Goal: Task Accomplishment & Management: Complete application form

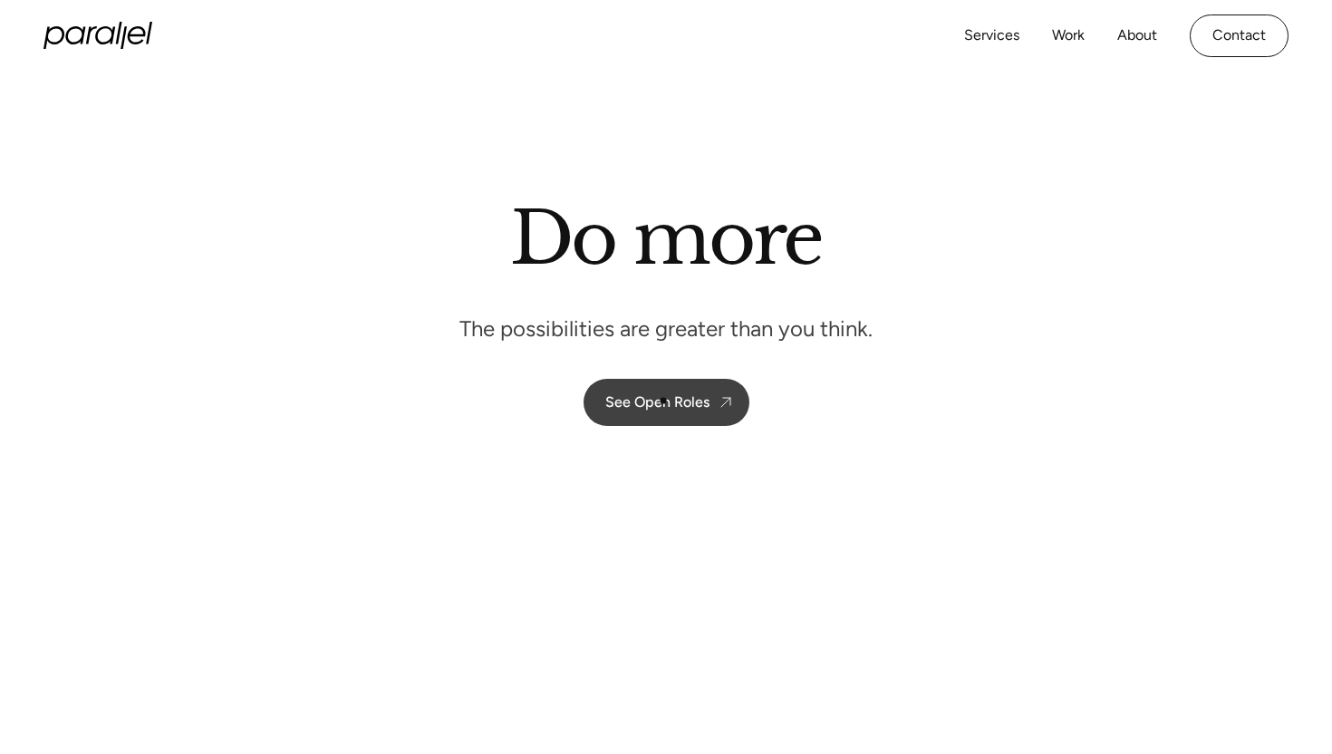
click at [663, 400] on div "See Open Roles" at bounding box center [657, 401] width 104 height 17
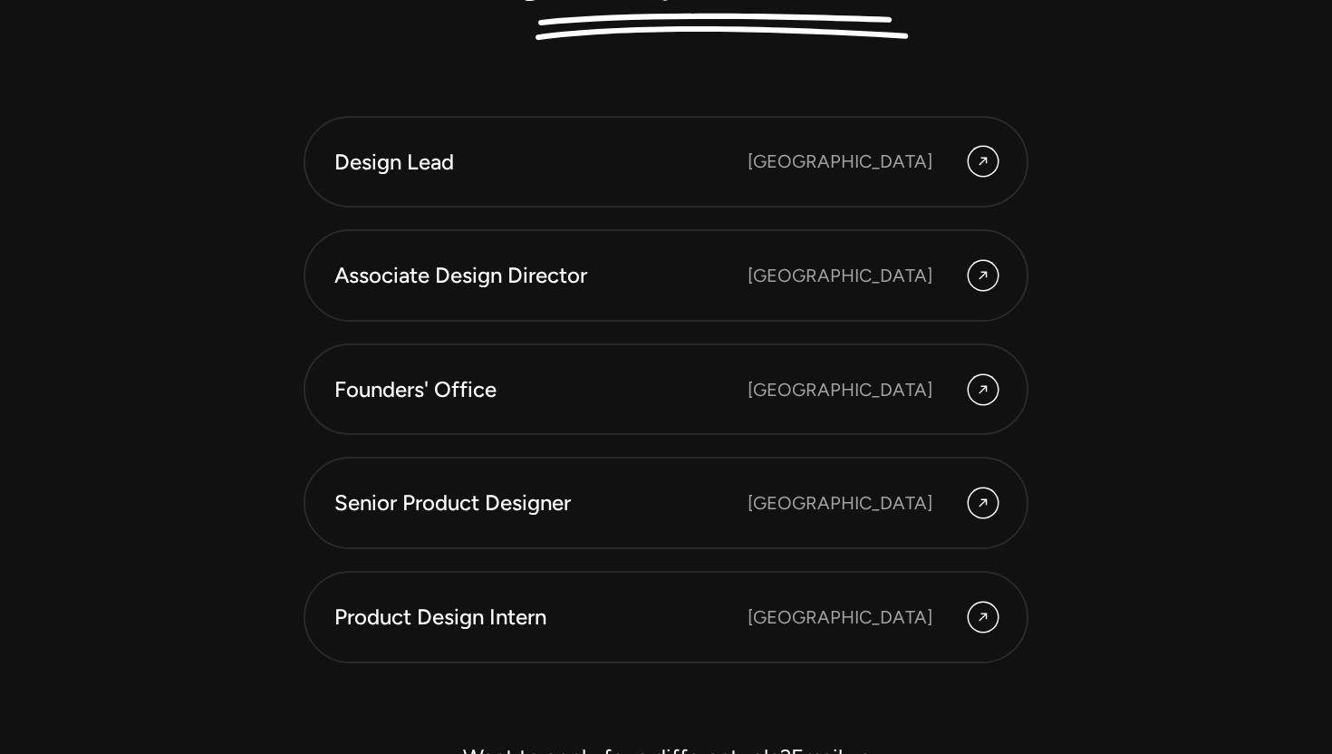
scroll to position [4934, 0]
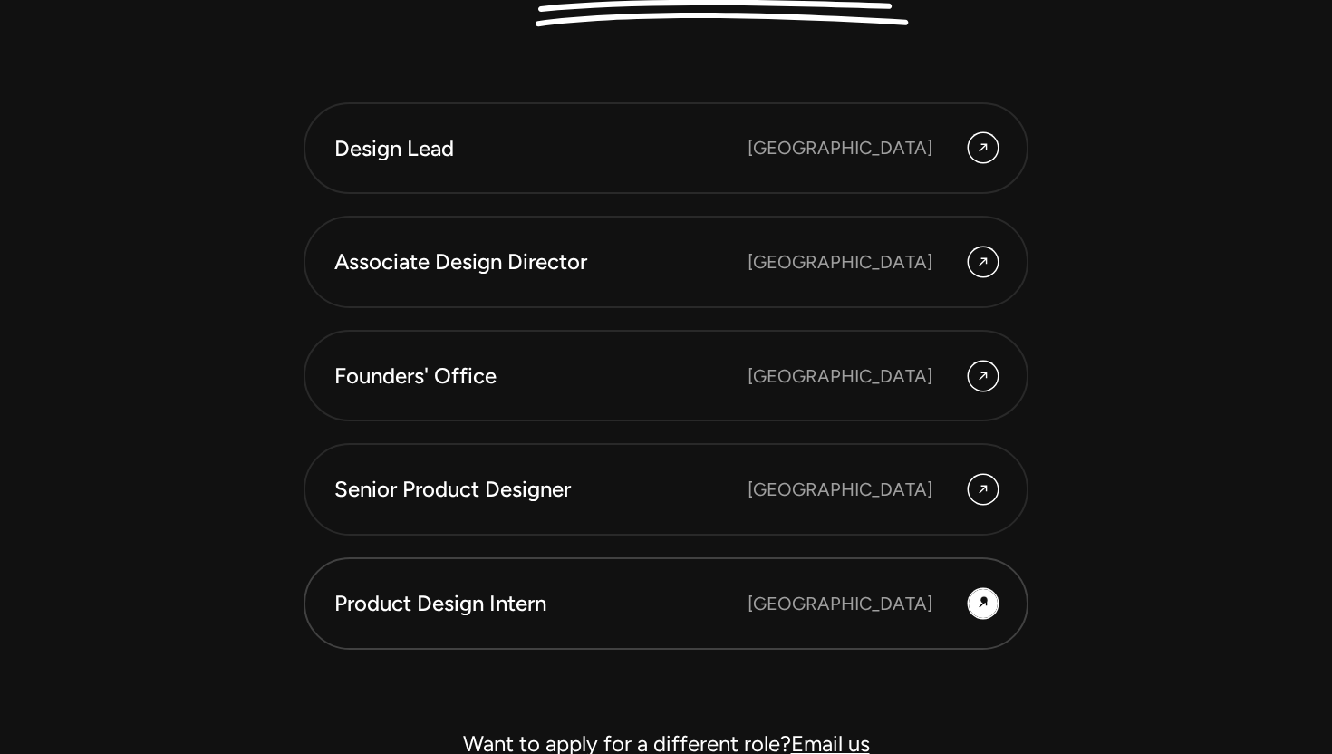
click at [984, 600] on icon at bounding box center [983, 604] width 14 height 22
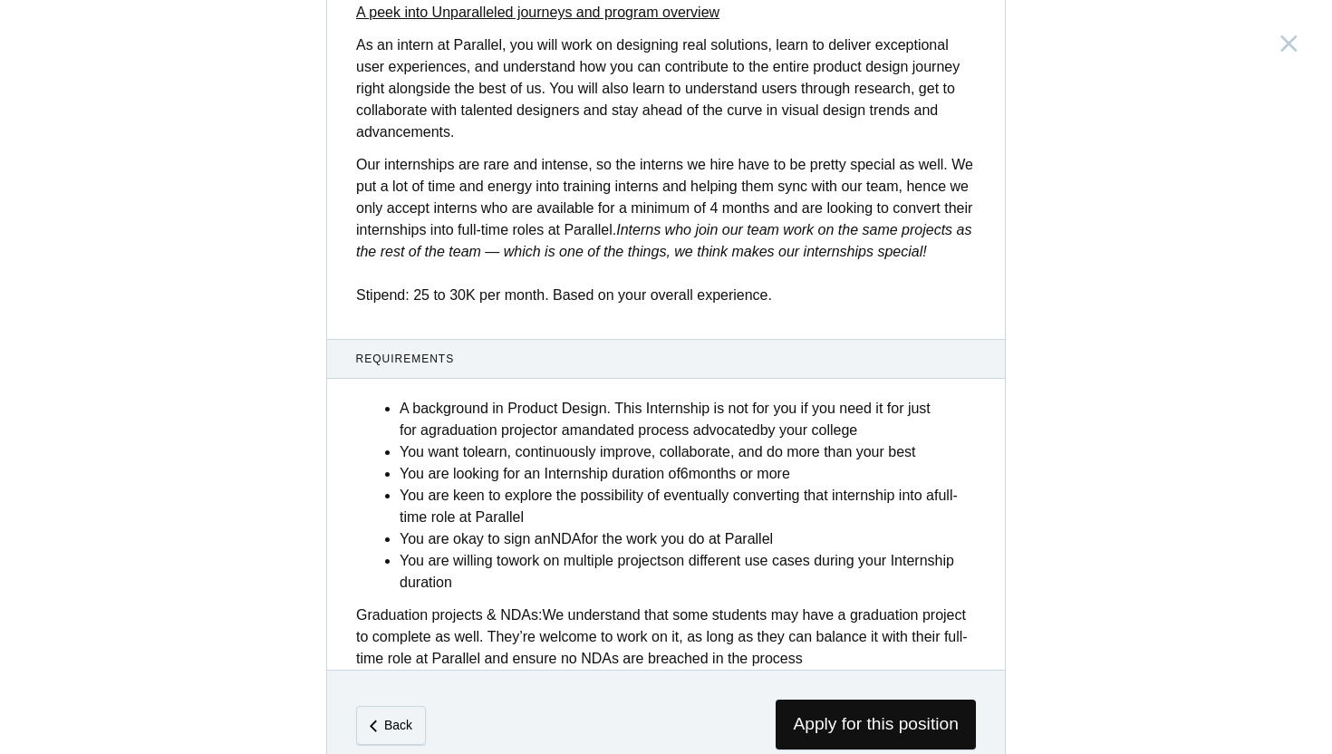
scroll to position [647, 0]
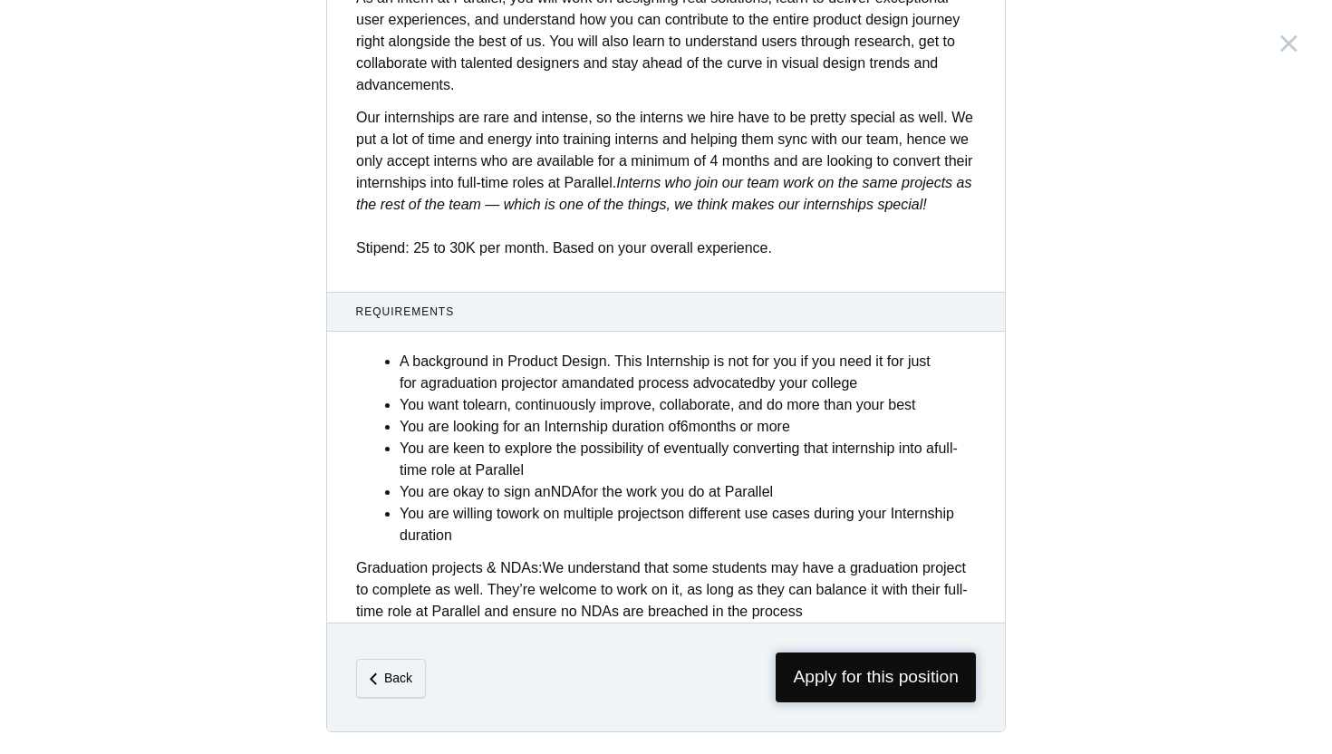
click at [832, 678] on span "Apply for this position" at bounding box center [876, 677] width 200 height 50
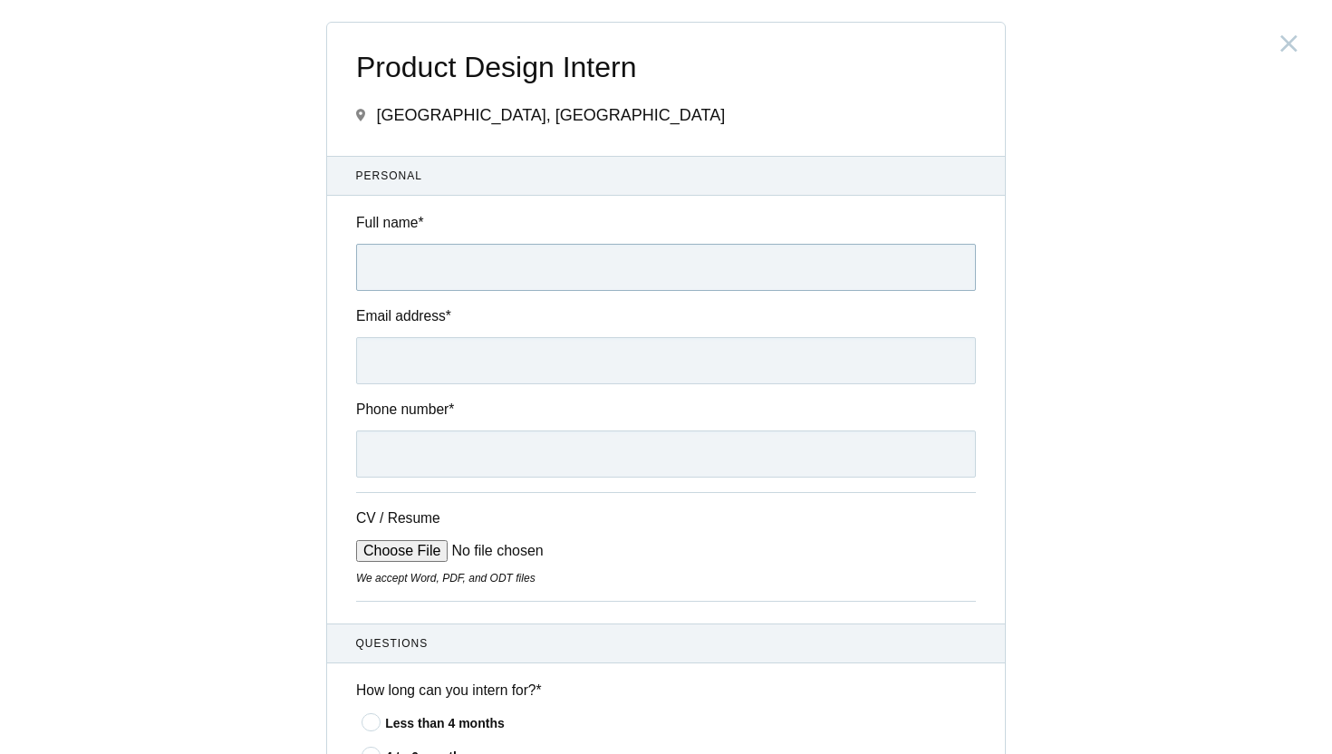
click at [556, 276] on input "Full name *" at bounding box center [666, 267] width 620 height 47
type input "[PERSON_NAME]"
click at [540, 349] on input "Email address *" at bounding box center [666, 360] width 620 height 47
type input "[EMAIL_ADDRESS][DOMAIN_NAME]"
type input "[PHONE_NUMBER]"
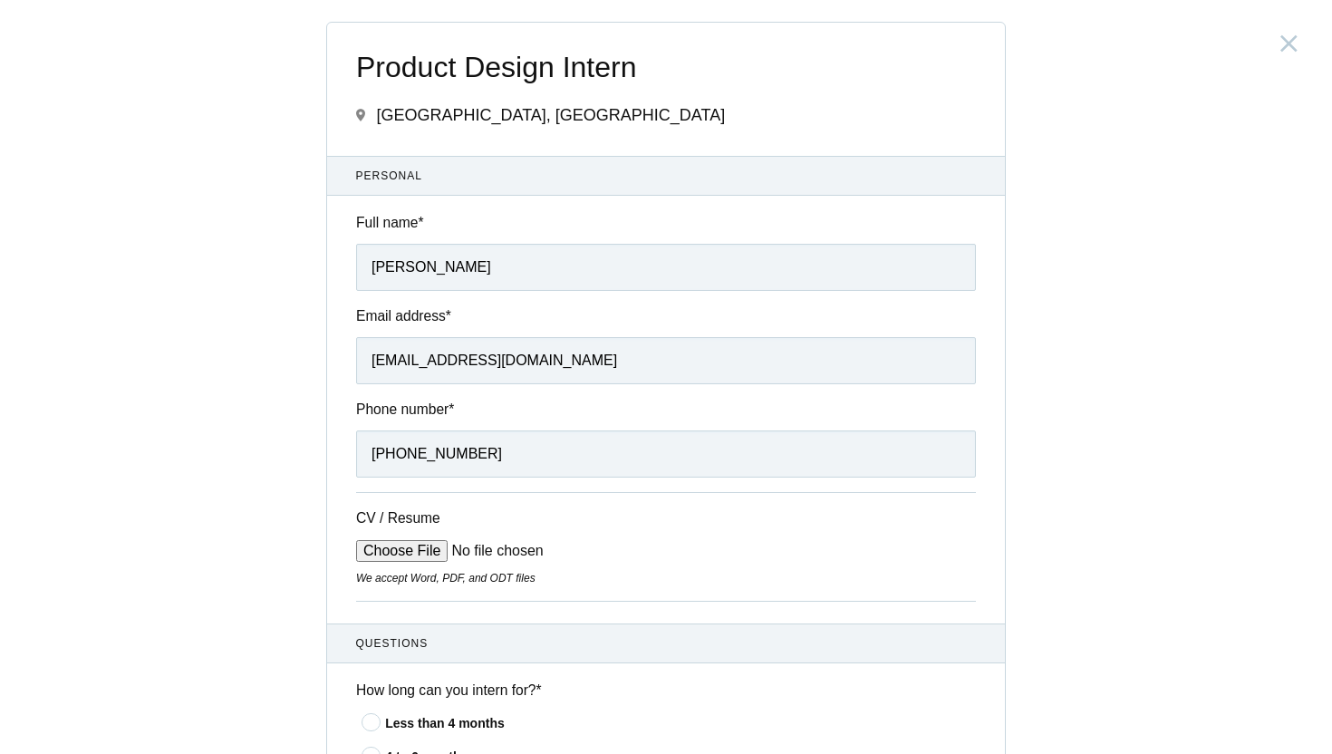
click at [400, 547] on input "CV / Resume" at bounding box center [493, 551] width 275 height 22
type input "C:\fakepath\Arun R 2025 Resume.pdf"
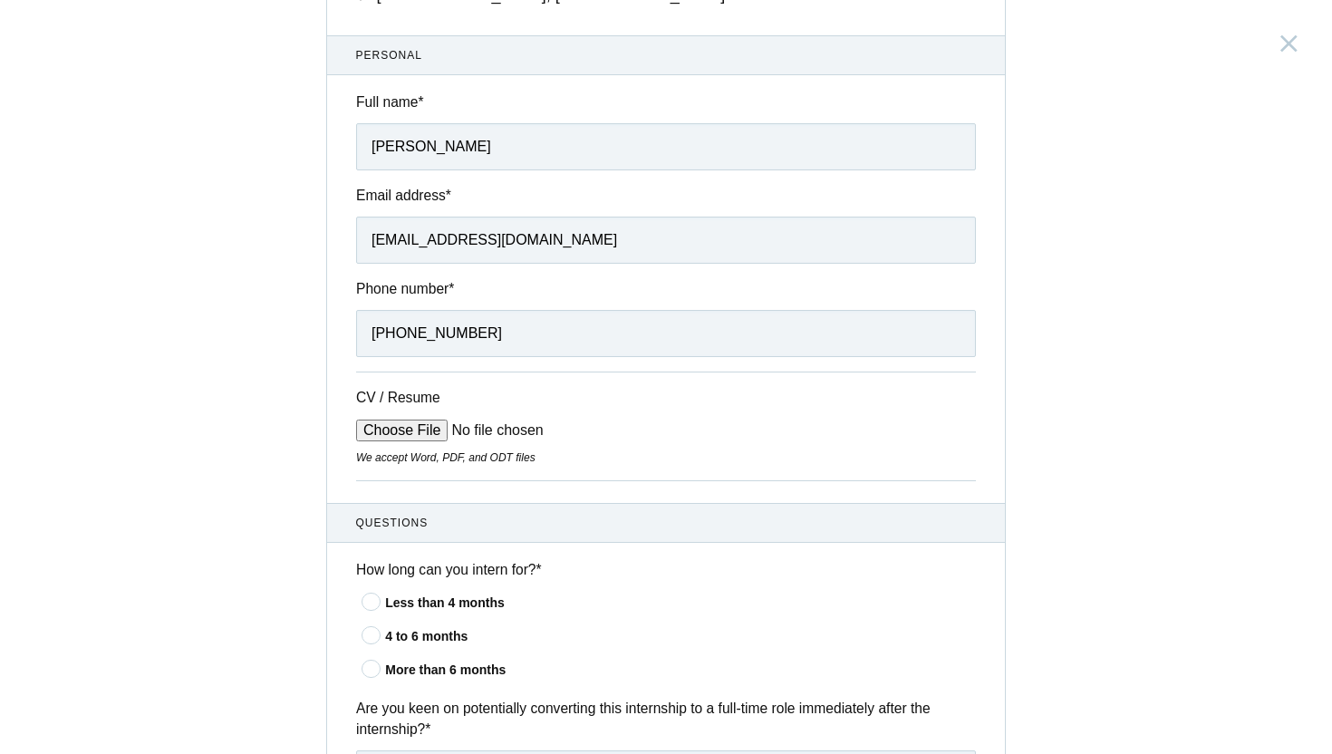
scroll to position [125, 0]
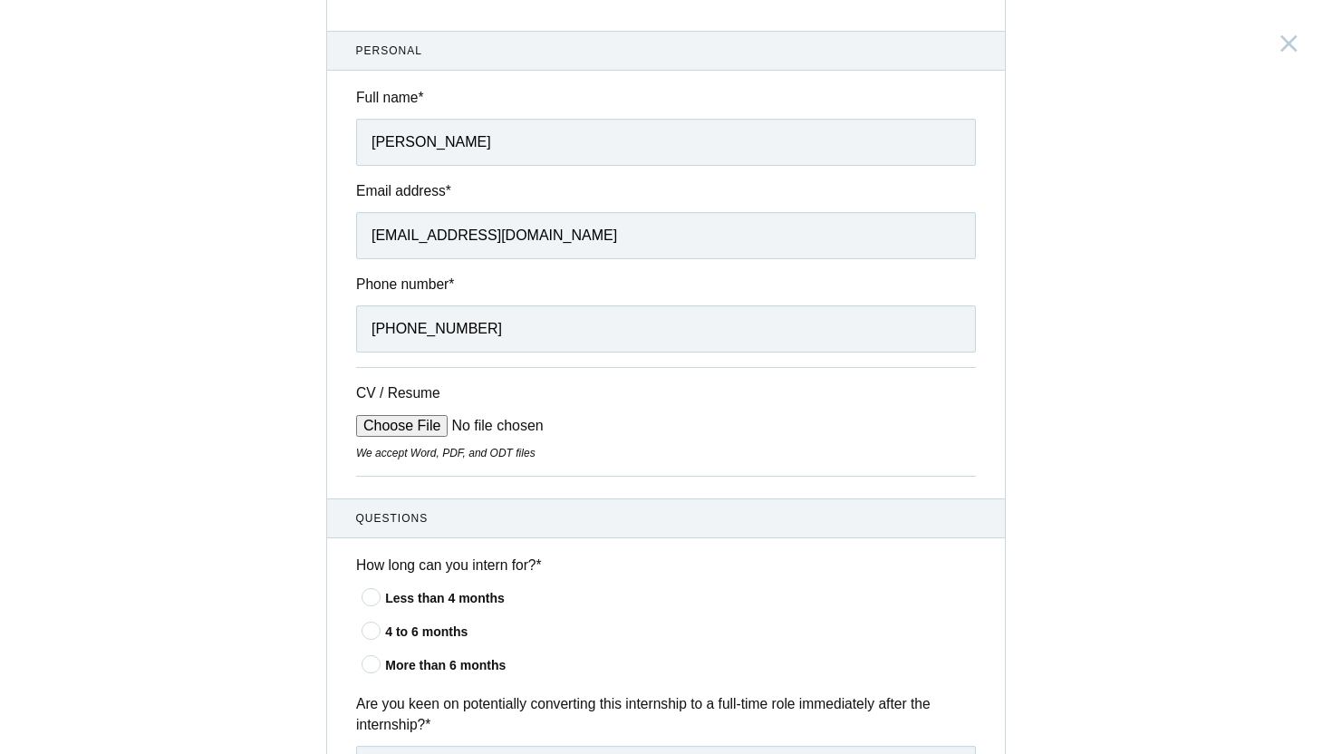
click at [455, 636] on div "4 to 6 months" at bounding box center [680, 631] width 591 height 19
click at [0, 0] on input"] "4 to 6 months" at bounding box center [0, 0] width 0 height 0
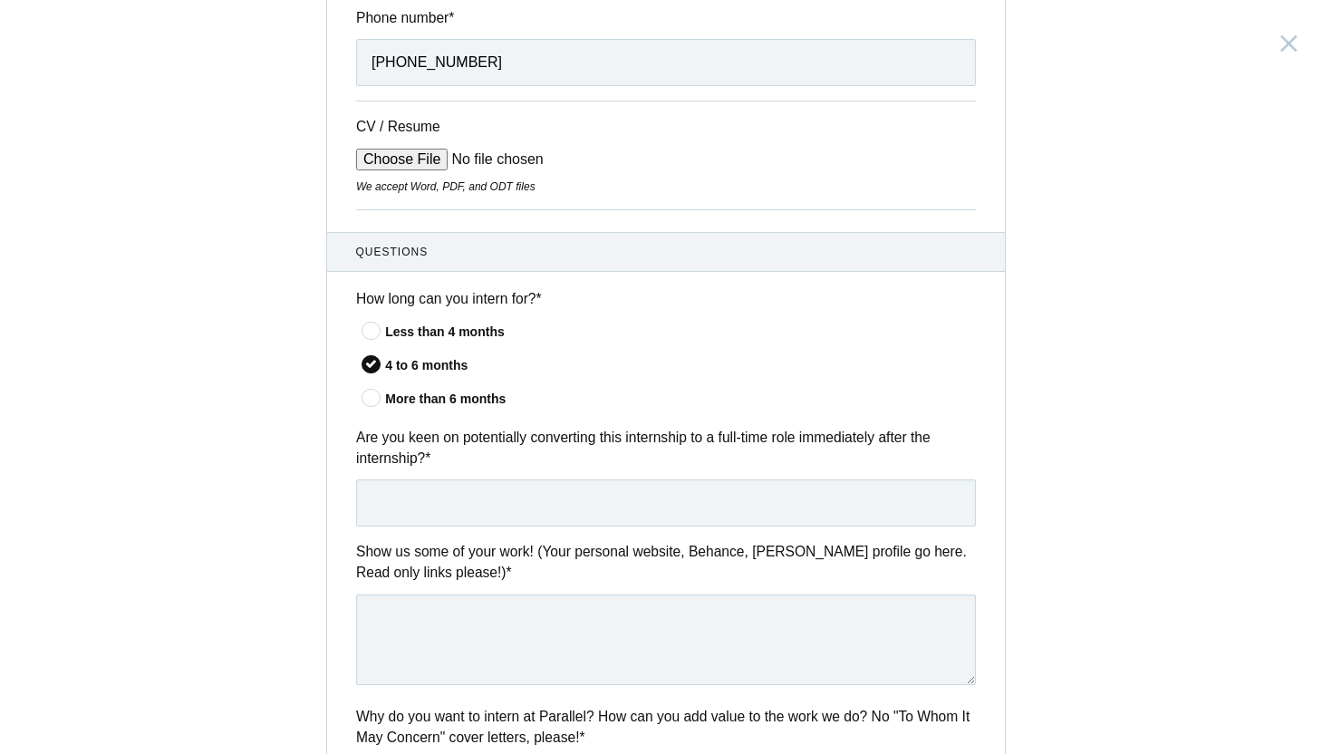
scroll to position [439, 0]
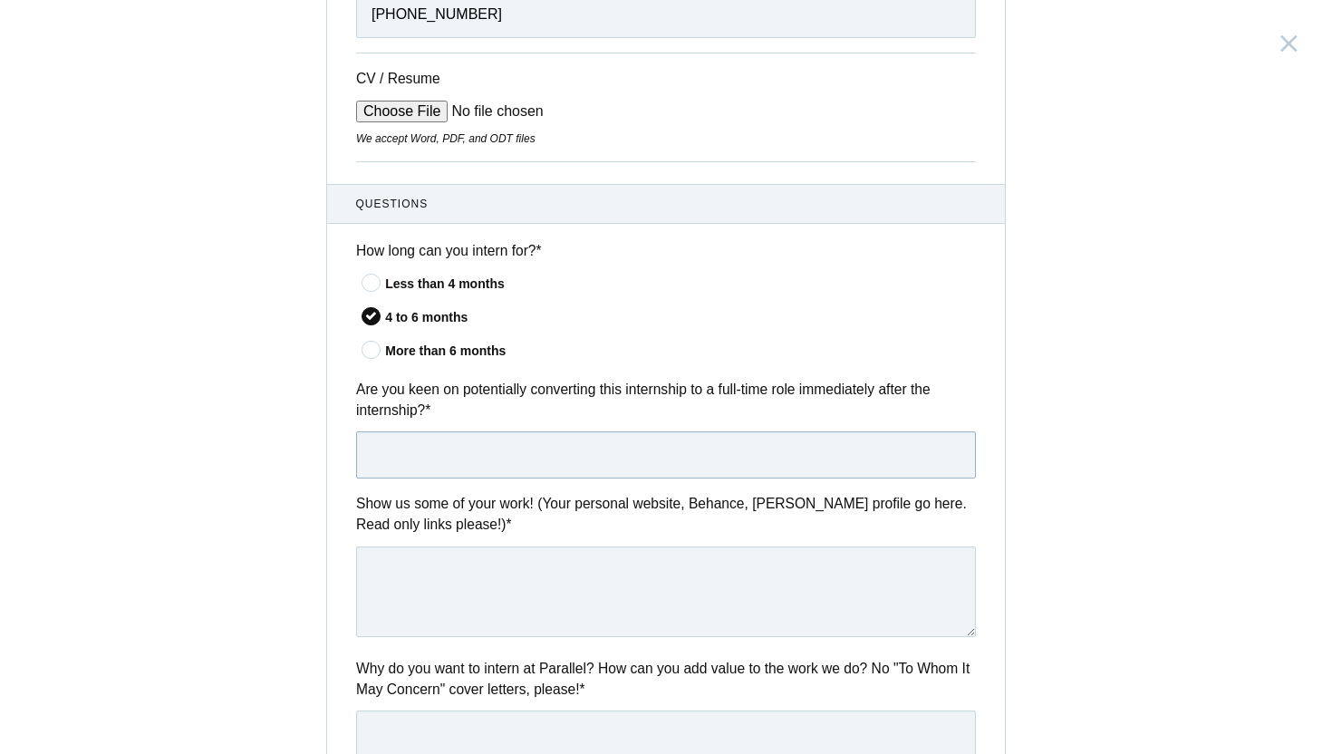
click at [604, 468] on input "text" at bounding box center [666, 454] width 620 height 47
type input "Yes, I'm super interested in converting this into a full-time role"
click at [548, 591] on textarea at bounding box center [666, 591] width 620 height 91
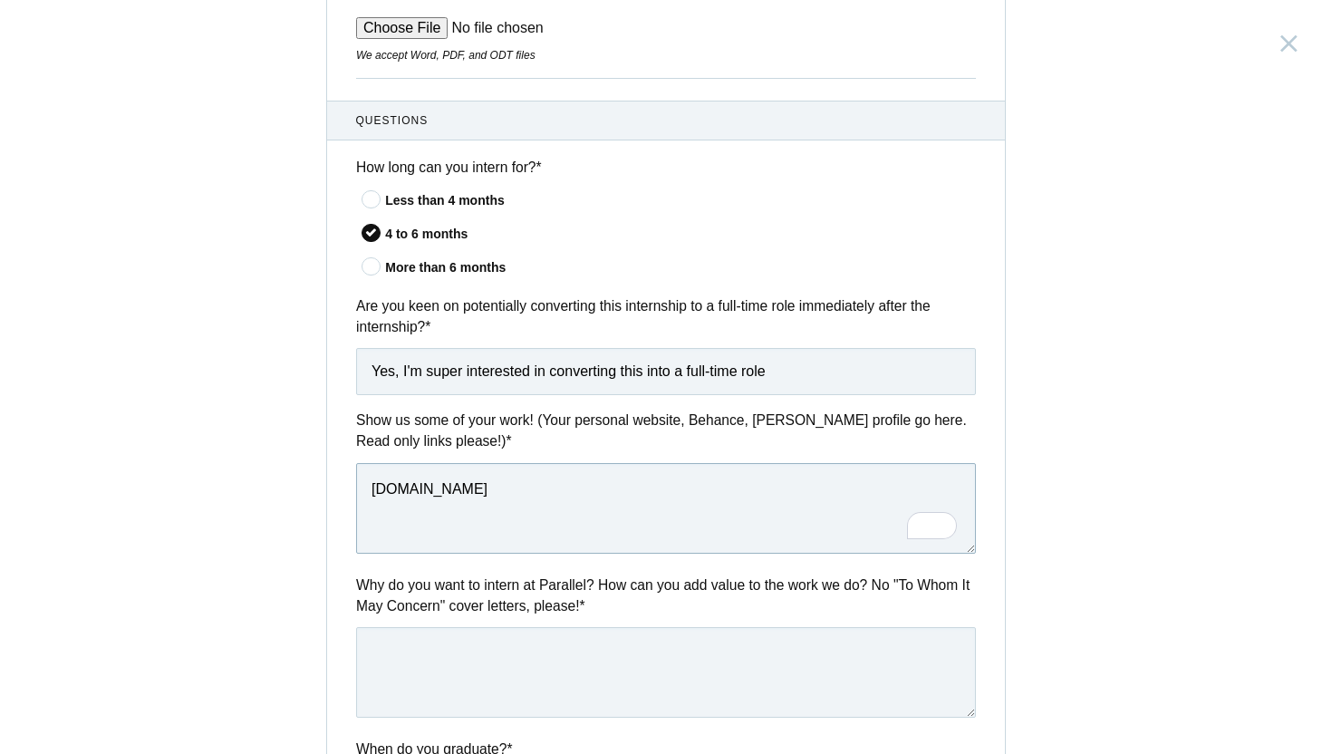
scroll to position [564, 0]
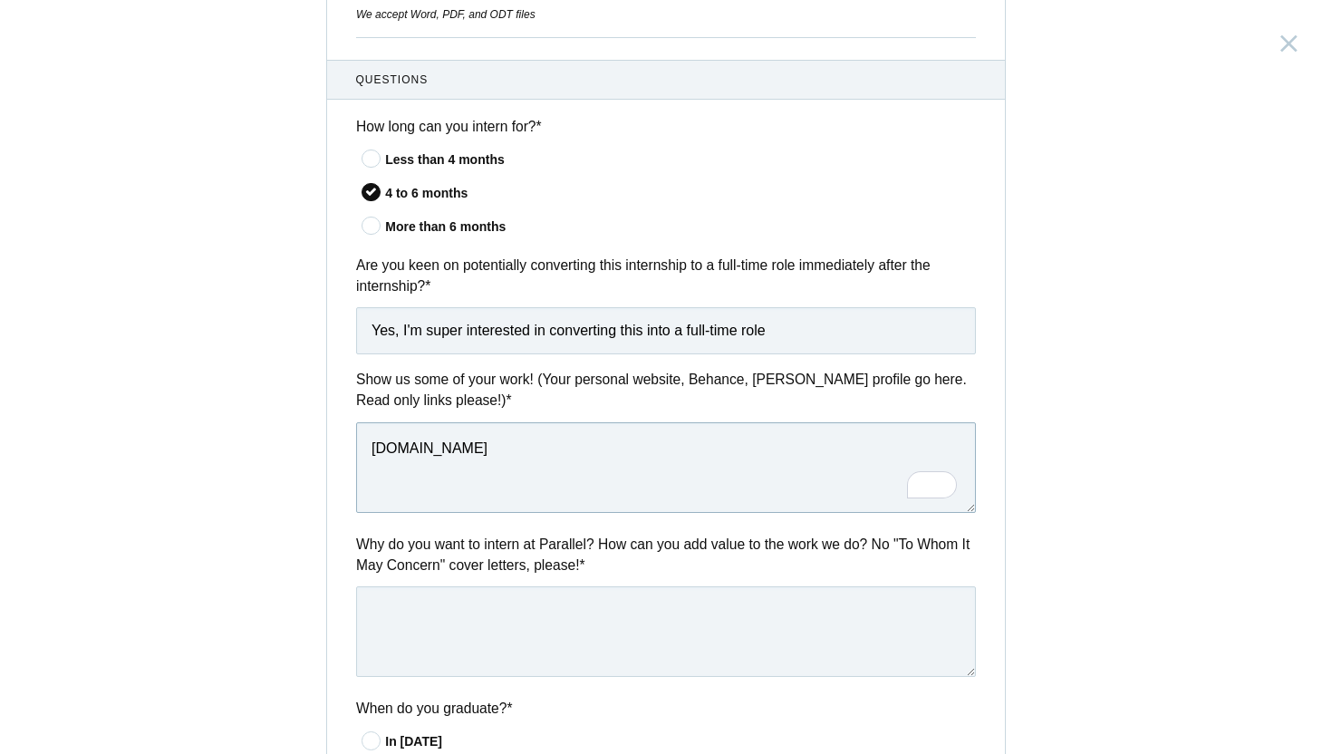
type textarea "[DOMAIN_NAME]"
click at [629, 631] on textarea at bounding box center [666, 631] width 620 height 91
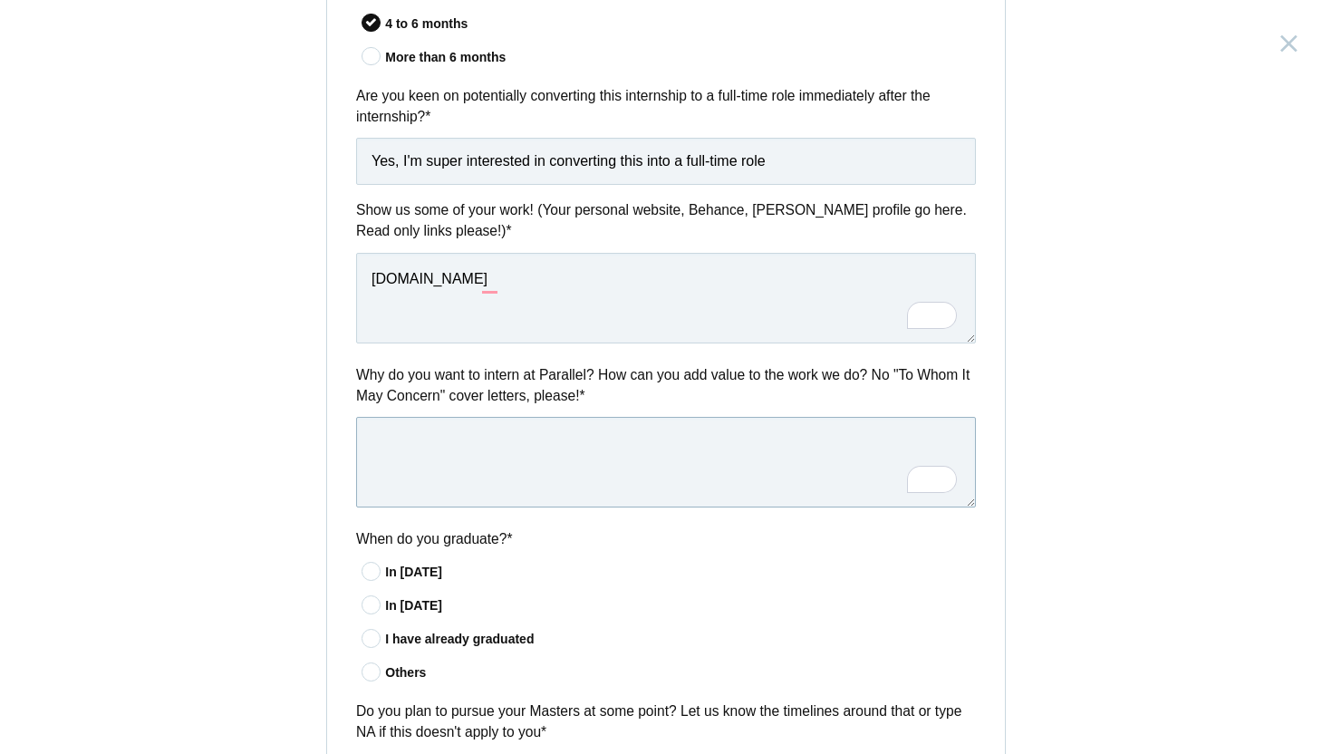
scroll to position [737, 0]
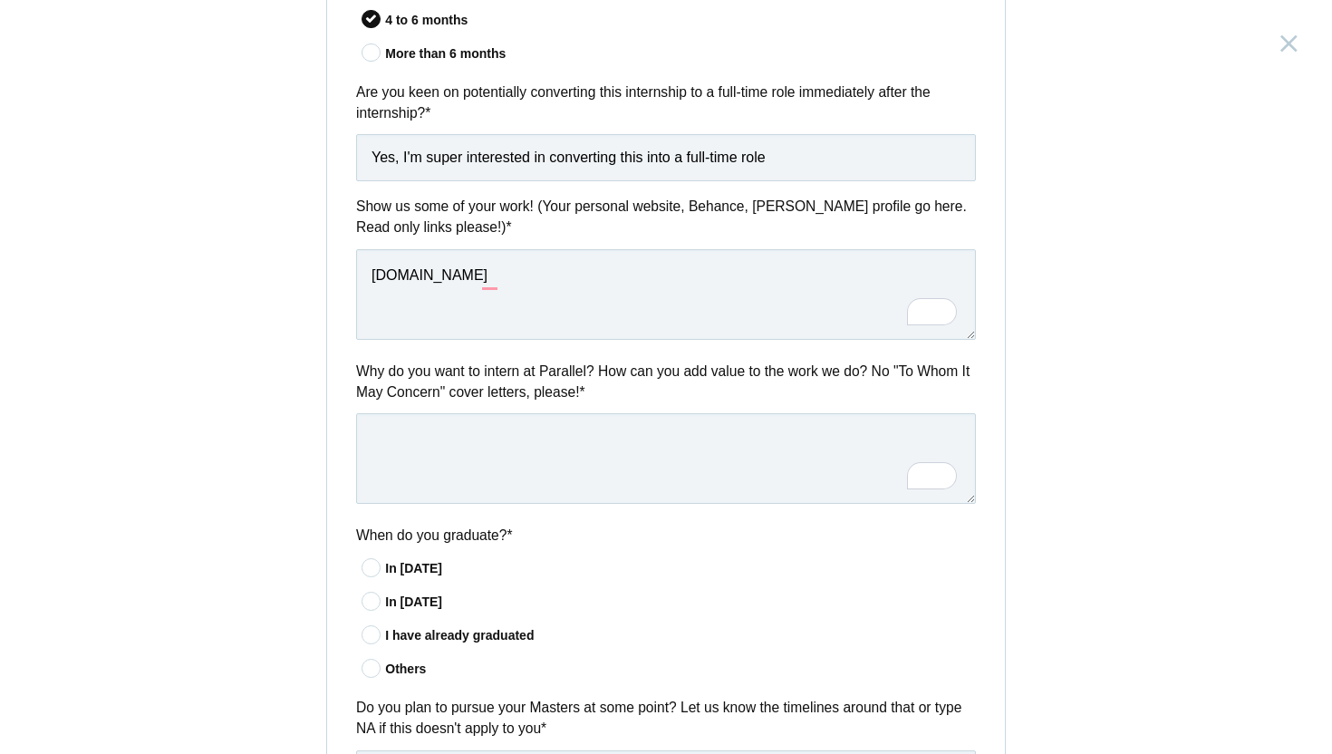
click at [476, 645] on div "I have already graduated" at bounding box center [680, 635] width 591 height 19
click at [0, 0] on input"] "I have already graduated" at bounding box center [0, 0] width 0 height 0
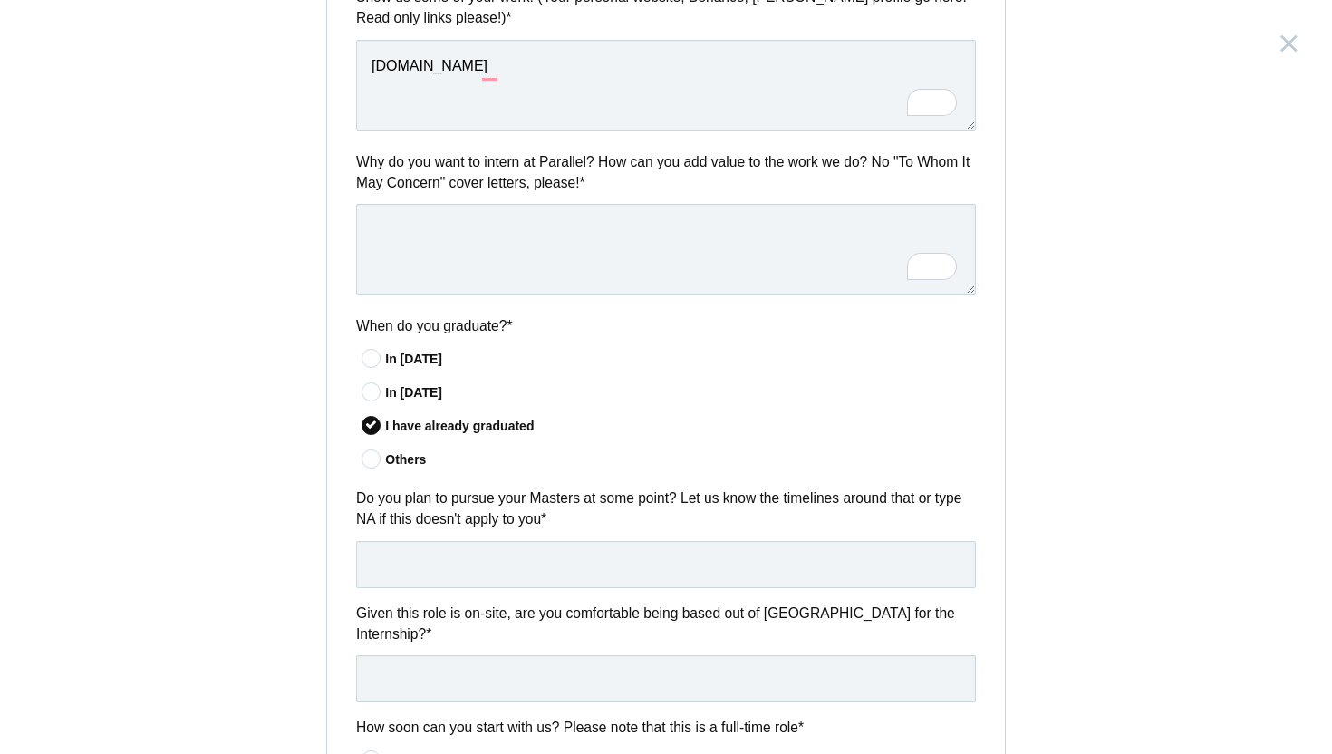
scroll to position [945, 0]
click at [551, 561] on input "text" at bounding box center [666, 565] width 620 height 47
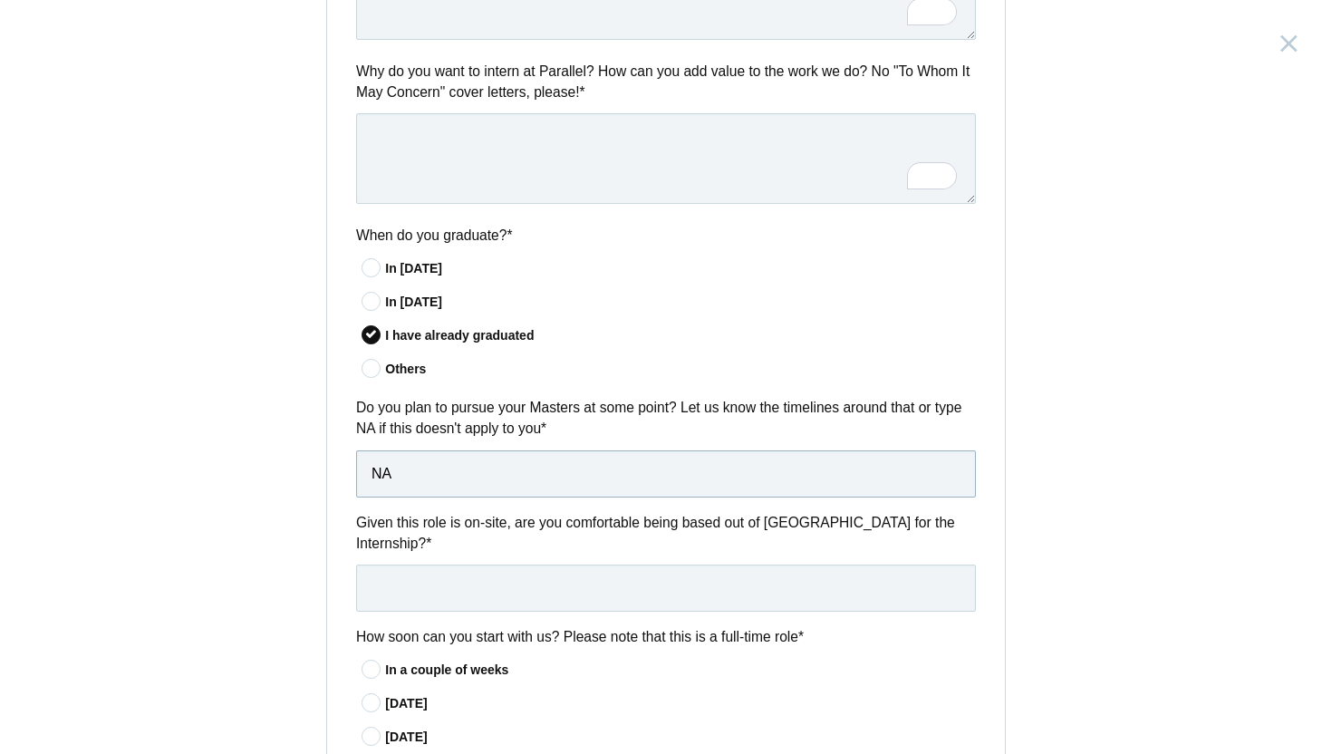
scroll to position [1041, 0]
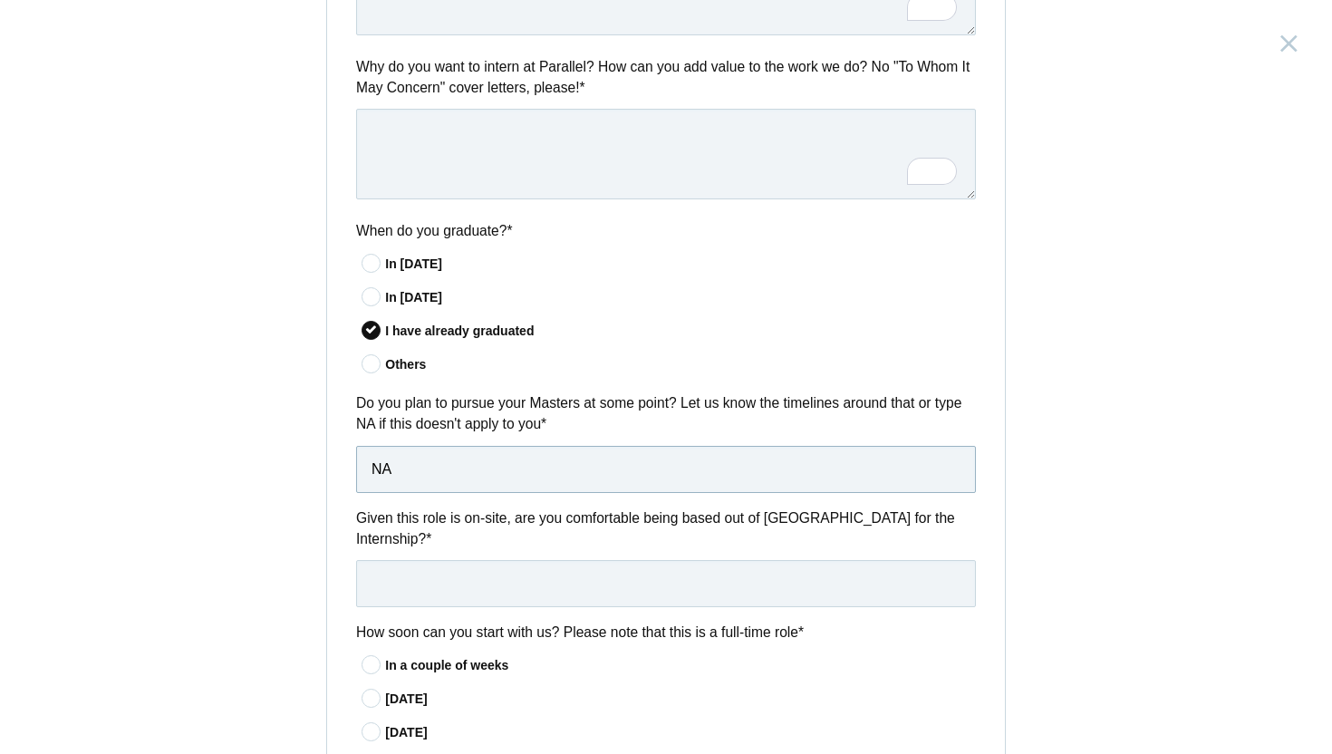
type input "NA"
click at [538, 604] on input "text" at bounding box center [666, 583] width 620 height 47
type input "Yes"
click at [547, 635] on label "How soon can you start with us? Please note that this is a full-time role *" at bounding box center [666, 632] width 620 height 21
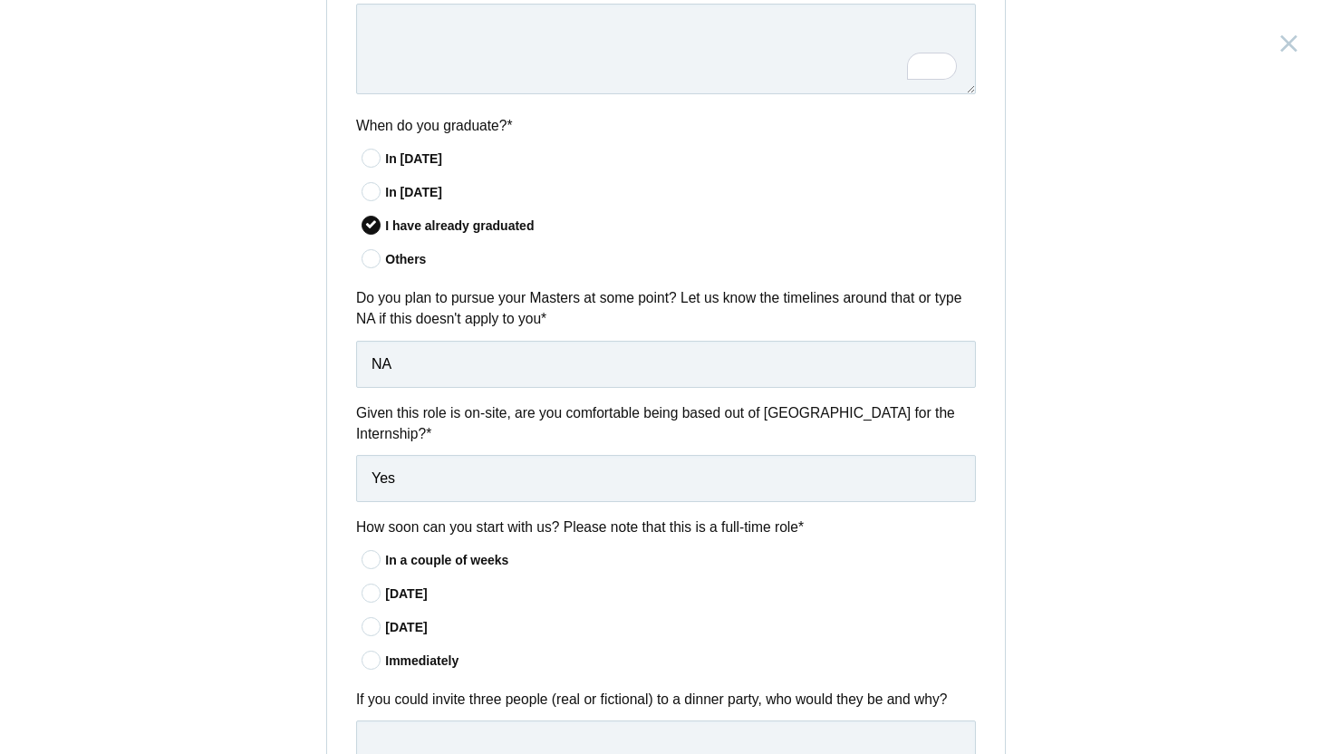
scroll to position [1151, 0]
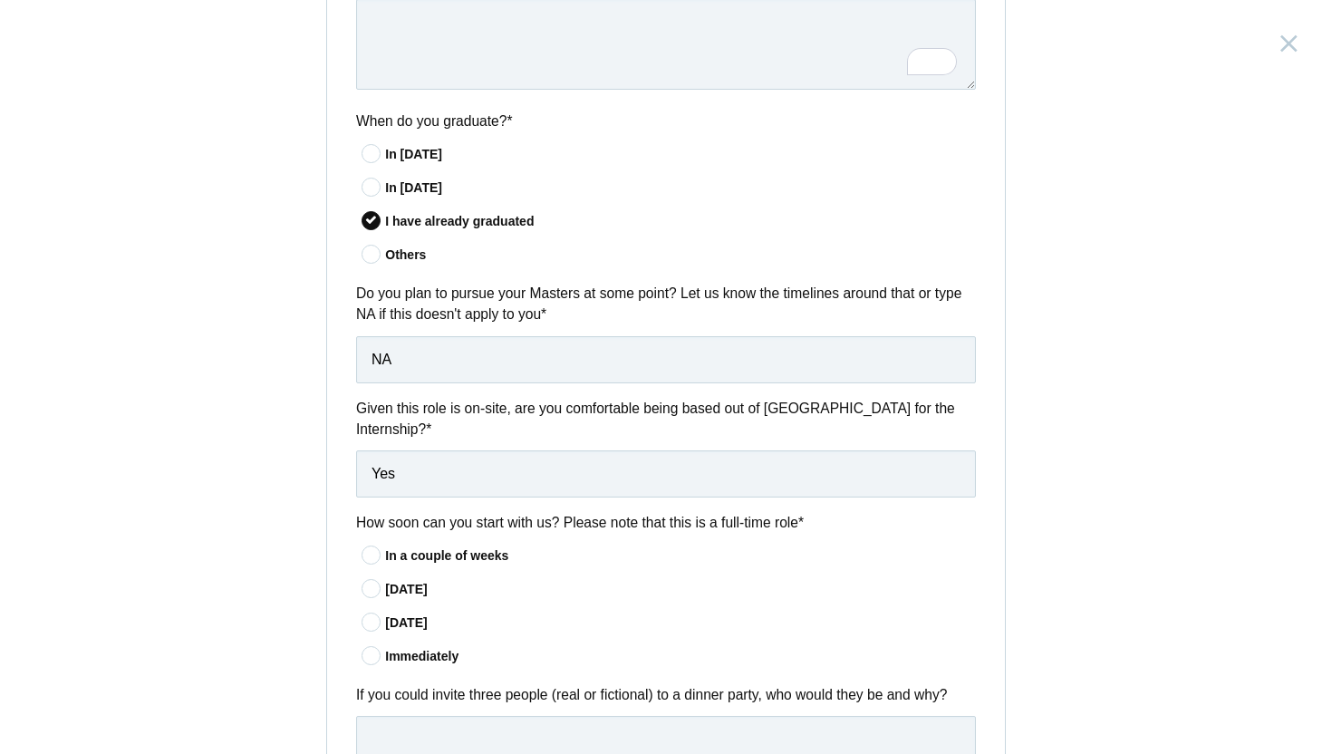
click at [425, 656] on div "Immediately" at bounding box center [680, 656] width 591 height 19
click at [0, 0] on input"] "Immediately" at bounding box center [0, 0] width 0 height 0
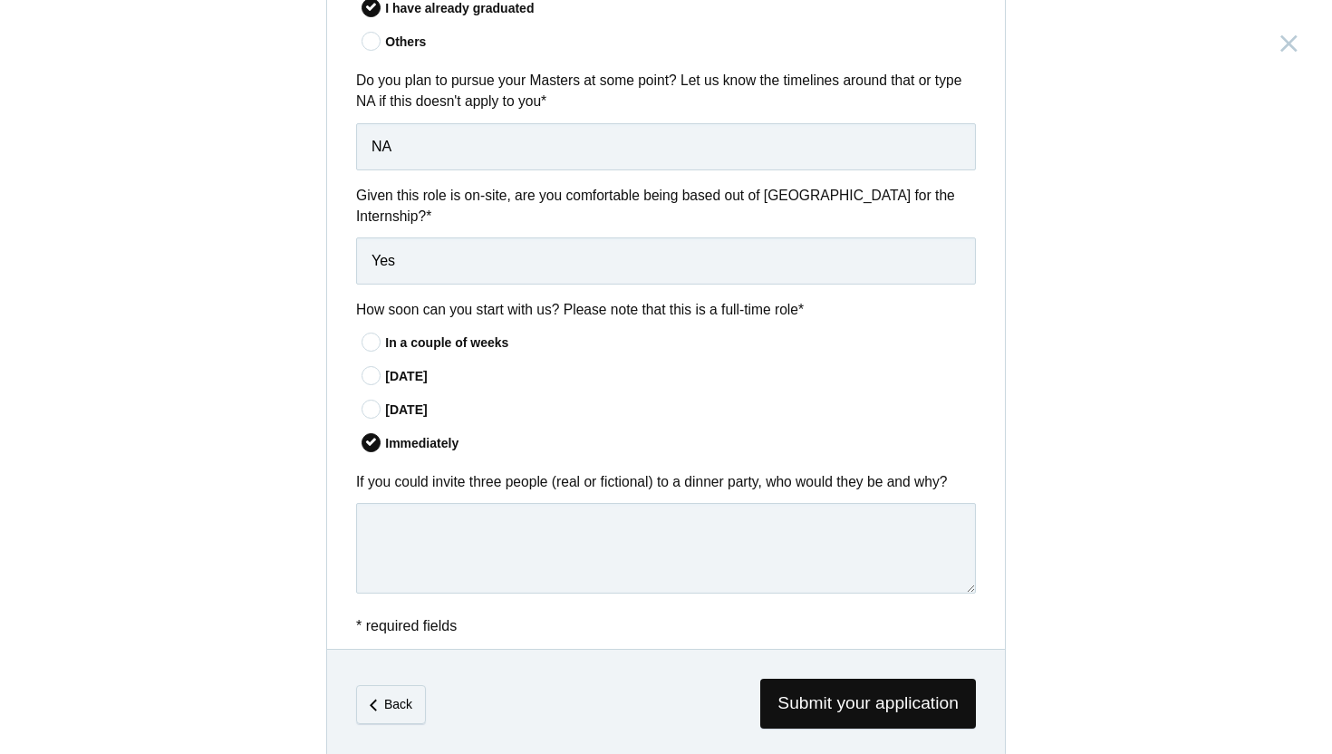
scroll to position [1377, 0]
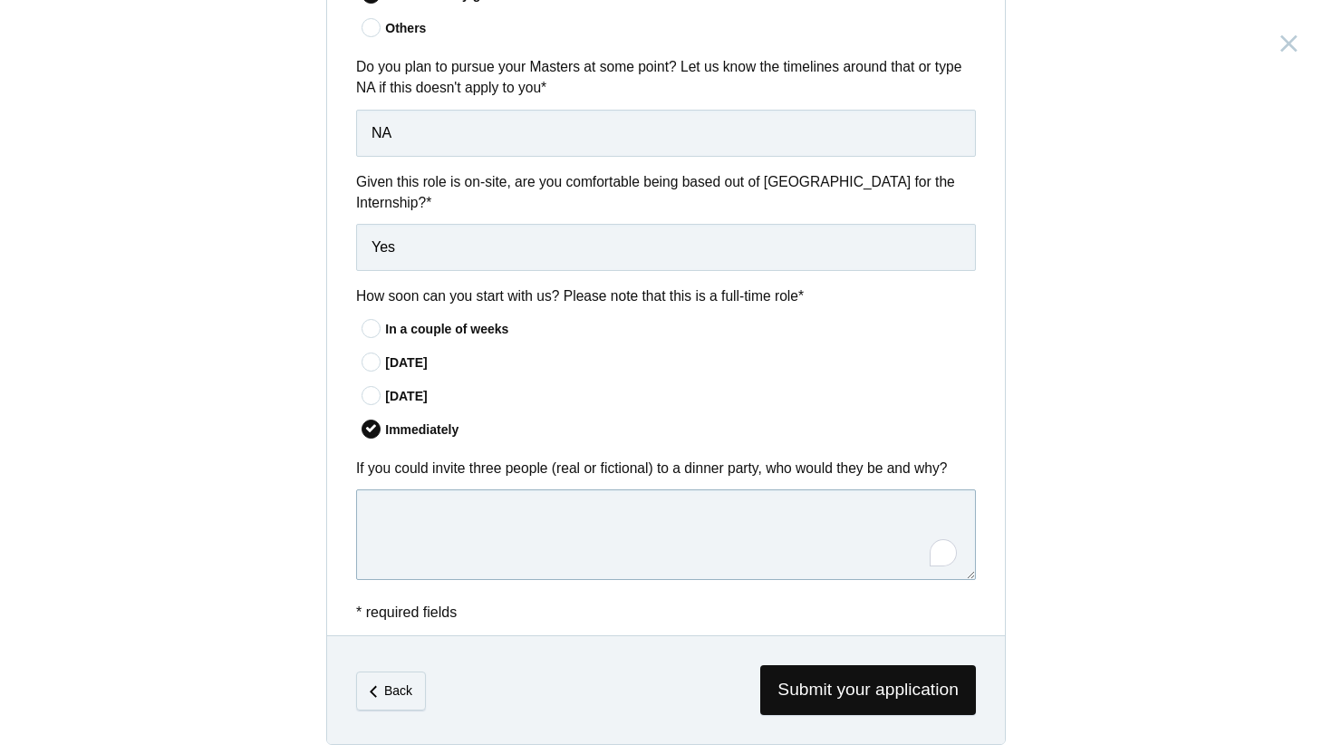
click at [605, 524] on textarea "To enrich screen reader interactions, please activate Accessibility in Grammarl…" at bounding box center [666, 534] width 620 height 91
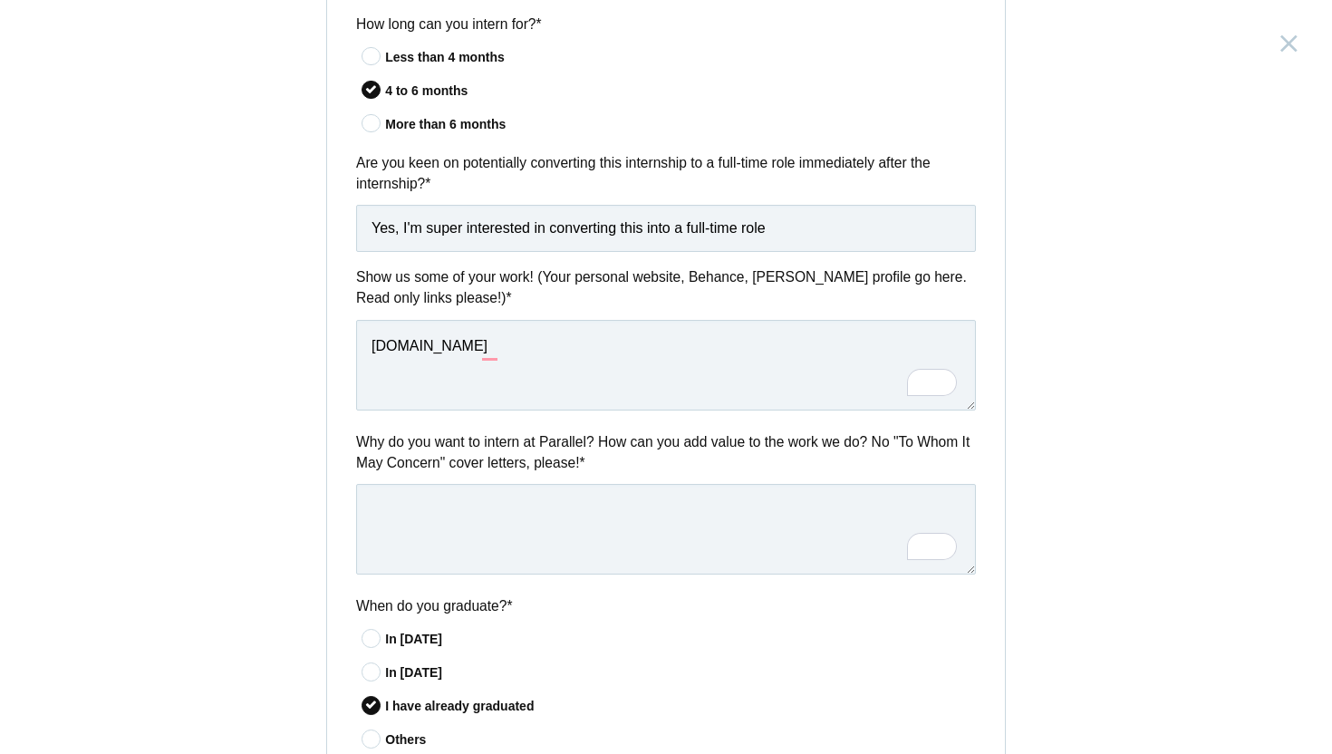
scroll to position [662, 0]
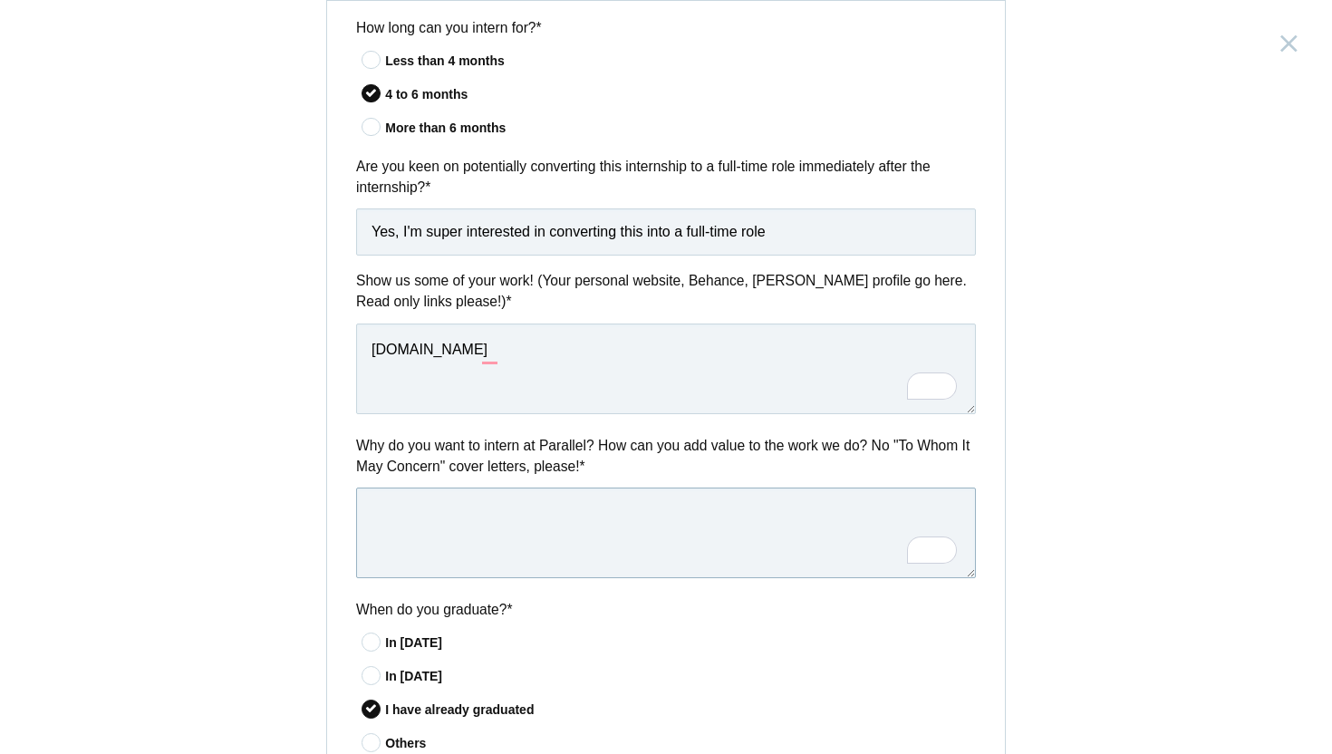
click at [590, 552] on textarea "To enrich screen reader interactions, please activate Accessibility in Grammarl…" at bounding box center [666, 532] width 620 height 91
click at [490, 357] on textarea "designwithroonie.in" at bounding box center [666, 368] width 620 height 91
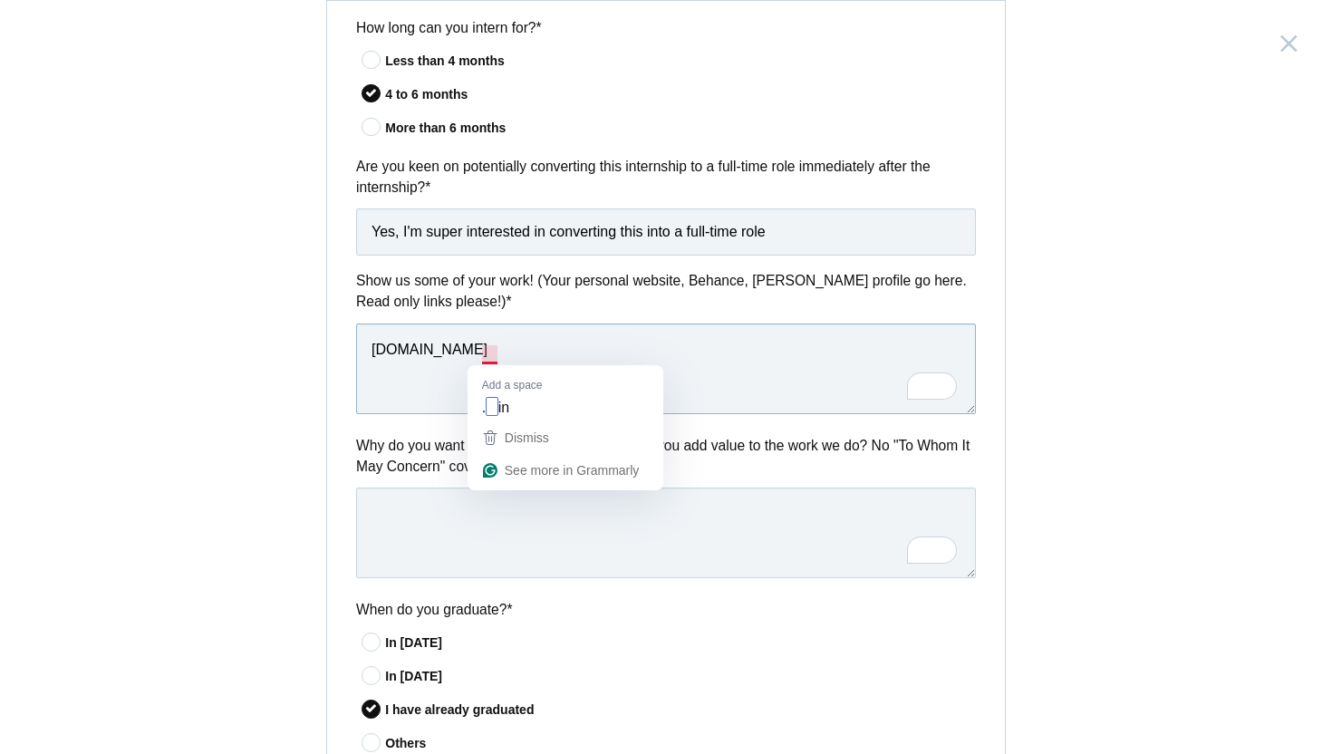
click at [716, 349] on textarea "designwithroonie.in" at bounding box center [666, 368] width 620 height 91
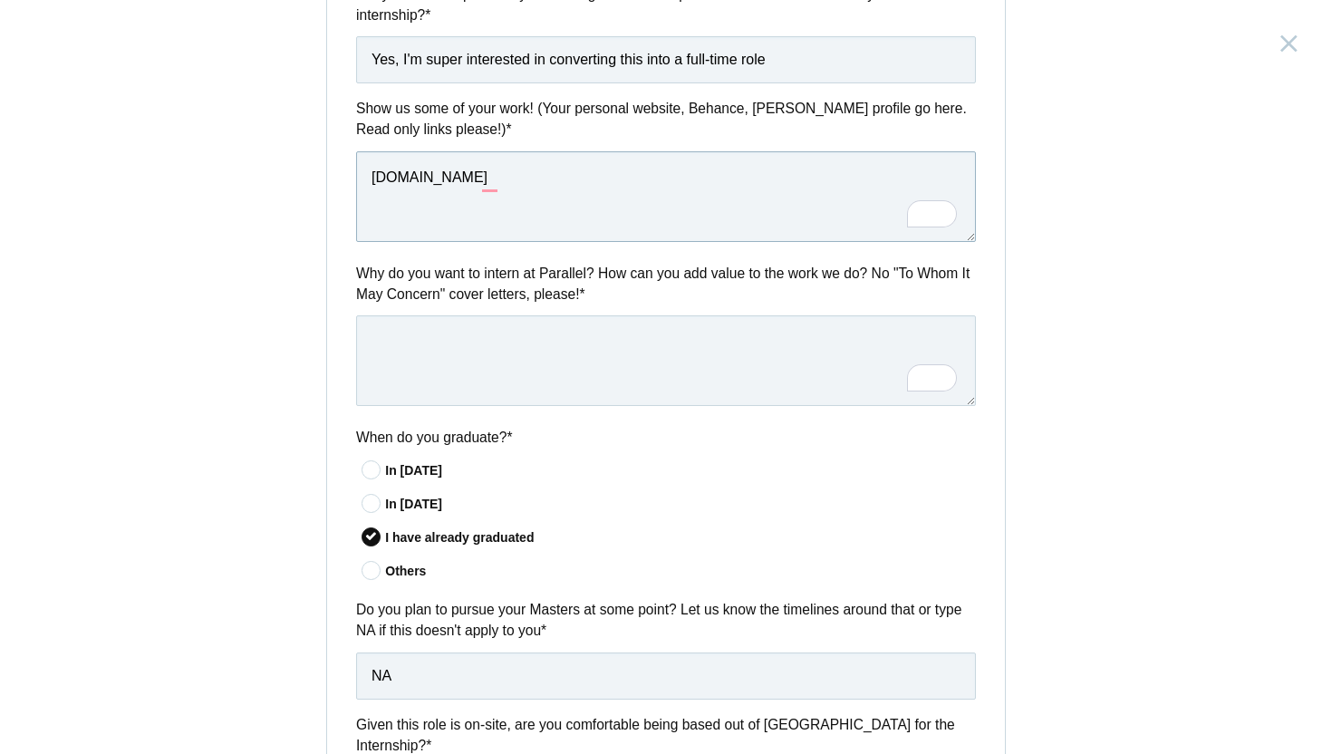
scroll to position [832, 0]
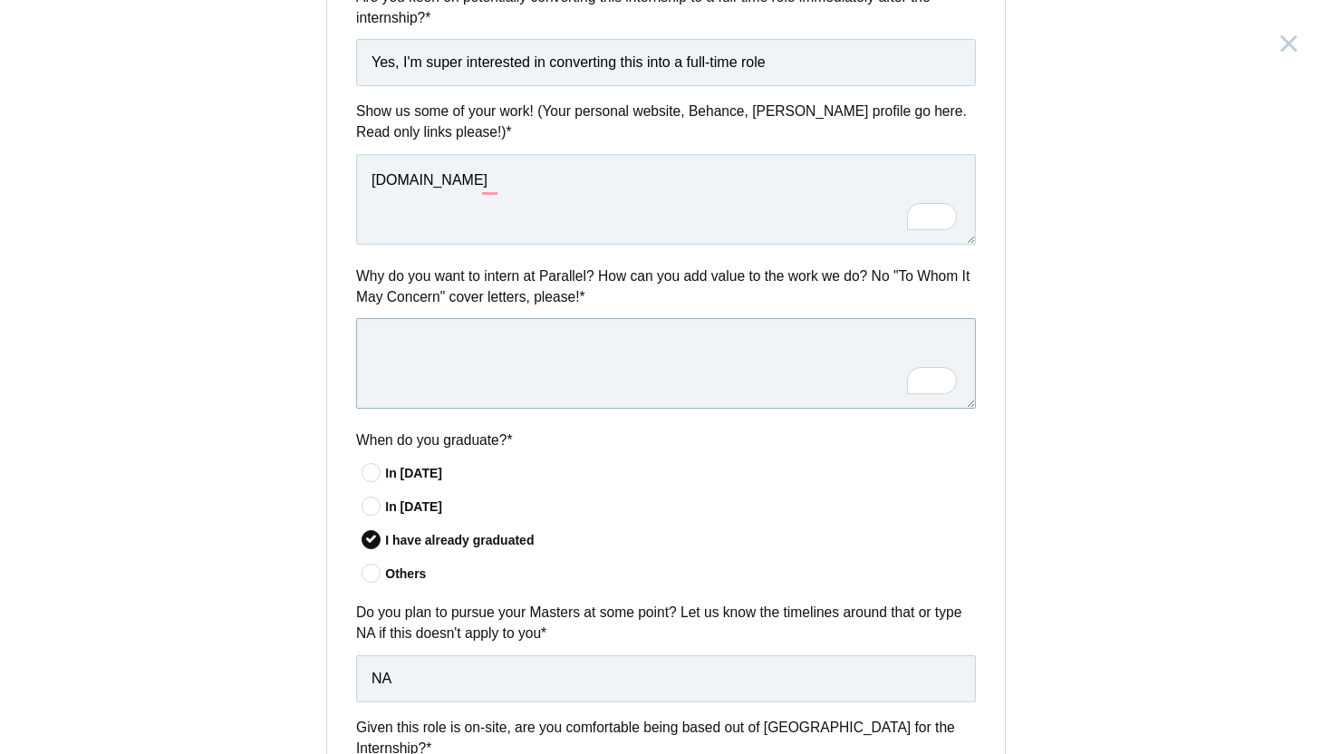
click at [709, 350] on textarea "To enrich screen reader interactions, please activate Accessibility in Grammarl…" at bounding box center [666, 363] width 620 height 91
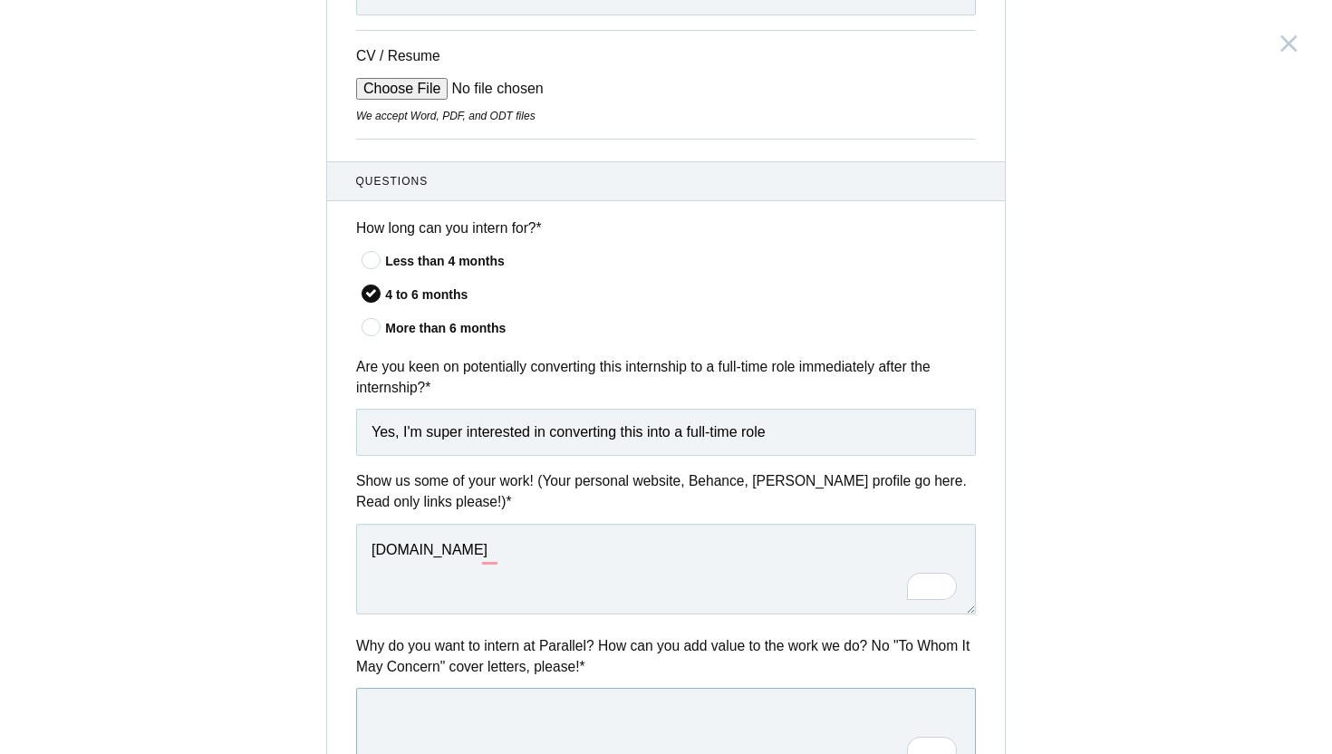
scroll to position [287, 0]
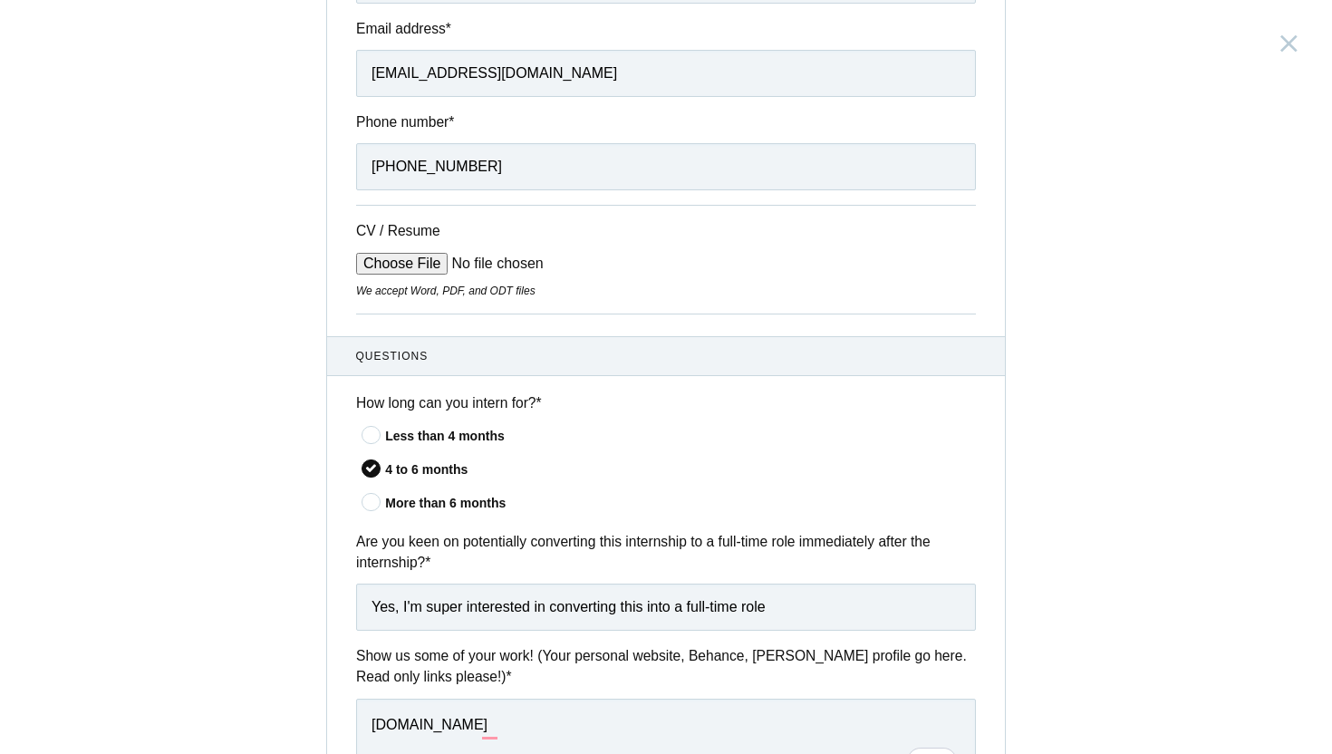
click at [404, 436] on div "Less than 4 months" at bounding box center [680, 436] width 591 height 19
click at [0, 0] on input"] "Less than 4 months" at bounding box center [0, 0] width 0 height 0
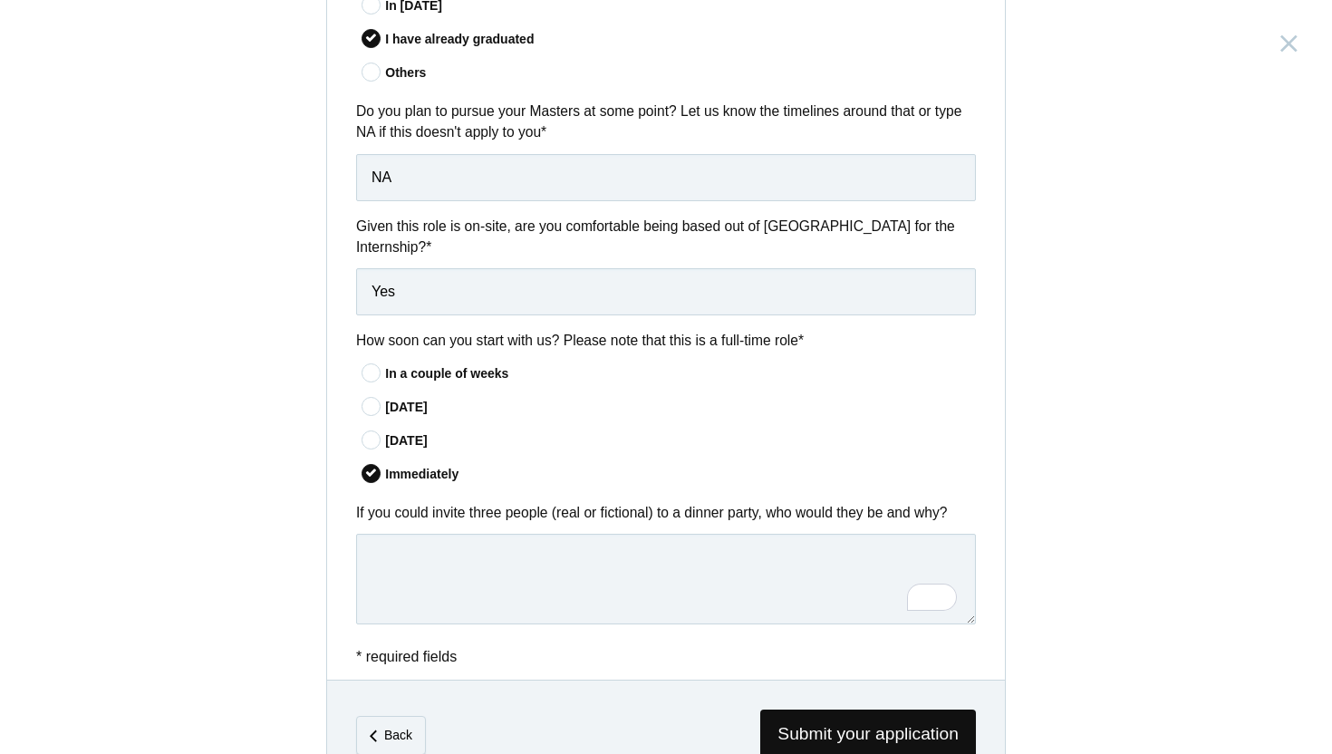
scroll to position [1335, 0]
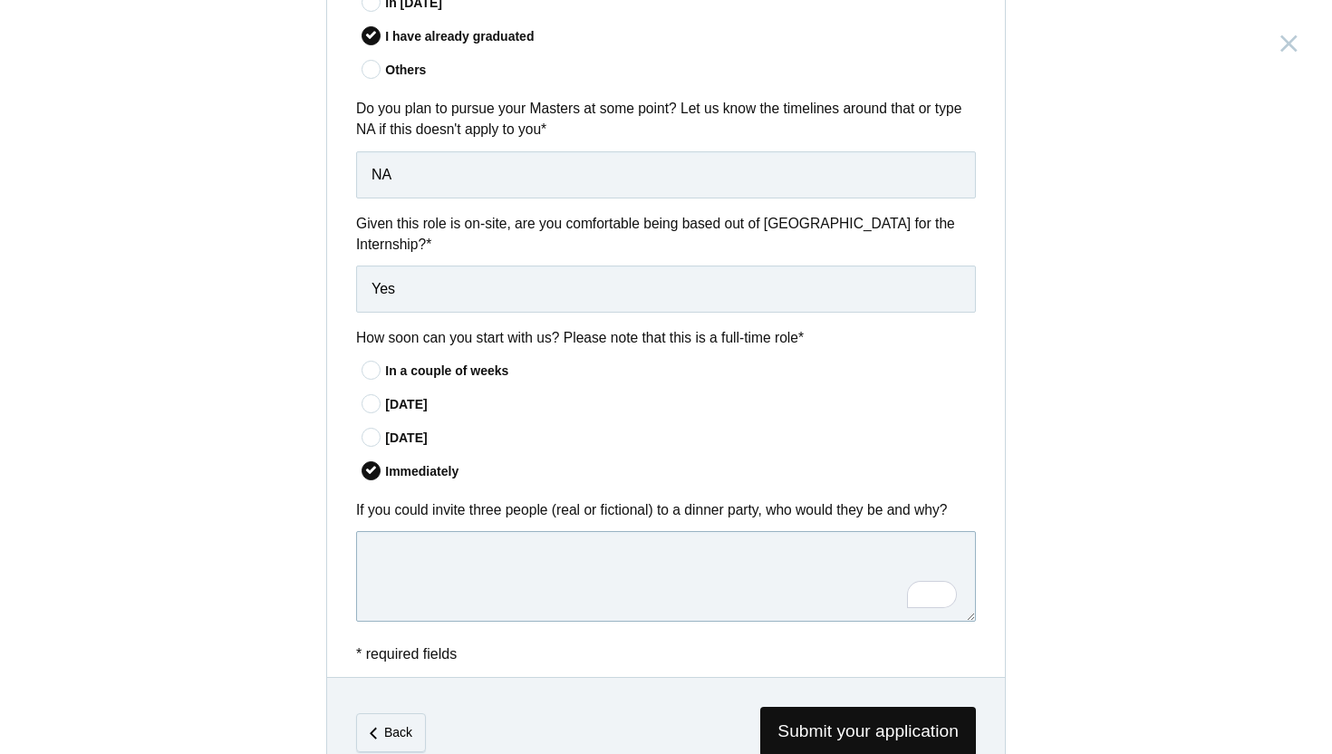
click at [533, 566] on textarea "To enrich screen reader interactions, please activate Accessibility in Grammarl…" at bounding box center [666, 576] width 620 height 91
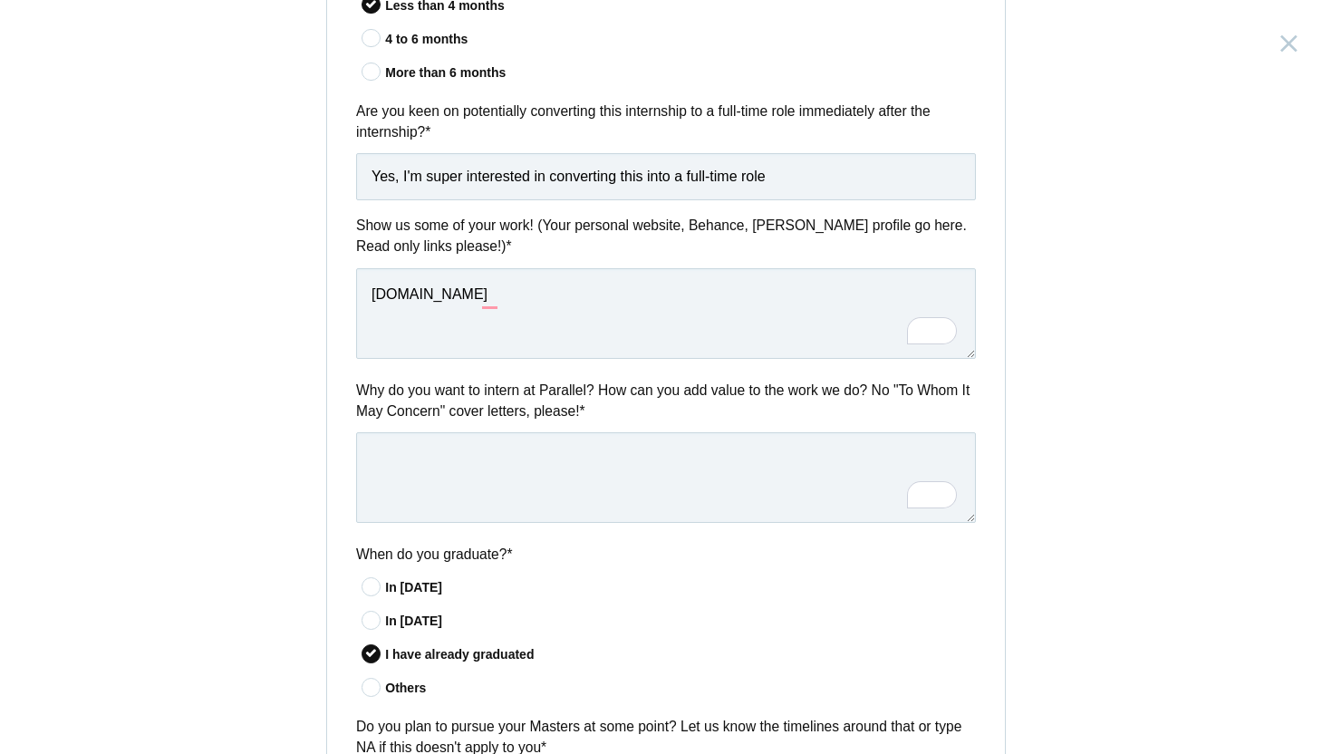
scroll to position [645, 0]
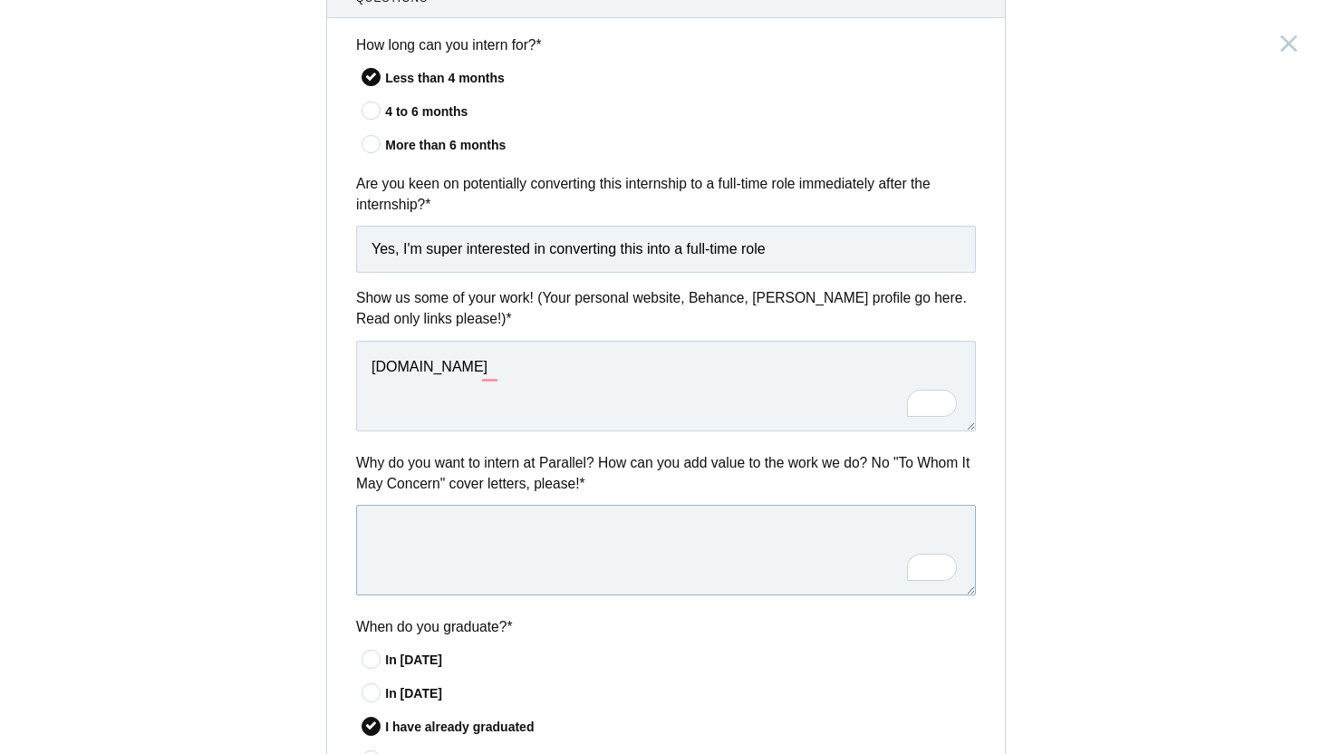
click at [537, 539] on textarea "To enrich screen reader interactions, please activate Accessibility in Grammarl…" at bounding box center [666, 550] width 620 height 91
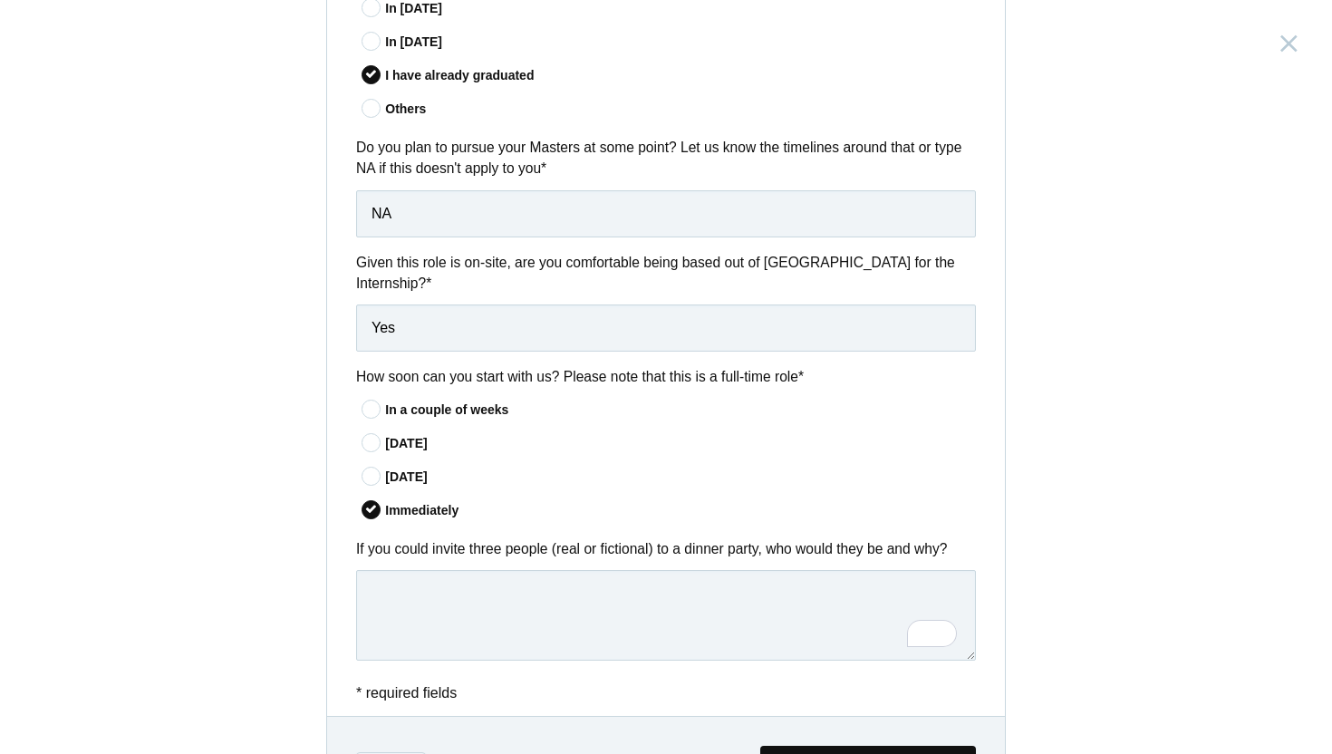
scroll to position [1395, 0]
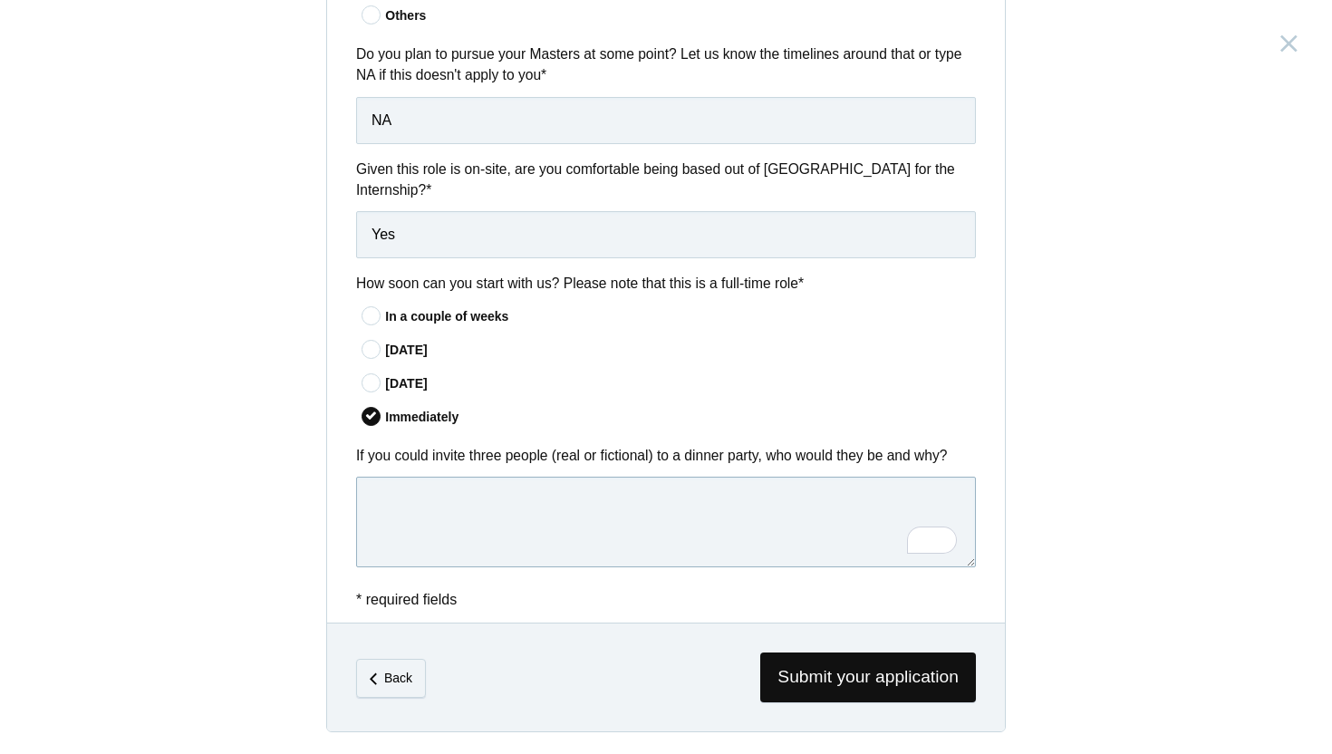
click at [590, 497] on textarea "To enrich screen reader interactions, please activate Accessibility in Grammarl…" at bounding box center [666, 522] width 620 height 91
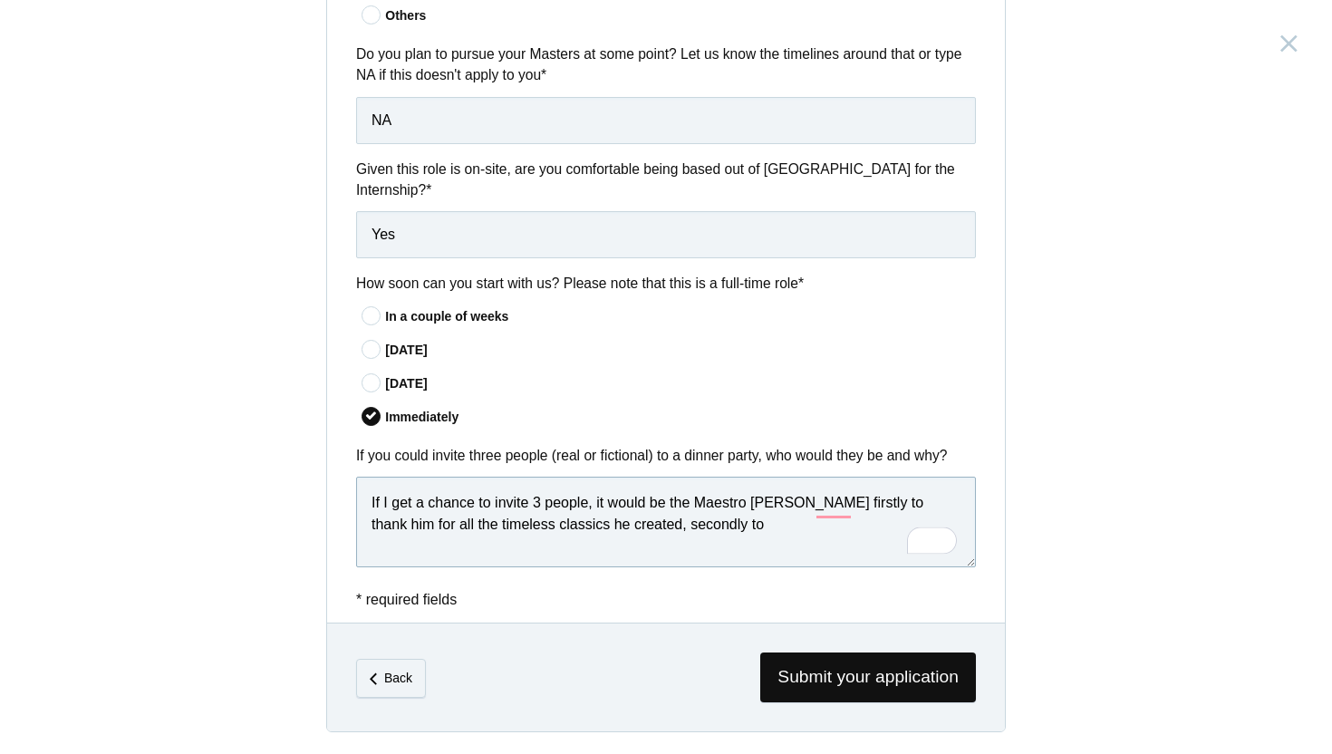
click at [840, 515] on textarea "If I get a chance to invite 3 people, it would be the Maestro Illayaraja firstl…" at bounding box center [666, 522] width 620 height 91
click at [841, 502] on textarea "If I get a chance to invite 3 people, it would be the Maestro Illayaraja firstl…" at bounding box center [666, 522] width 620 height 91
click at [863, 505] on textarea "If I get a chance to invite 3 people, it would be the Maestro Illayaraja, first…" at bounding box center [666, 522] width 620 height 91
click at [635, 521] on textarea "If I get a chance to invite 3 people, it would be the Maestro Illayaraja, first…" at bounding box center [666, 522] width 620 height 91
click at [883, 528] on textarea "If I get a chance to invite 3 people, it would be the Maestro Illayaraja, first…" at bounding box center [666, 522] width 620 height 91
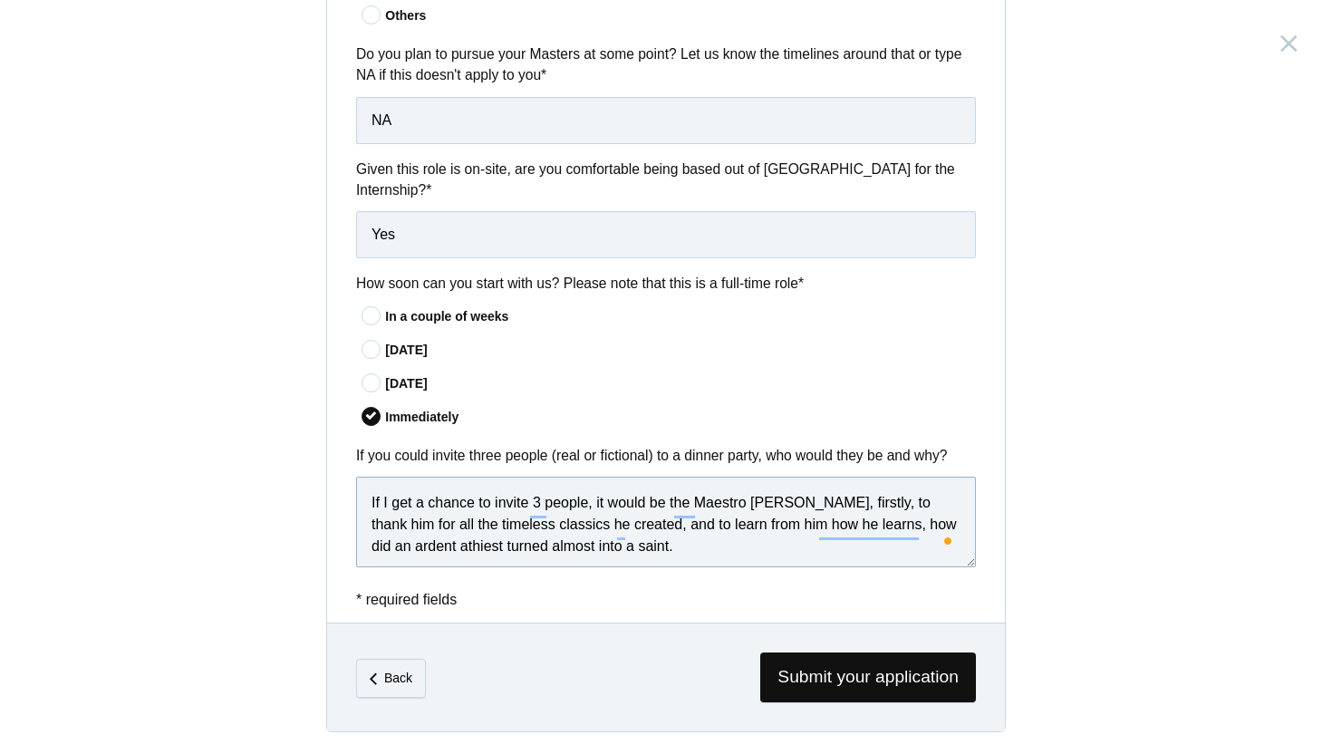
click at [444, 550] on textarea "If I get a chance to invite 3 people, it would be the Maestro Illayaraja, first…" at bounding box center [666, 522] width 620 height 91
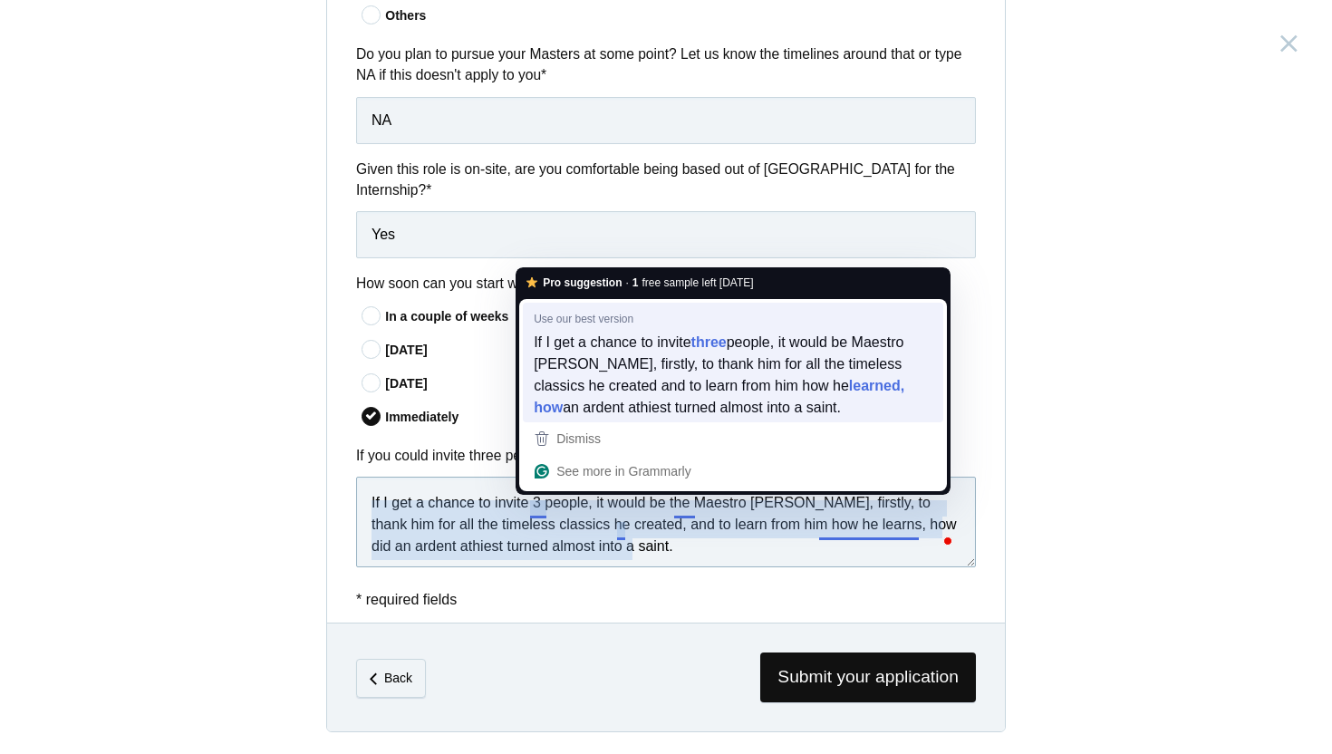
type textarea "If I get a chance to invite three people, it would be Maestro Illayaraja, first…"
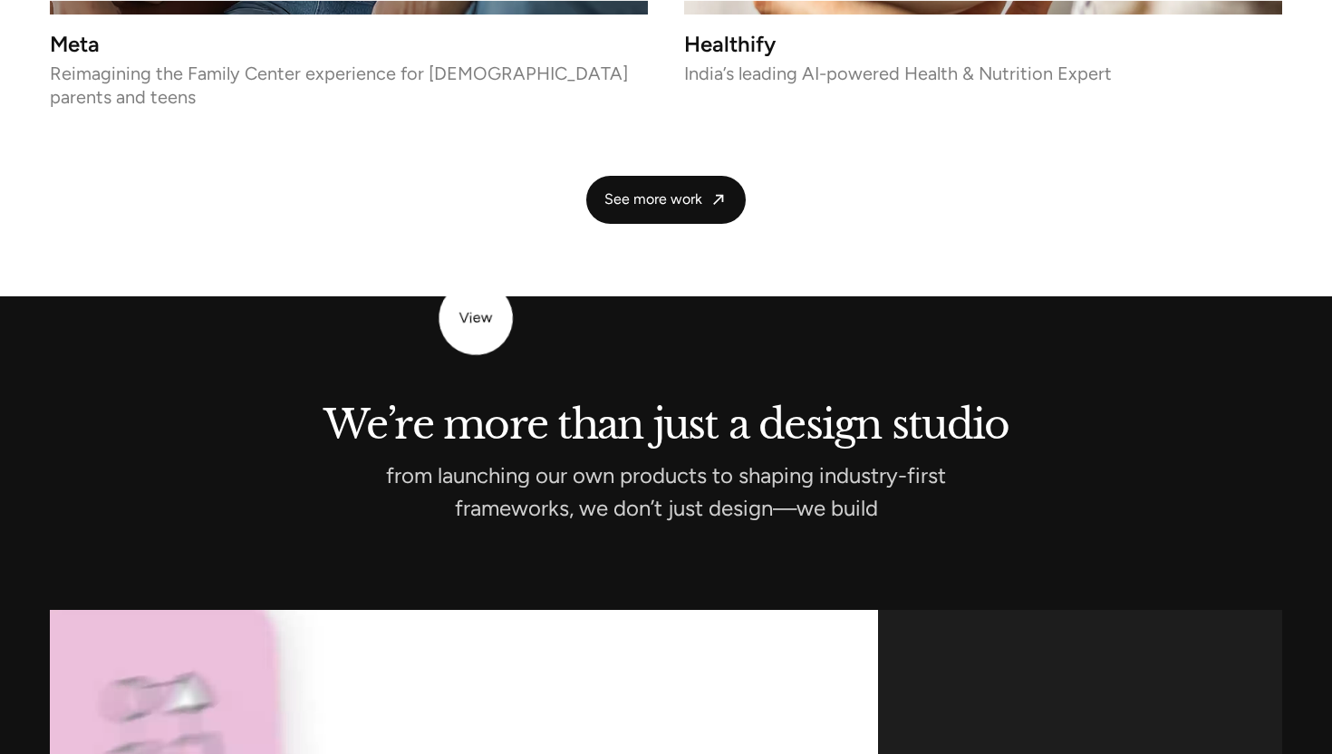
scroll to position [4187, 0]
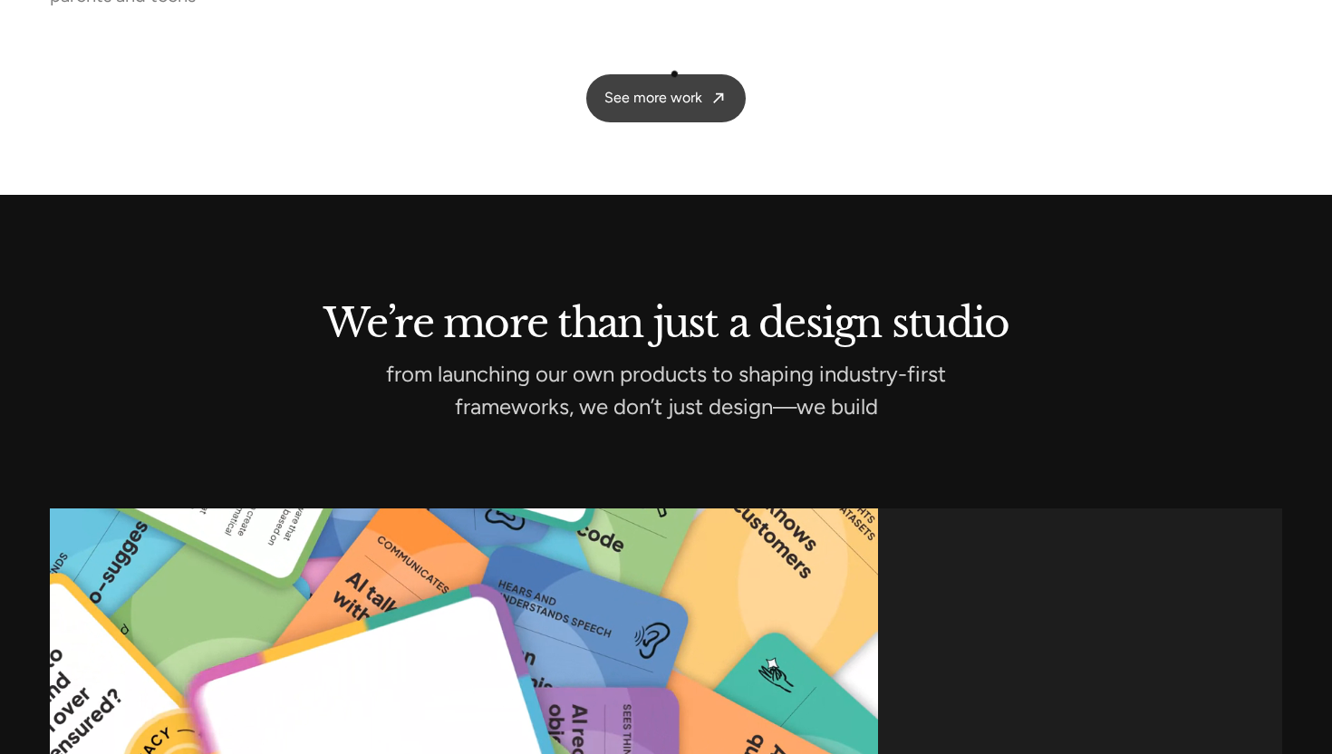
click at [675, 89] on span "See more work" at bounding box center [653, 98] width 98 height 19
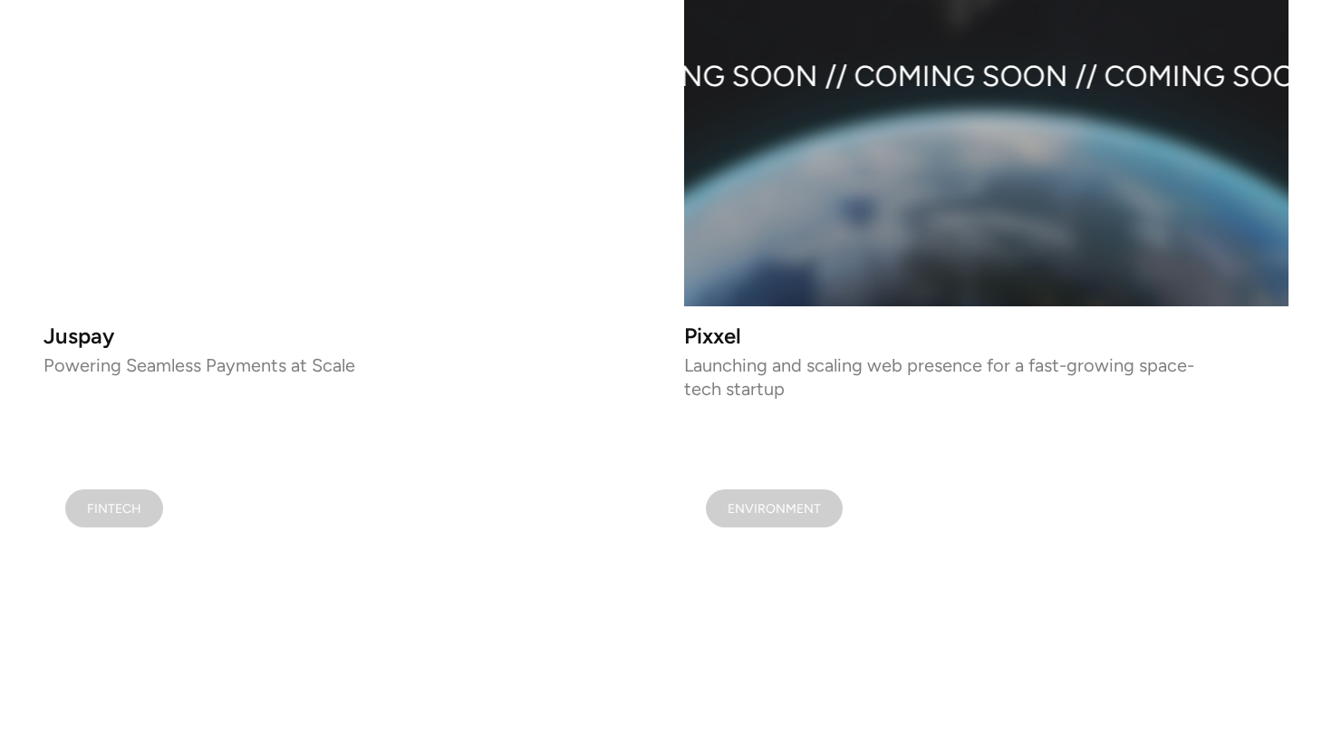
scroll to position [2008, 0]
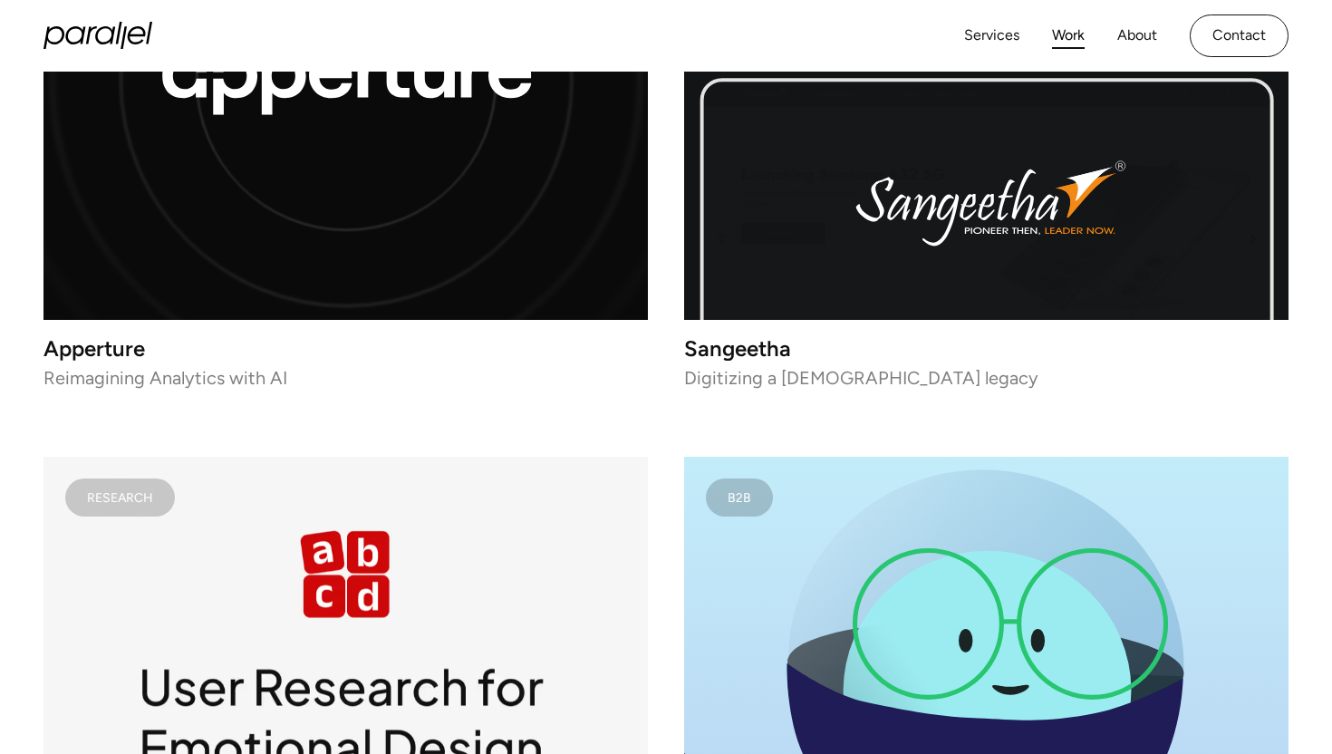
scroll to position [8775, 0]
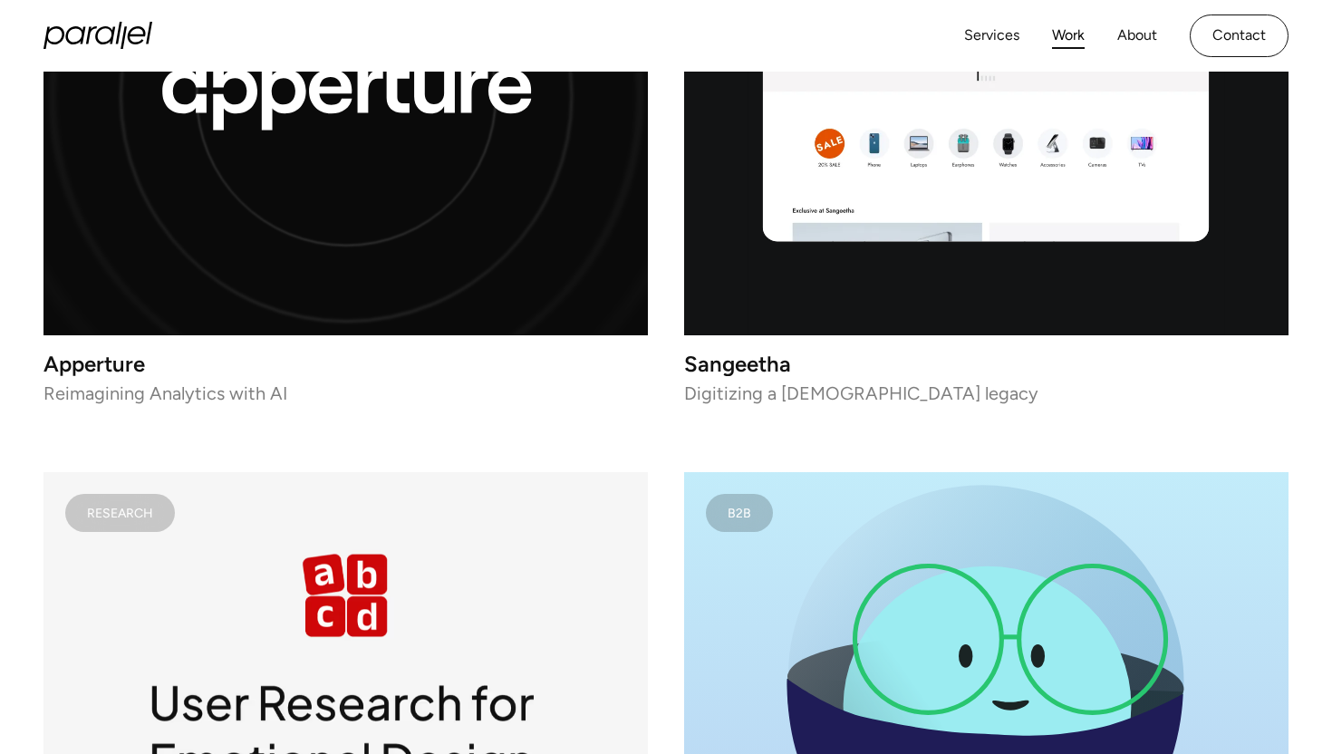
click at [985, 251] on icon "lottie-animation-container" at bounding box center [986, 97] width 477 height 477
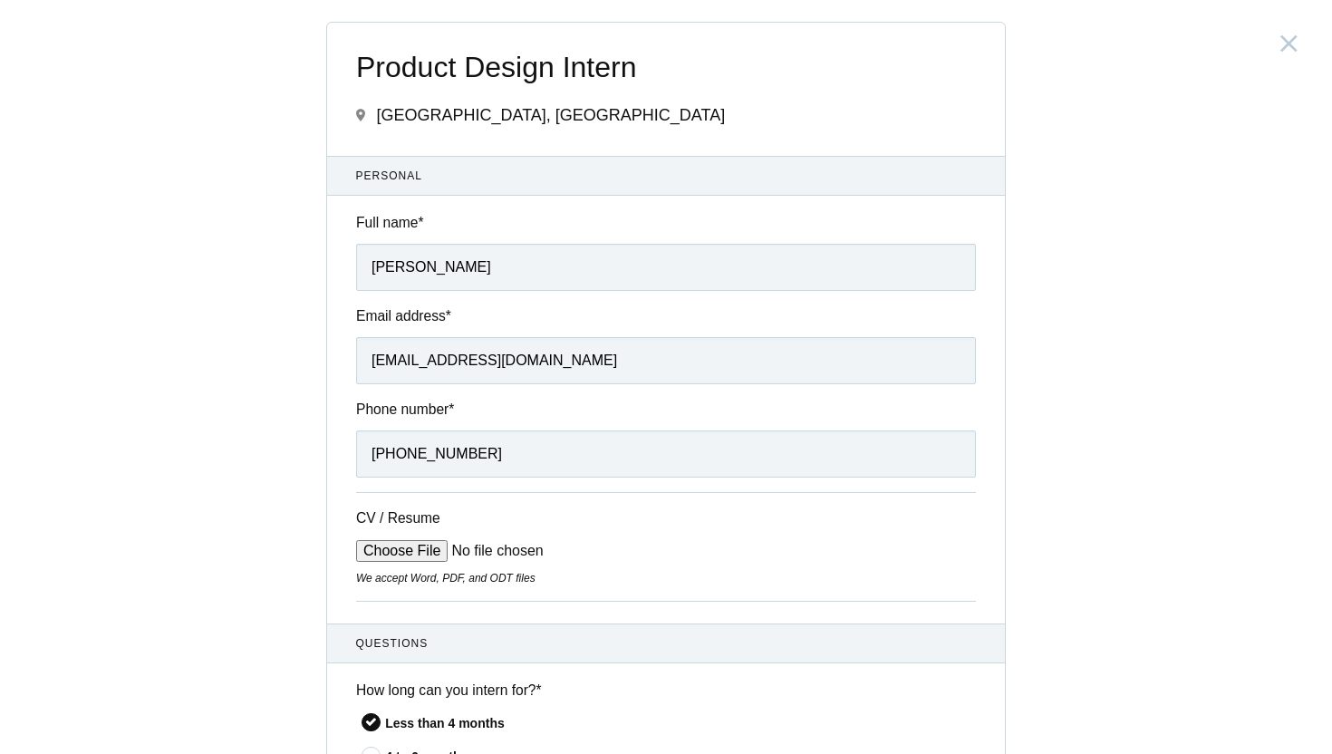
scroll to position [1395, 0]
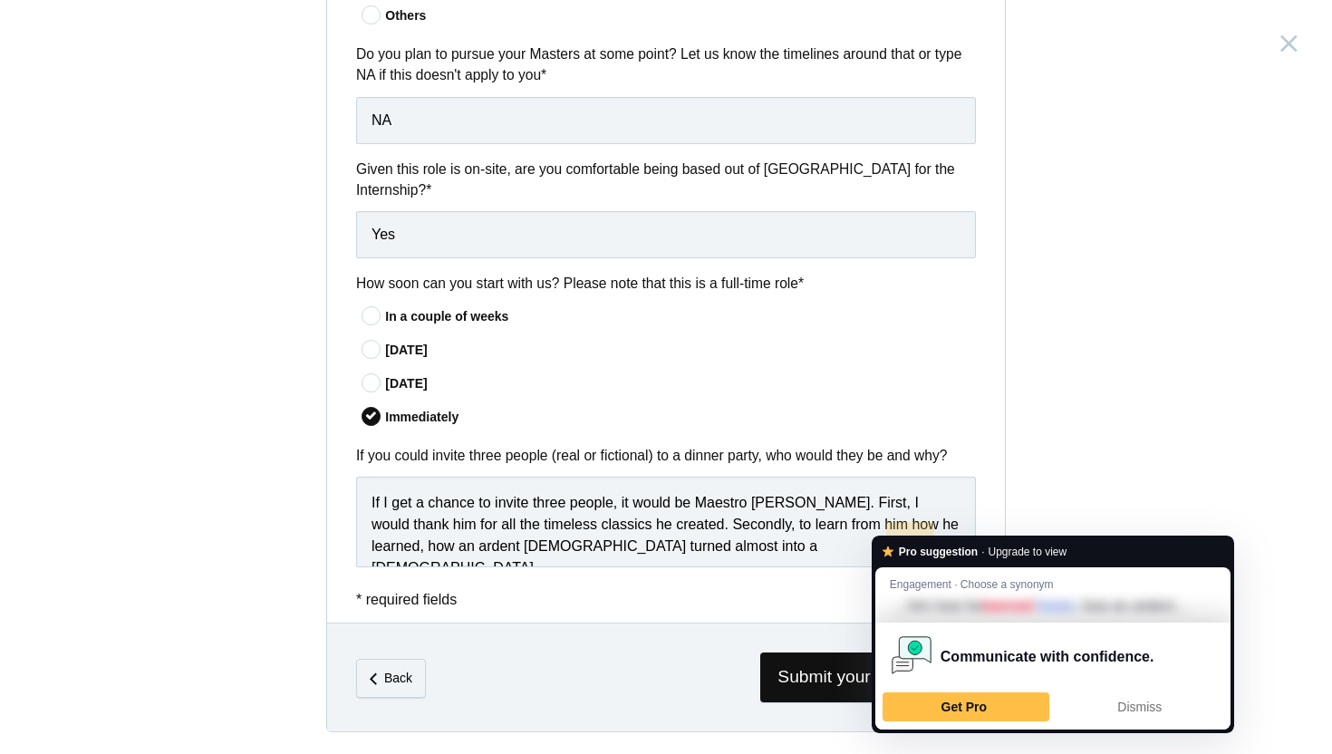
click at [931, 525] on textarea "If I get a chance to invite three people, it would be Maestro Illayaraja. First…" at bounding box center [666, 522] width 620 height 91
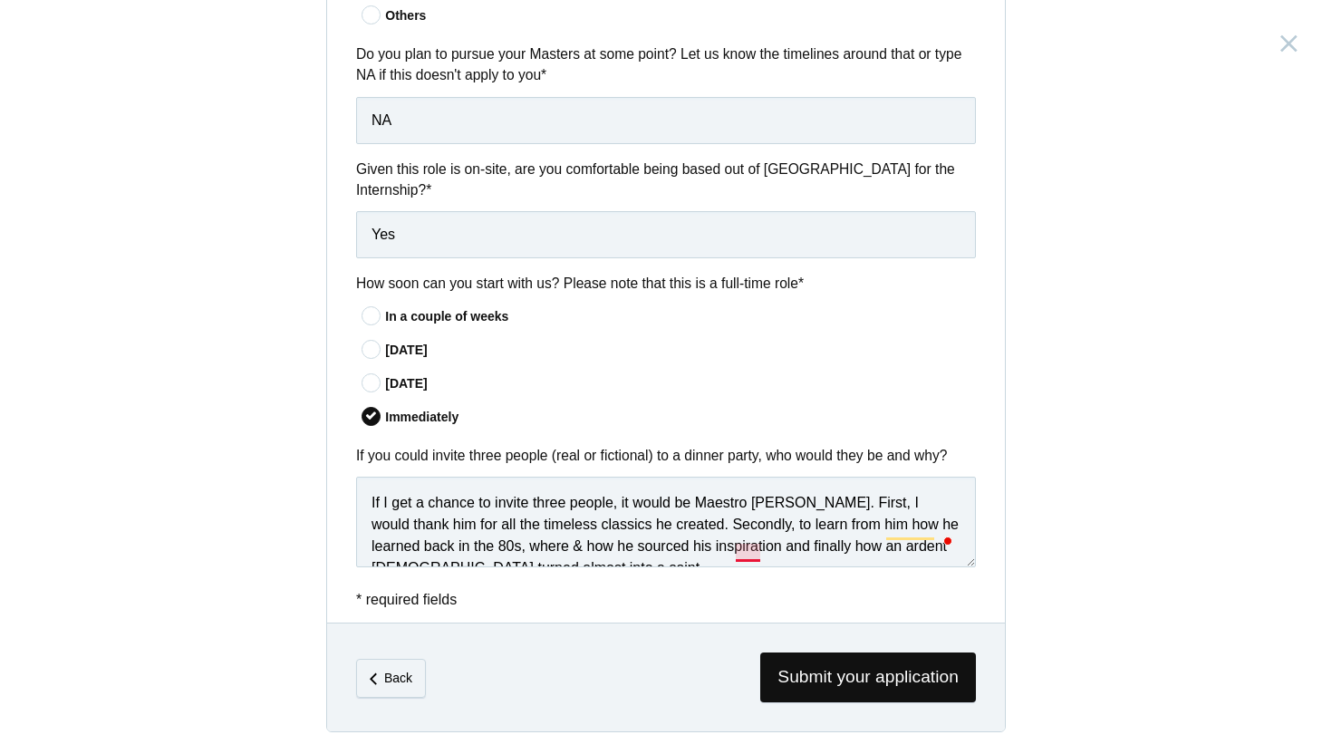
click at [749, 549] on textarea "If I get a chance to invite three people, it would be Maestro Illayaraja. First…" at bounding box center [666, 522] width 620 height 91
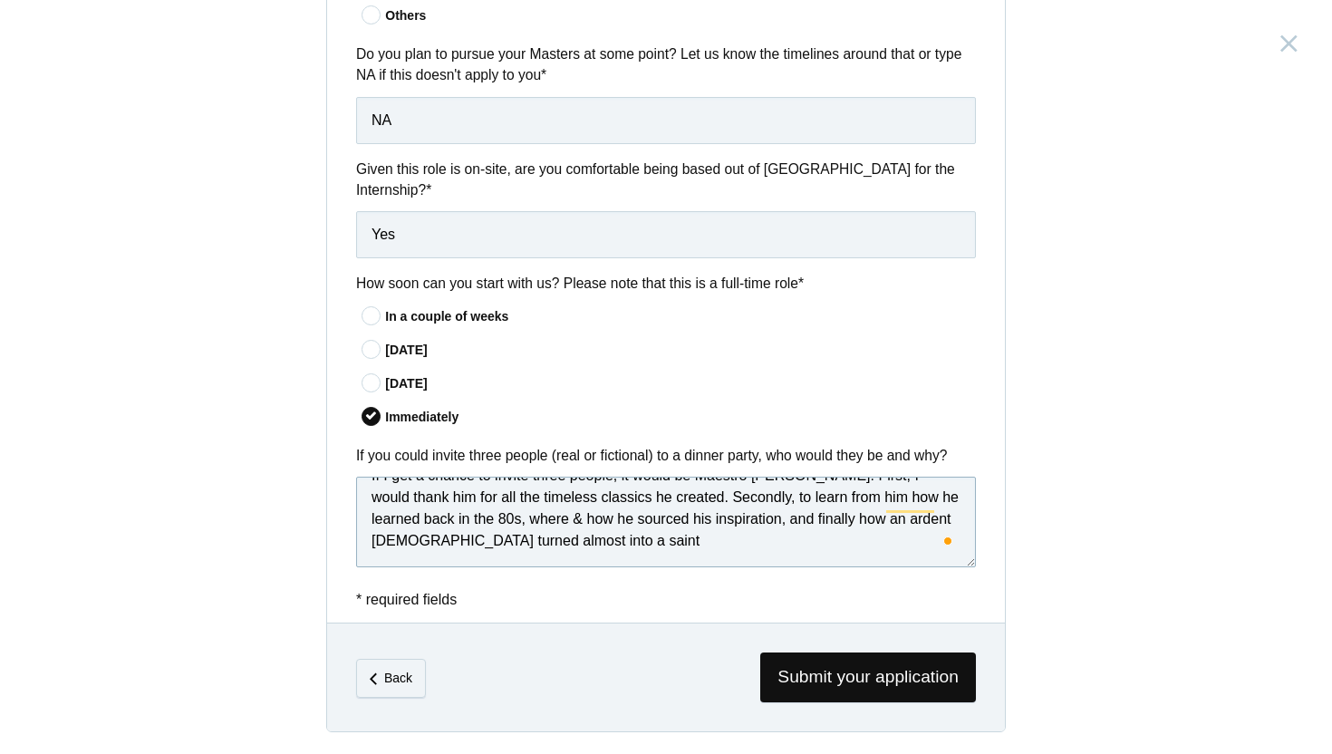
click at [593, 539] on textarea "If I get a chance to invite three people, it would be Maestro Illayaraja. First…" at bounding box center [666, 522] width 620 height 91
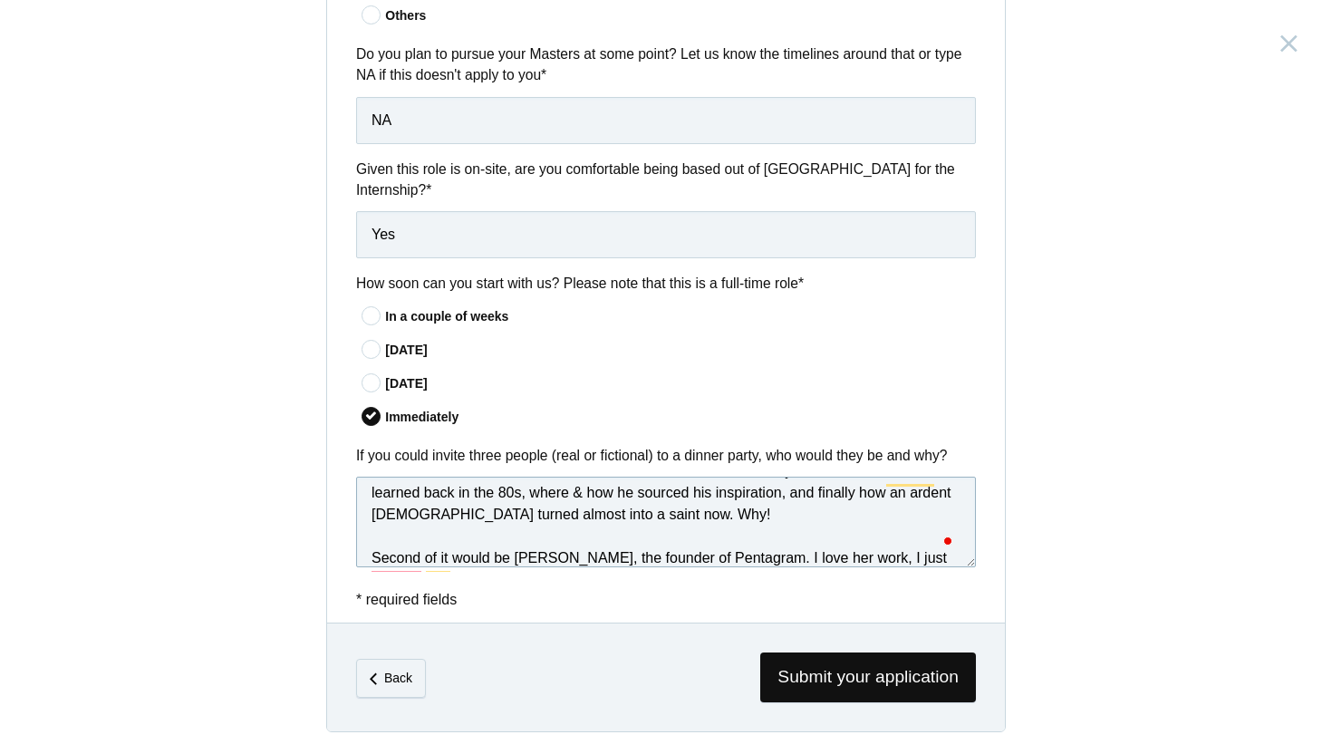
scroll to position [75, 0]
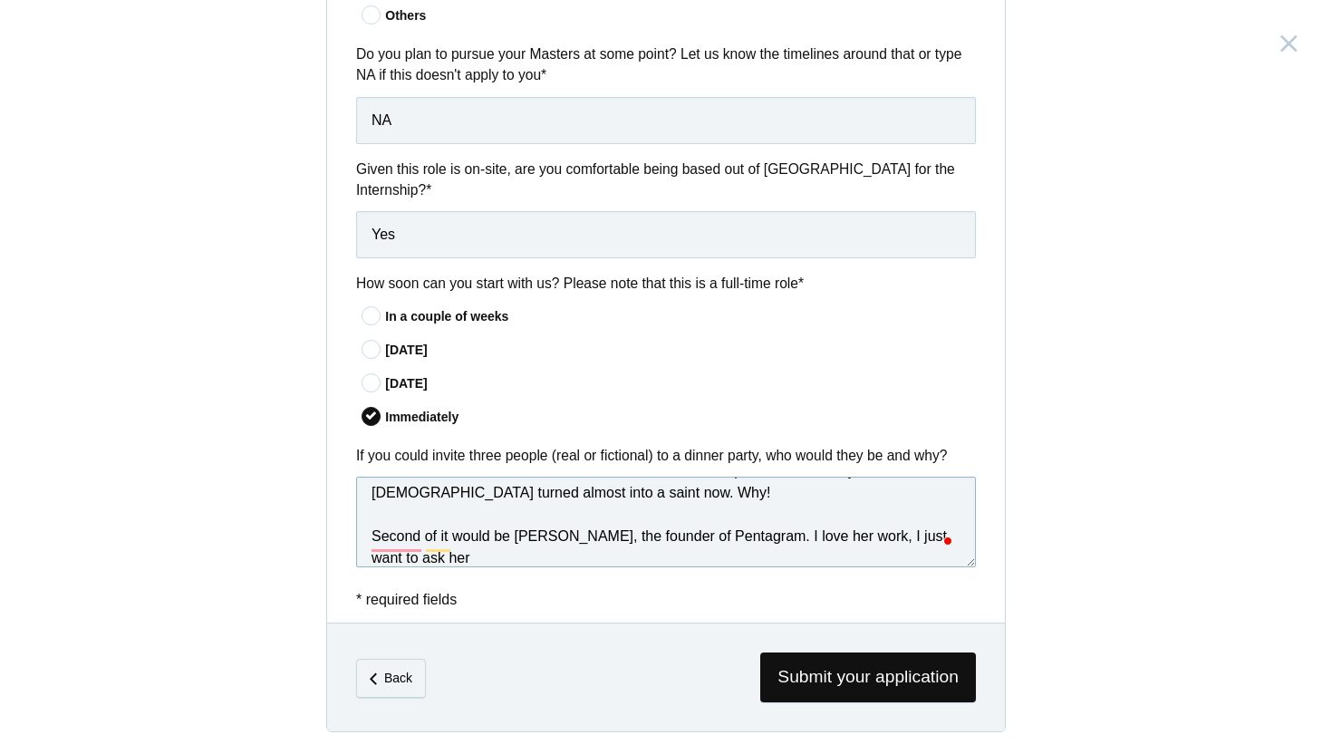
click at [407, 544] on textarea "If I get a chance to invite three people, it would be Maestro Illayaraja. First…" at bounding box center [666, 522] width 620 height 91
click at [460, 528] on textarea "If I get a chance to invite three people, it would be Maestro Illayaraja. First…" at bounding box center [666, 522] width 620 height 91
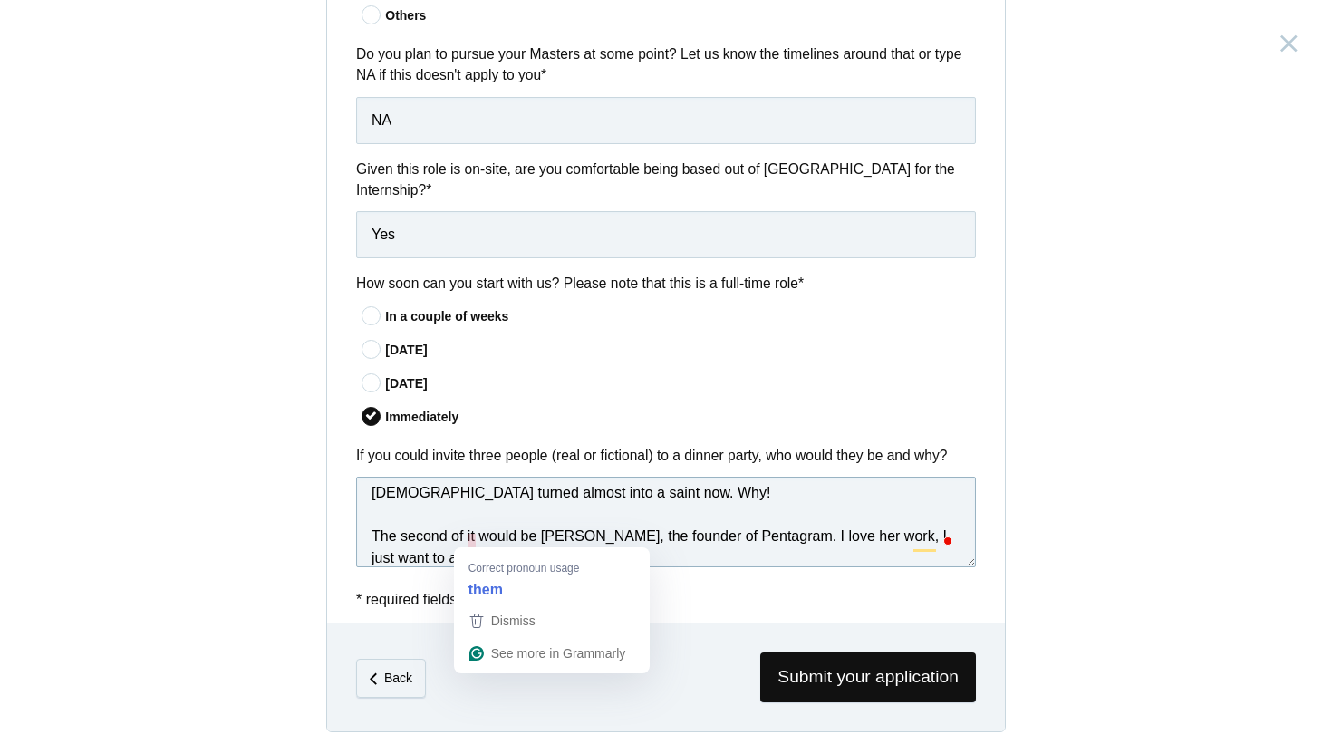
click at [469, 538] on textarea "If I get a chance to invite three people, it would be Maestro Illayaraja. First…" at bounding box center [666, 522] width 620 height 91
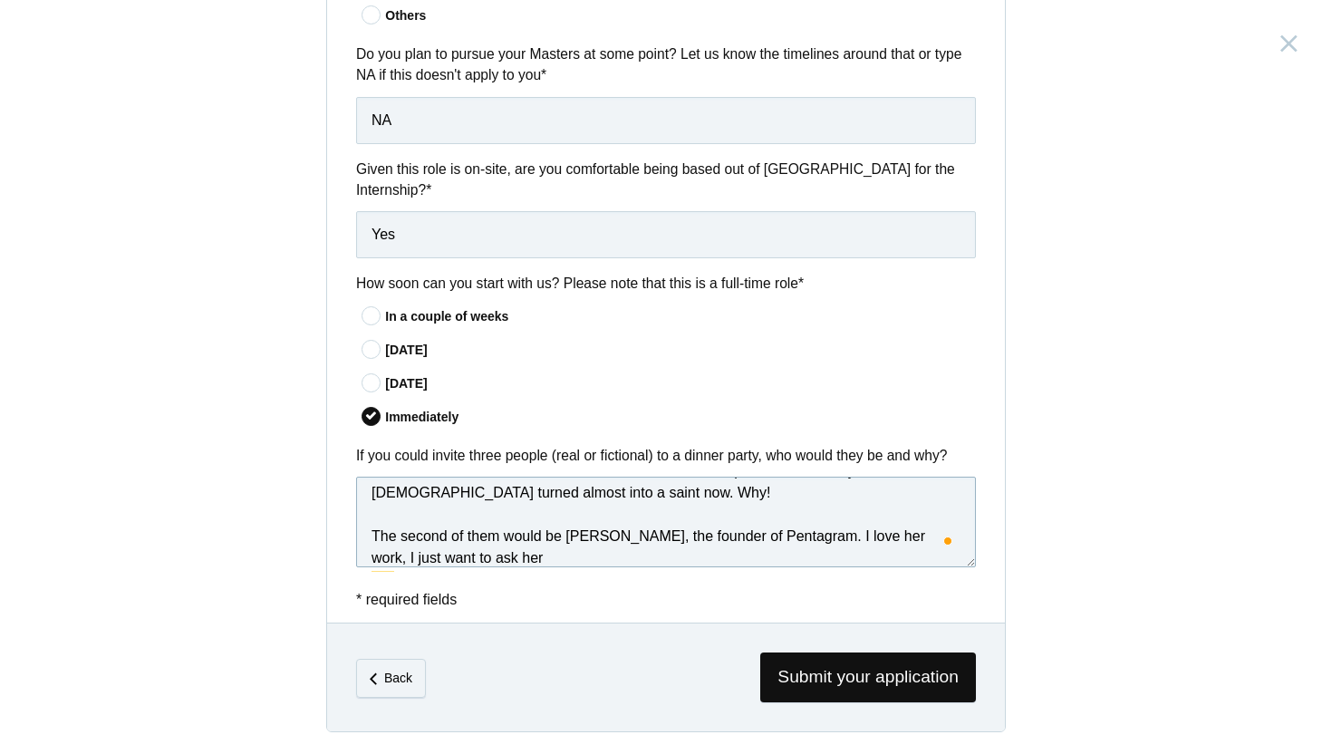
click at [519, 558] on textarea "If I get a chance to invite three people, it would be Maestro Illayaraja. First…" at bounding box center [666, 522] width 620 height 91
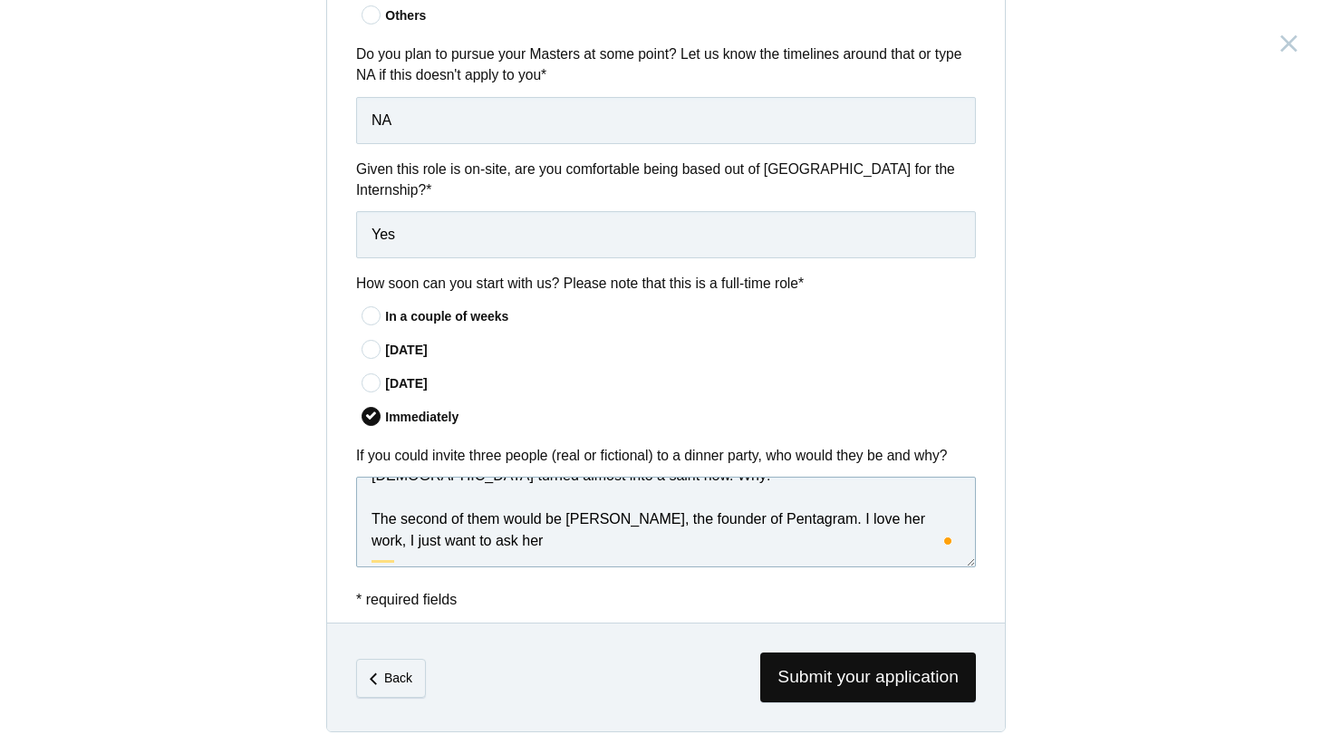
scroll to position [0, 0]
type textarea "If I get a chance to invite three people, it would be Maestro Illayaraja. First…"
click at [544, 542] on textarea "If I get a chance to invite three people, it would be Maestro Illayaraja. First…" at bounding box center [666, 522] width 620 height 91
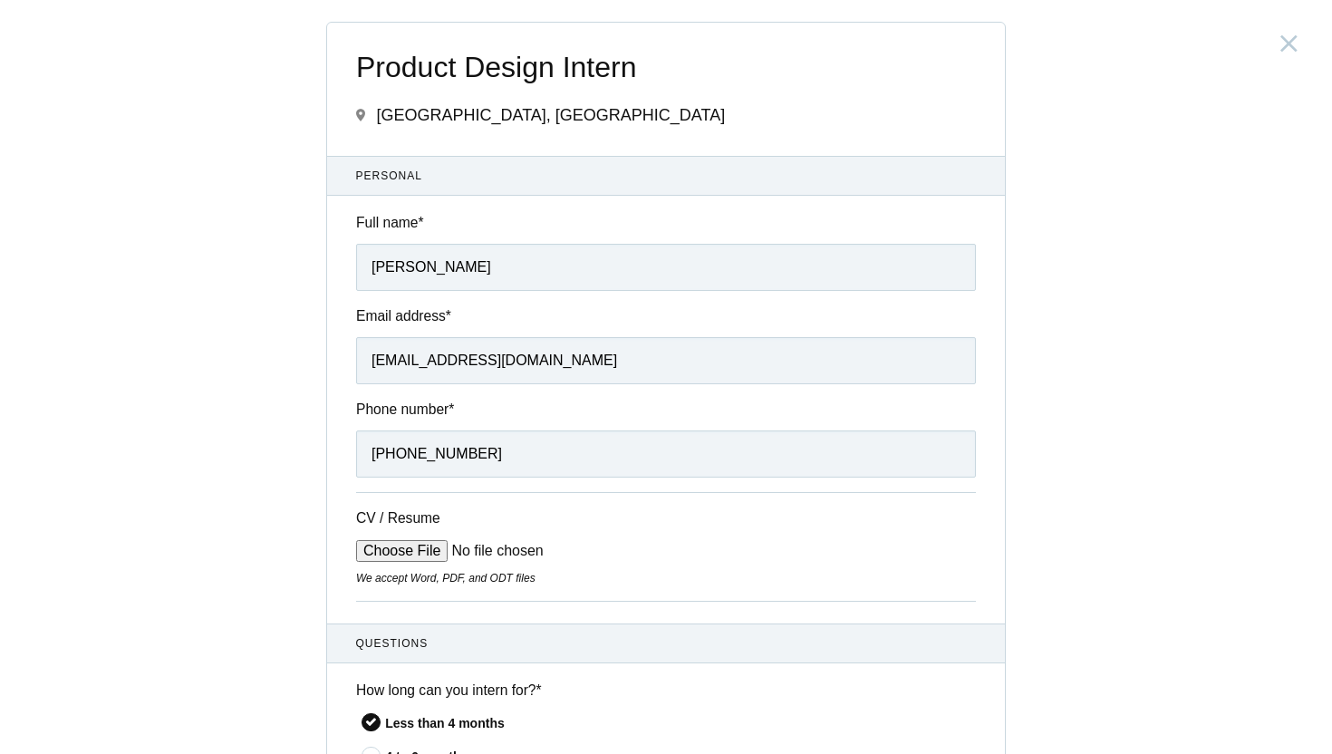
scroll to position [140, 0]
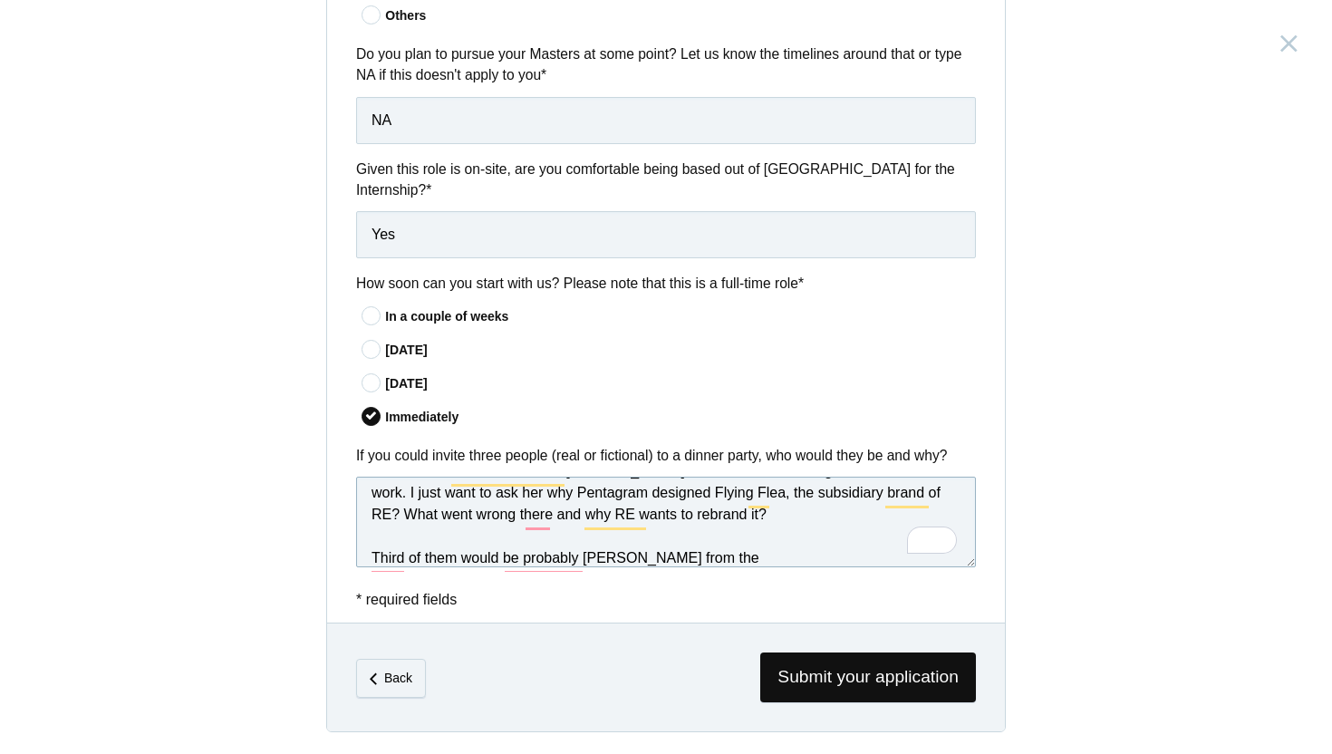
click at [776, 553] on textarea "If I get a chance to invite three people, it would be Maestro Illayaraja. First…" at bounding box center [666, 522] width 620 height 91
paste textarea "hobie brown"
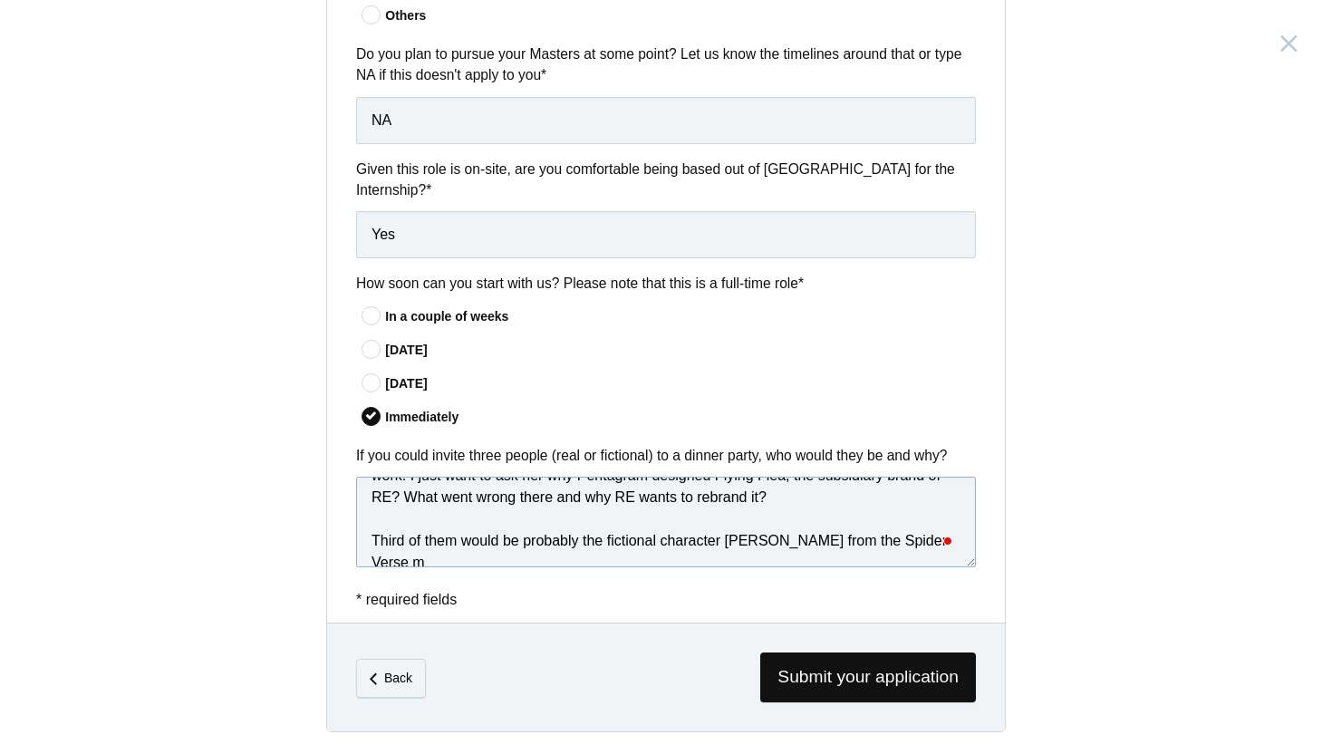
scroll to position [0, 0]
click at [549, 537] on textarea "If I get a chance to invite three people, it would be Maestro Illayaraja. First…" at bounding box center [666, 522] width 620 height 91
click at [397, 536] on textarea "If I get a chance to invite three people, it would be Maestro Illayaraja. First…" at bounding box center [666, 522] width 620 height 91
click at [388, 534] on textarea "If I get a chance to invite three people, it would be Maestro Illayaraja. First…" at bounding box center [666, 522] width 620 height 91
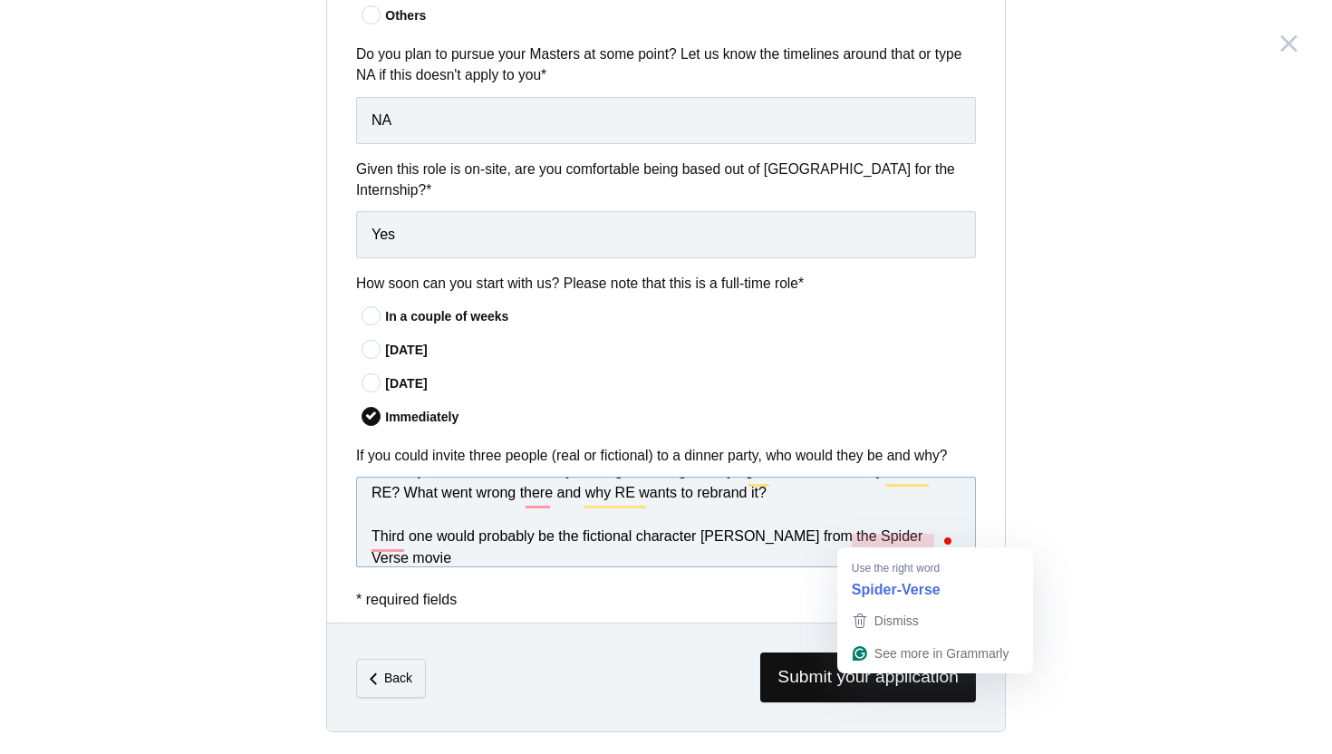
click at [880, 541] on textarea "If I get a chance to invite three people, it would be Maestro Illayaraja. First…" at bounding box center [666, 522] width 620 height 91
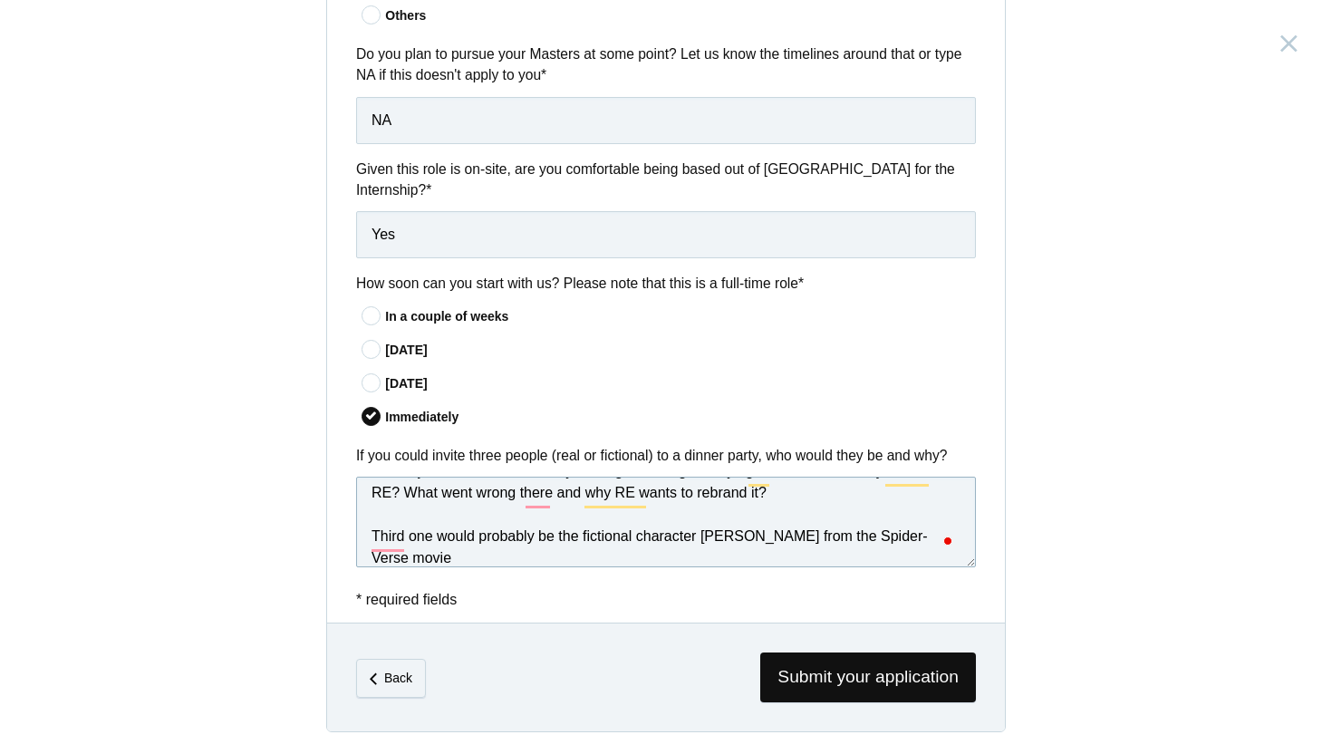
click at [787, 554] on textarea "If I get a chance to invite three people, it would be Maestro Illayaraja. First…" at bounding box center [666, 522] width 620 height 91
click at [399, 526] on textarea "If I get a chance to invite three people, it would be Maestro Illayaraja. First…" at bounding box center [666, 522] width 620 height 91
click at [394, 529] on textarea "If I get a chance to invite three people, it would be Maestro Illayaraja. First…" at bounding box center [666, 522] width 620 height 91
click at [500, 556] on textarea "If I get a chance to invite three people, it would be Maestro Illayaraja. First…" at bounding box center [666, 522] width 620 height 91
click at [811, 533] on textarea "If I get a chance to invite three people, it would be Maestro Illayaraja. First…" at bounding box center [666, 522] width 620 height 91
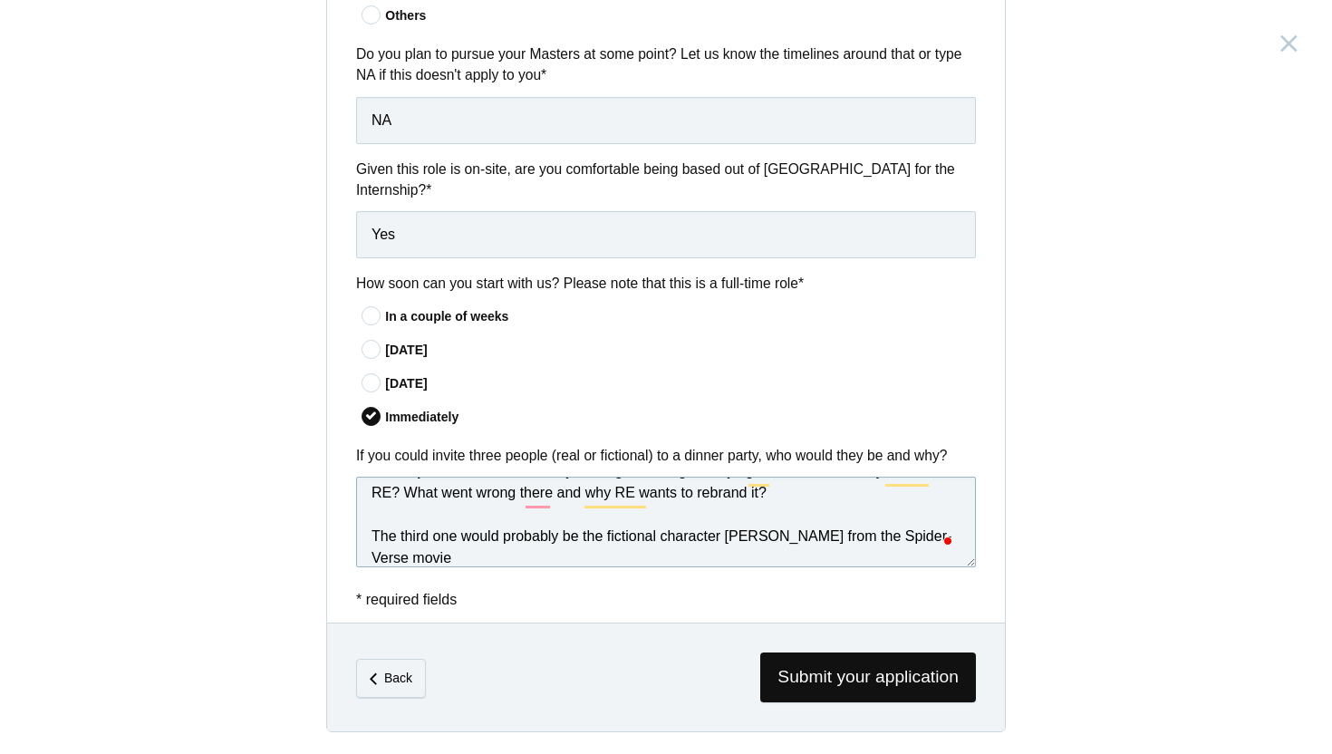
click at [761, 562] on textarea "If I get a chance to invite three people, it would be Maestro Illayaraja. First…" at bounding box center [666, 522] width 620 height 91
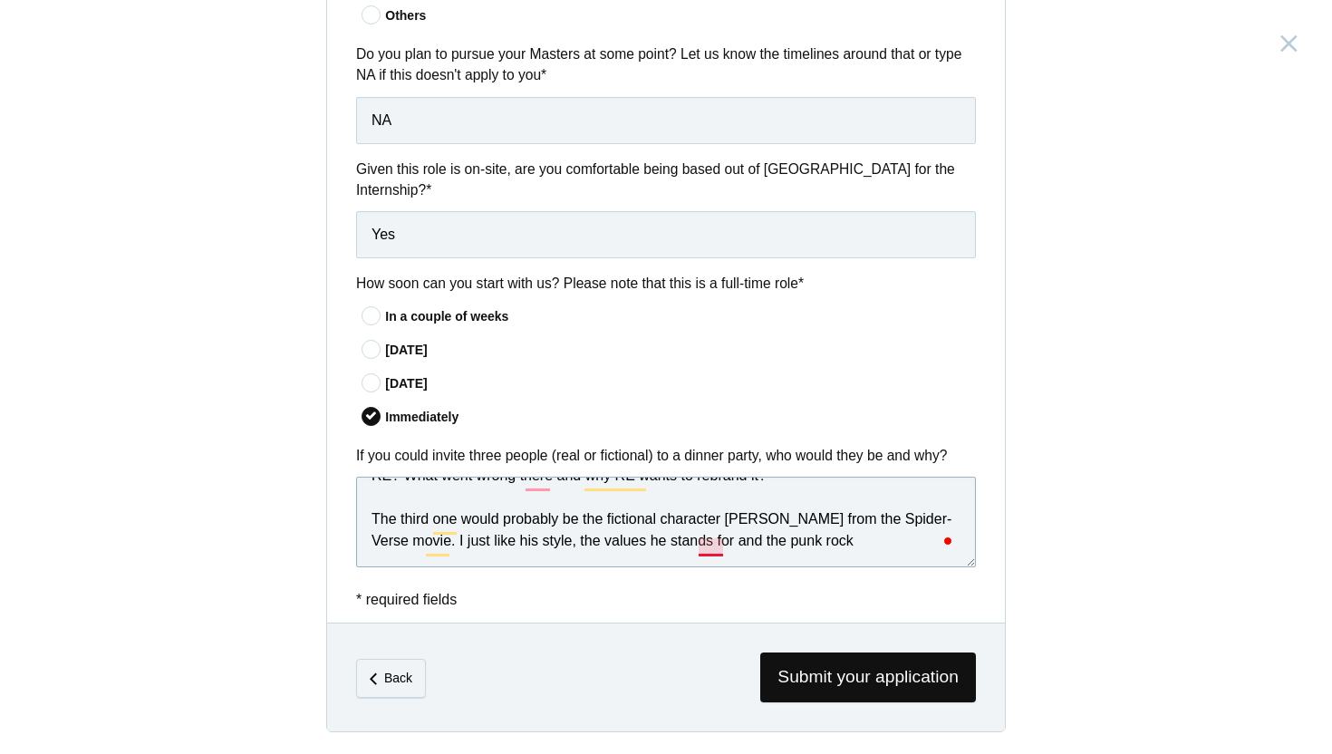
click at [708, 547] on textarea "If I get a chance to invite three people, it would be Maestro Illayaraja. First…" at bounding box center [666, 522] width 620 height 91
click at [709, 548] on textarea "If I get a chance to invite three people, it would be Maestro Illayaraja. First…" at bounding box center [666, 522] width 620 height 91
click at [832, 546] on textarea "If I get a chance to invite three people, it would be Maestro Illayaraja. First…" at bounding box center [666, 522] width 620 height 91
click at [758, 521] on textarea "If I get a chance to invite three people, it would be Maestro Illayaraja. First…" at bounding box center [666, 522] width 620 height 91
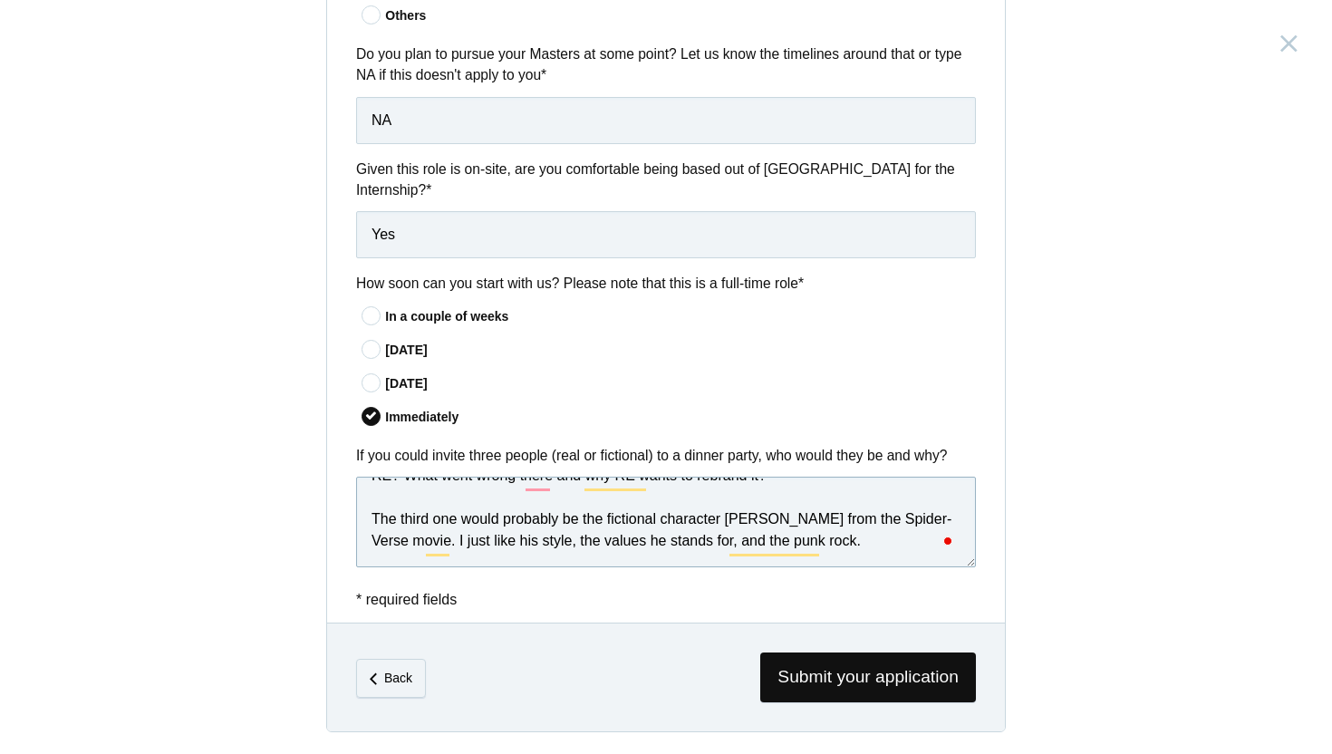
click at [493, 545] on textarea "If I get a chance to invite three people, it would be Maestro Illayaraja. First…" at bounding box center [666, 522] width 620 height 91
click at [751, 518] on textarea "If I get a chance to invite three people, it would be Maestro Illayaraja. First…" at bounding box center [666, 522] width 620 height 91
click at [532, 541] on textarea "If I get a chance to invite three people, it would be Maestro Illayaraja. First…" at bounding box center [666, 522] width 620 height 91
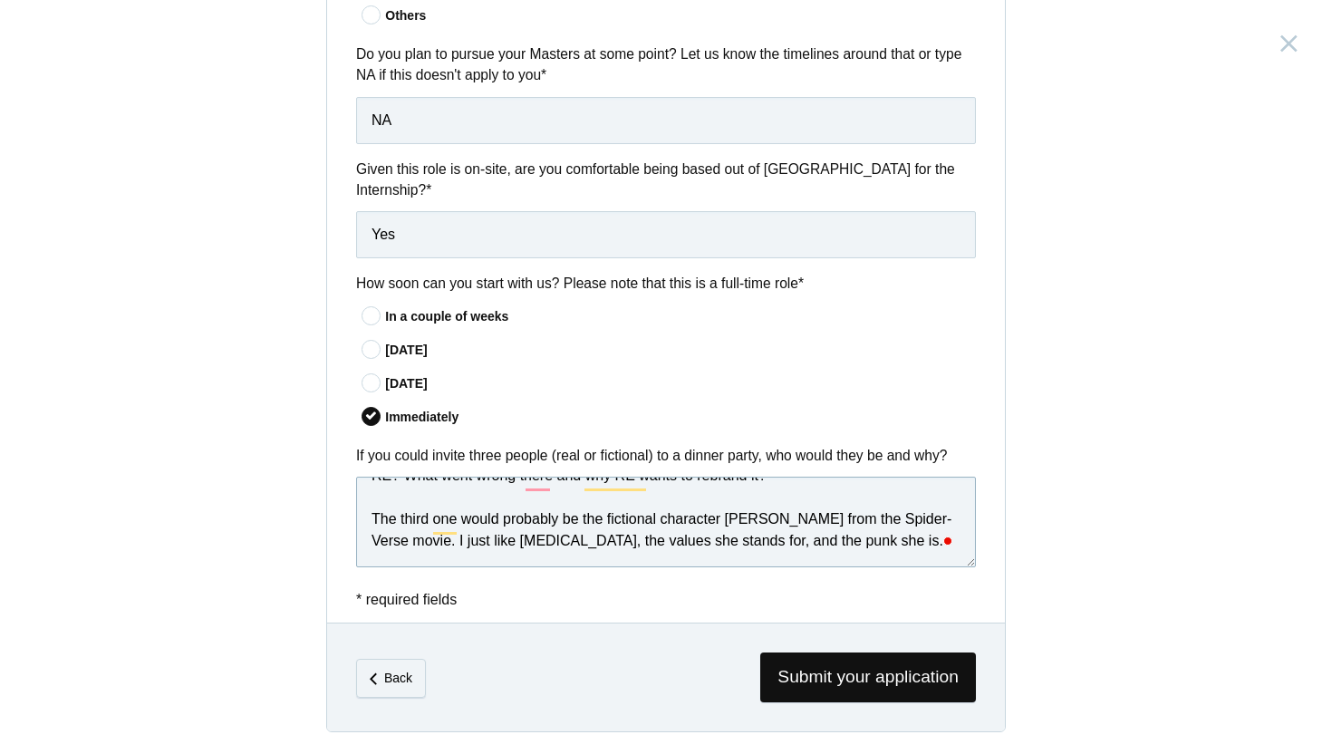
click at [532, 541] on textarea "If I get a chance to invite three people, it would be Maestro Illayaraja. First…" at bounding box center [666, 522] width 620 height 91
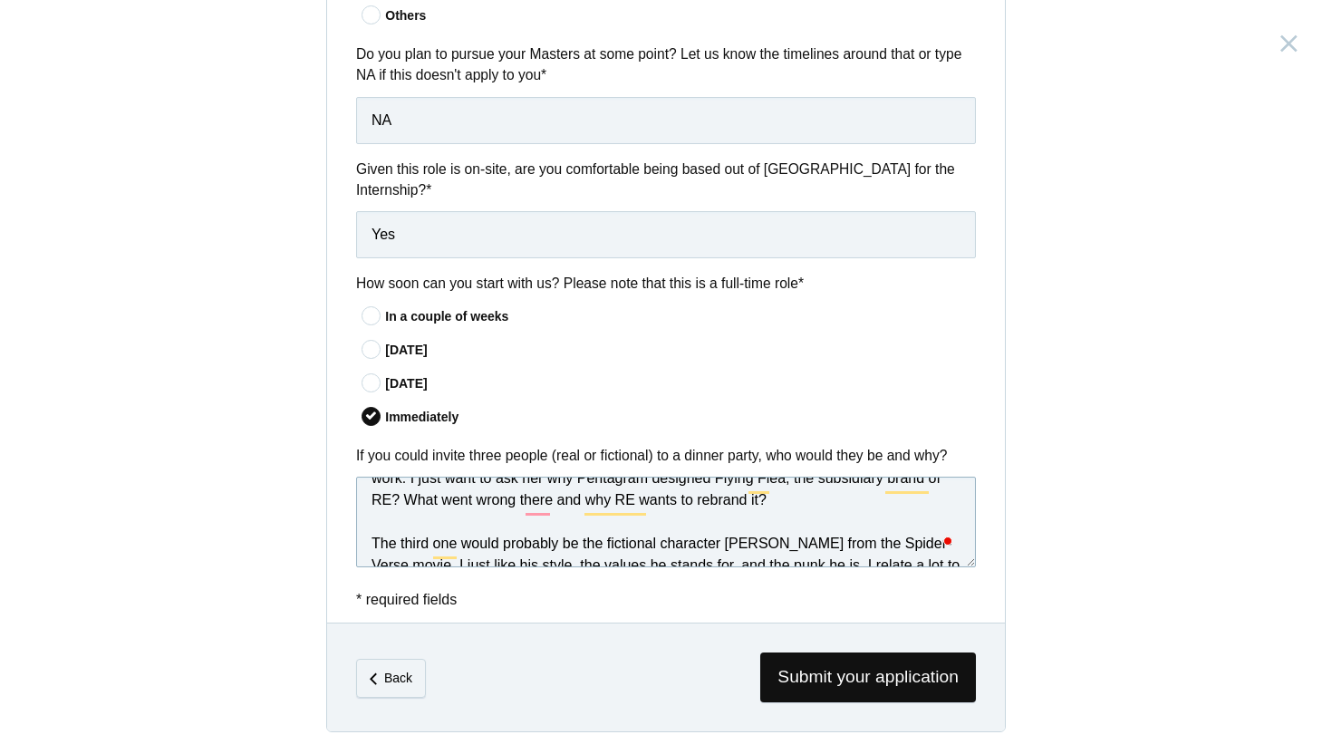
scroll to position [158, 0]
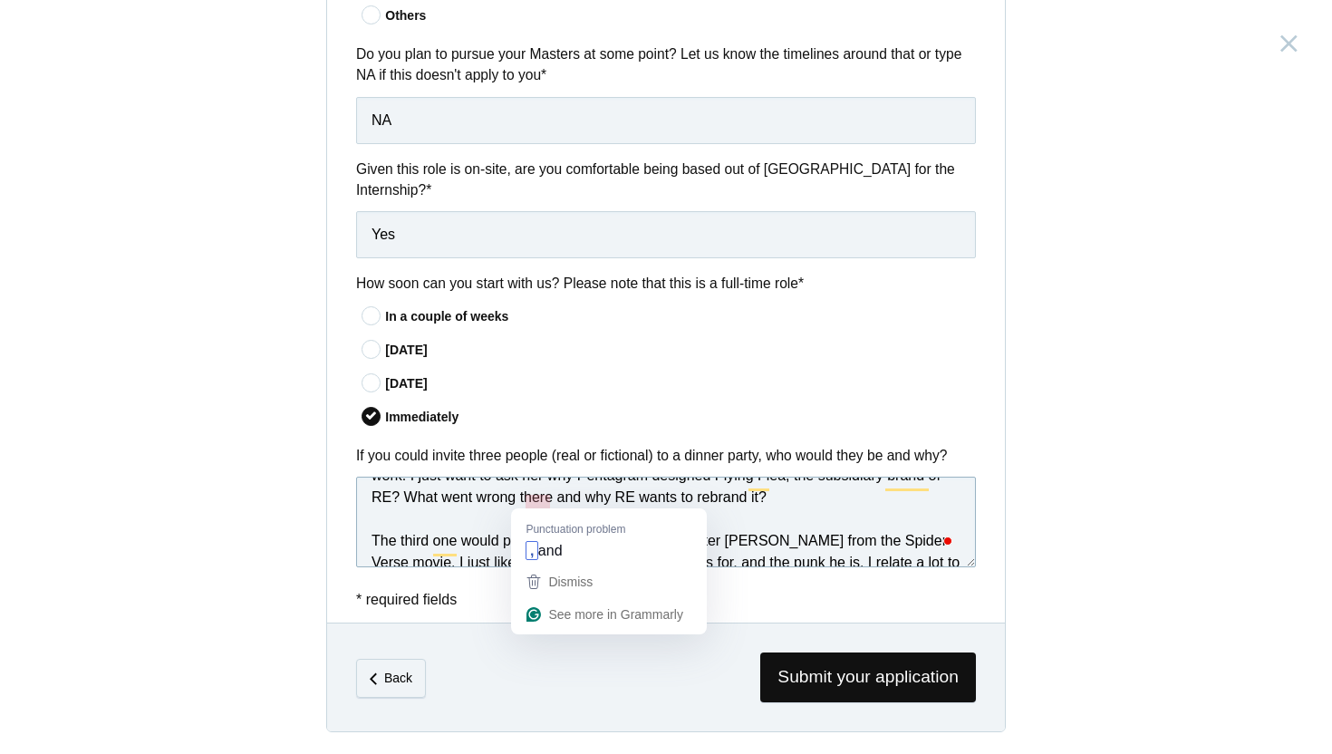
click at [539, 501] on textarea "If I get a chance to invite three people, it would be Maestro Illayaraja. First…" at bounding box center [666, 522] width 620 height 91
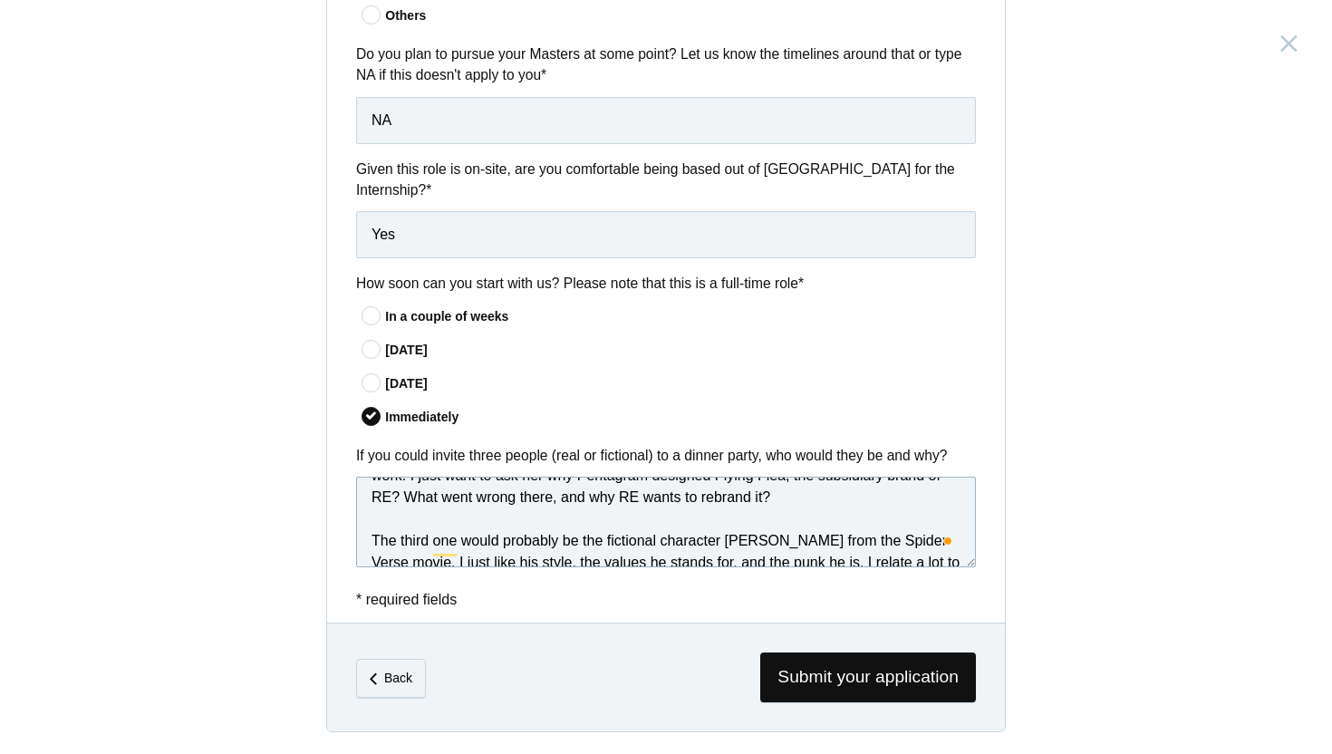
scroll to position [201, 0]
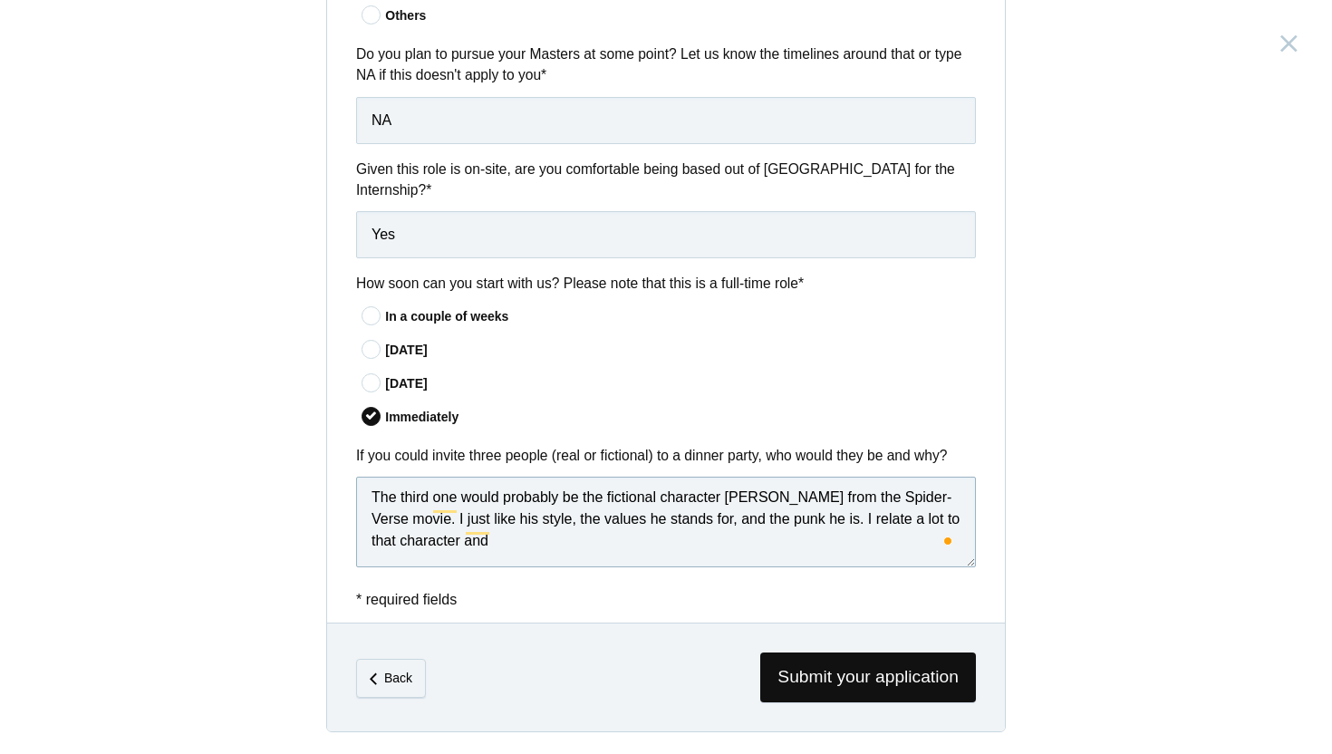
click at [577, 543] on textarea "If I get a chance to invite three people, it would be Maestro Illayaraja. First…" at bounding box center [666, 522] width 620 height 91
type textarea "If I get a chance to invite three people, it would be Maestro Illayaraja. First…"
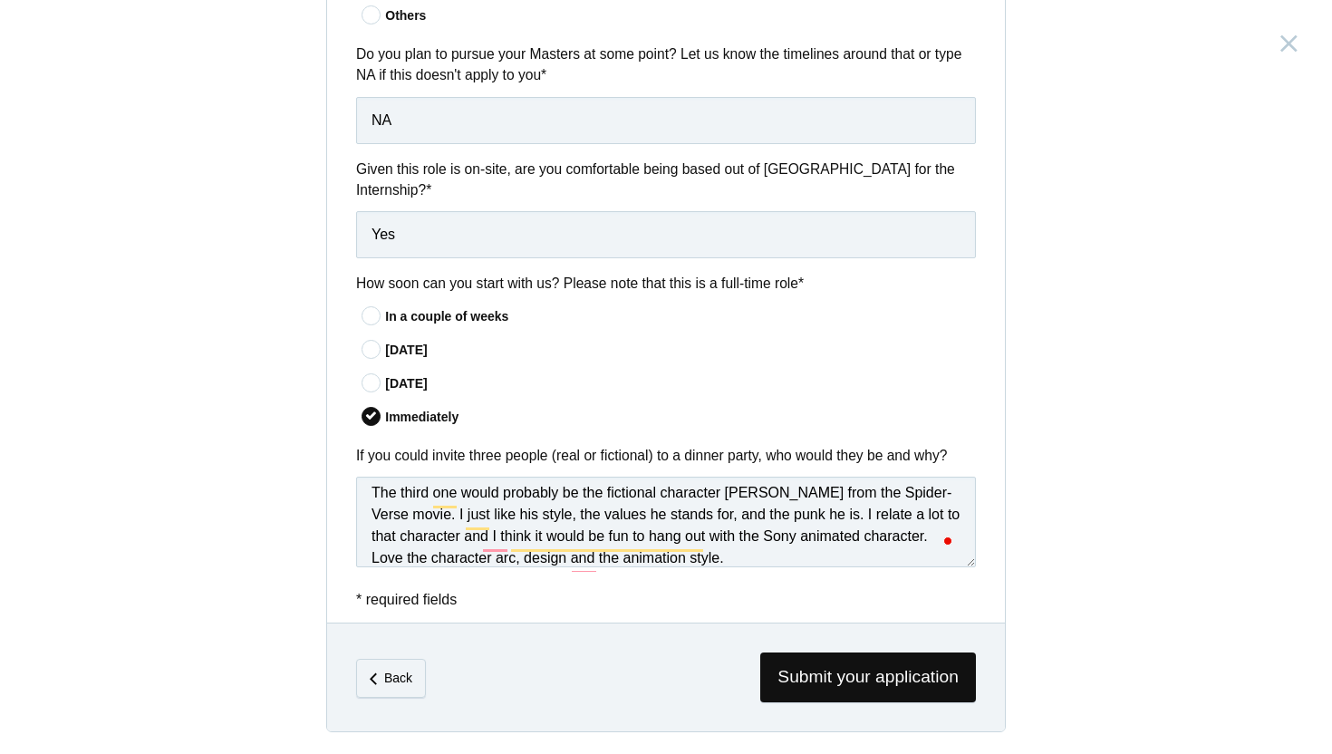
click at [499, 545] on textarea "If I get a chance to invite three people, it would be Maestro [PERSON_NAME]. Fi…" at bounding box center [666, 522] width 620 height 91
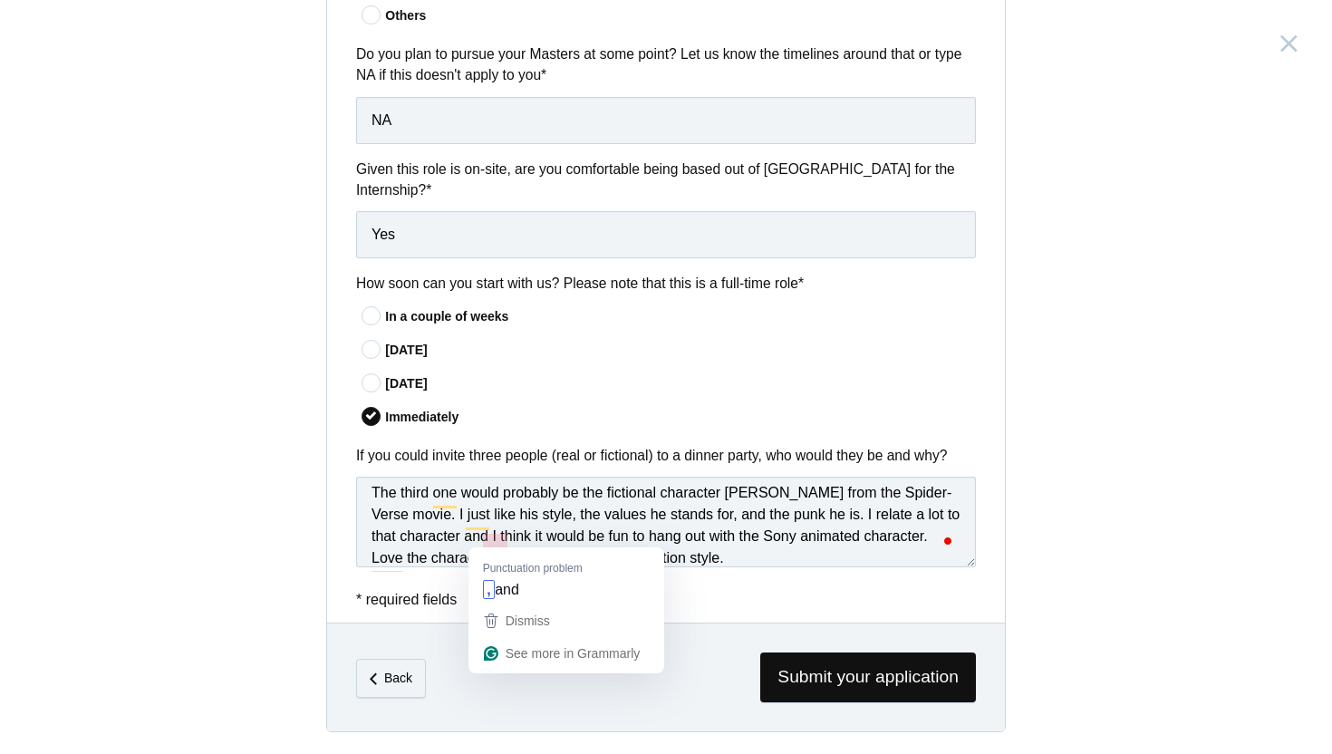
click at [498, 539] on textarea "If I get a chance to invite three people, it would be Maestro [PERSON_NAME]. Fi…" at bounding box center [666, 522] width 620 height 91
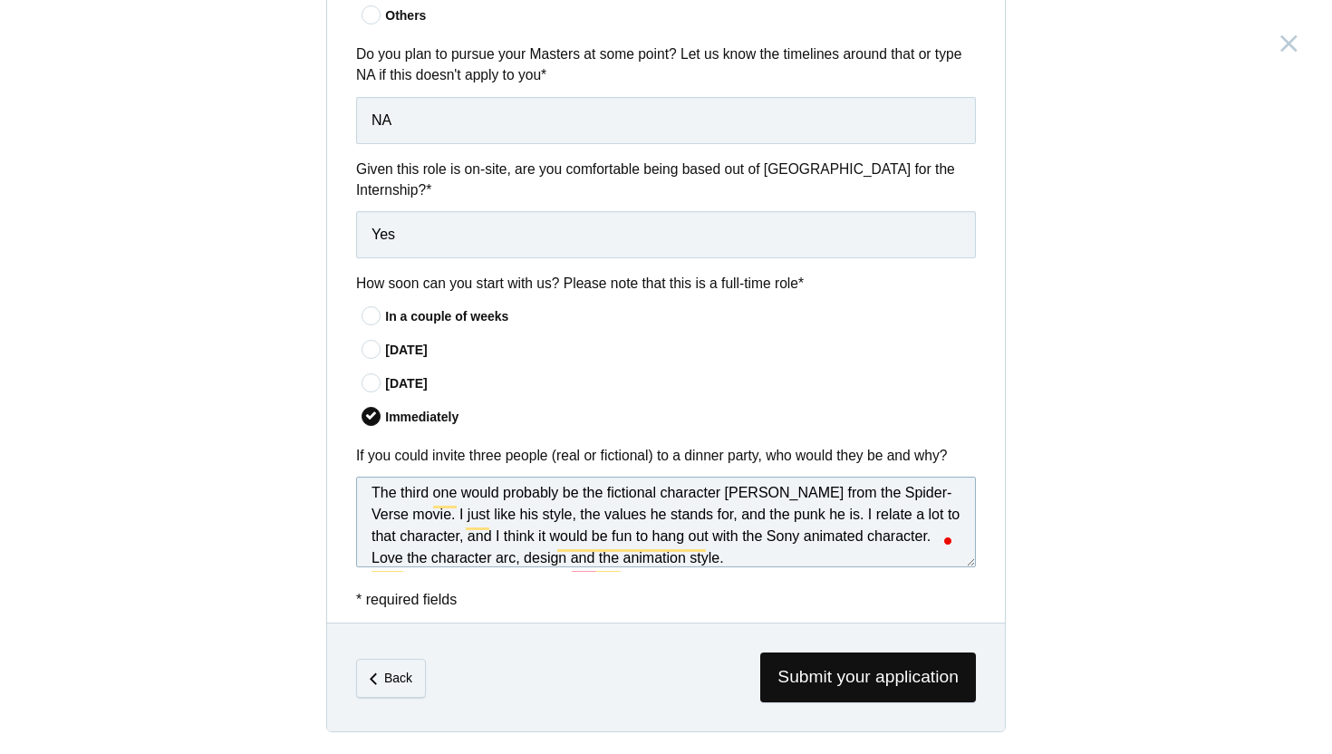
click at [745, 492] on textarea "If I get a chance to invite three people, it would be Maestro [PERSON_NAME]. Fi…" at bounding box center [666, 522] width 620 height 91
click at [773, 558] on textarea "If I get a chance to invite three people, it would be Maestro [PERSON_NAME]. Fi…" at bounding box center [666, 522] width 620 height 91
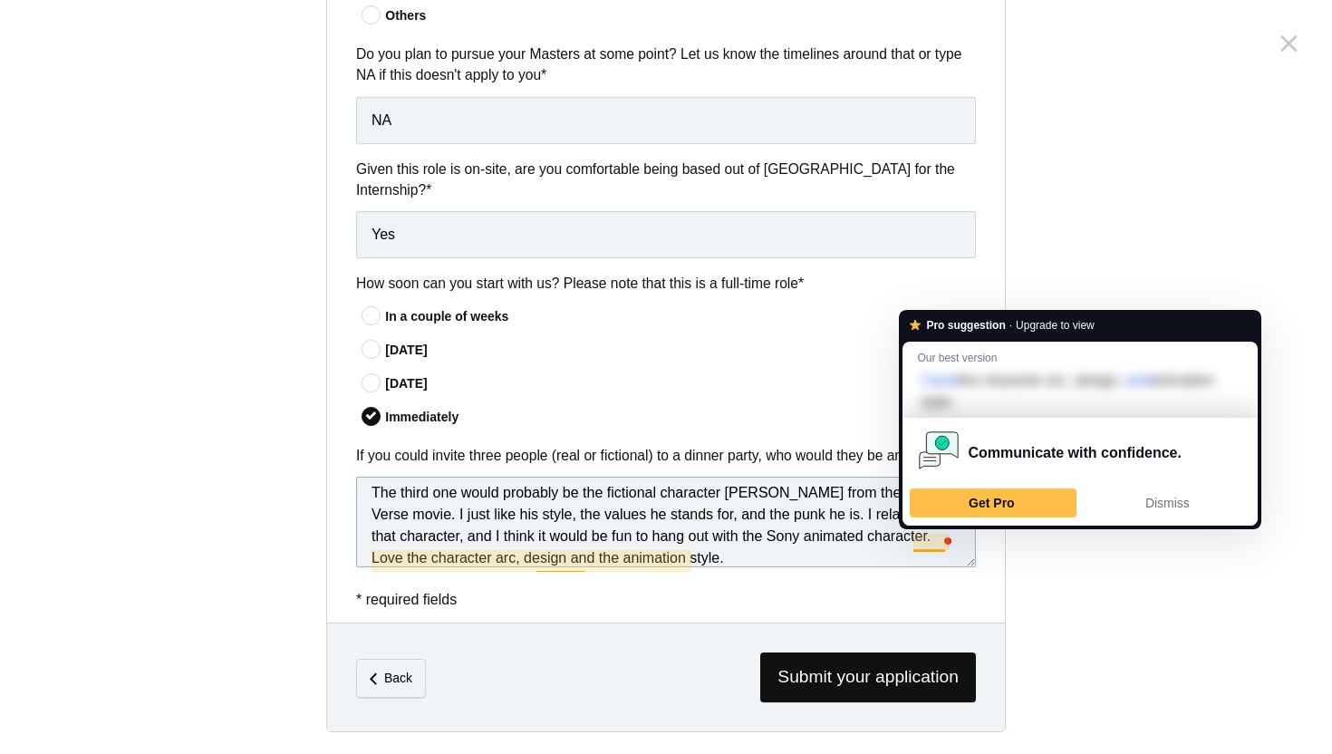
scroll to position [223, 0]
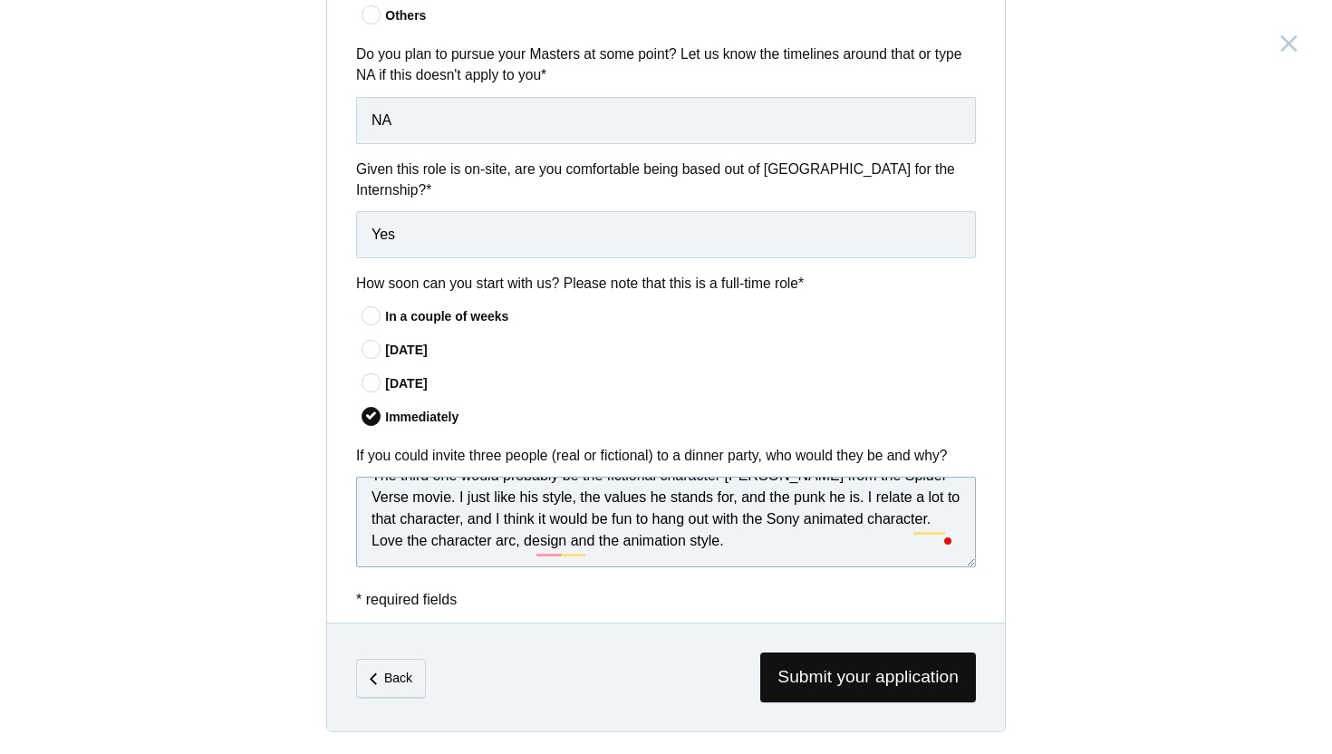
click at [550, 548] on textarea "If I get a chance to invite three people, it would be Maestro Illayaraja. First…" at bounding box center [666, 522] width 620 height 91
click at [700, 547] on textarea "If I get a chance to invite three people, it would be Maestro Illayaraja. First…" at bounding box center [666, 522] width 620 height 91
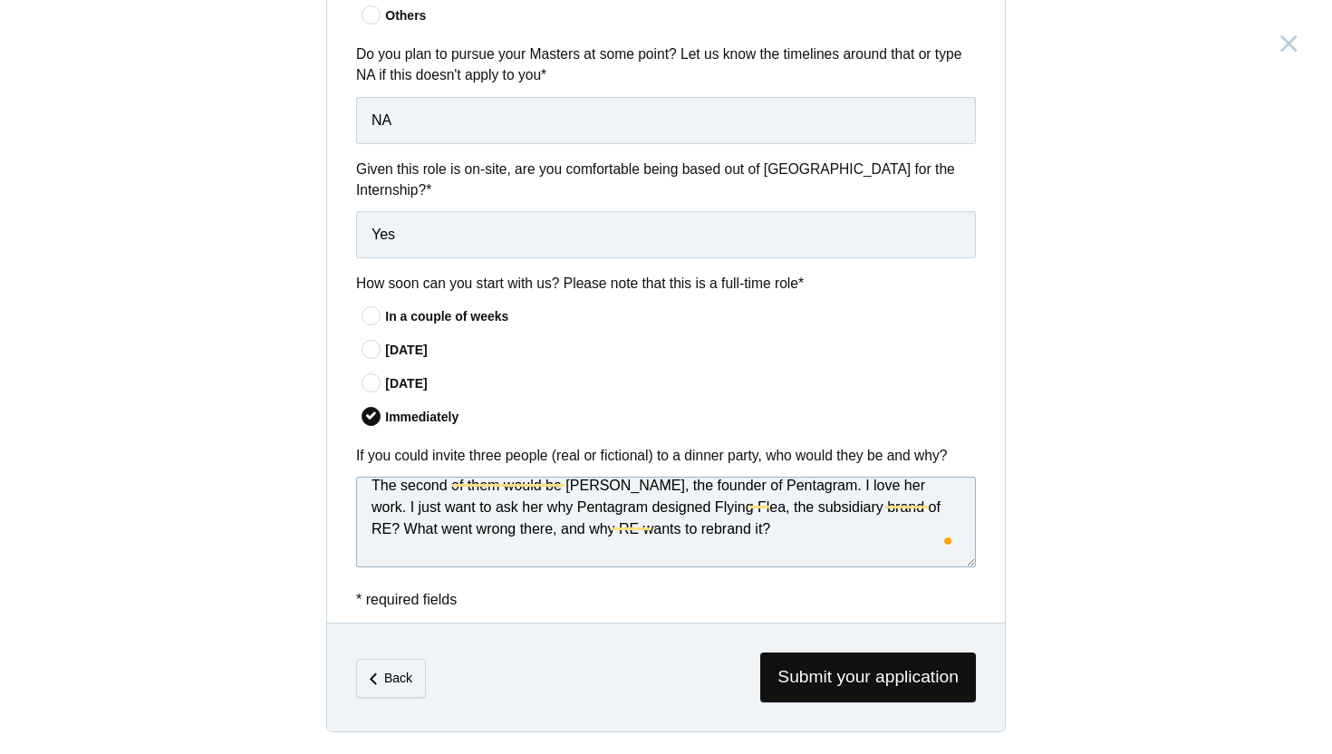
scroll to position [0, 0]
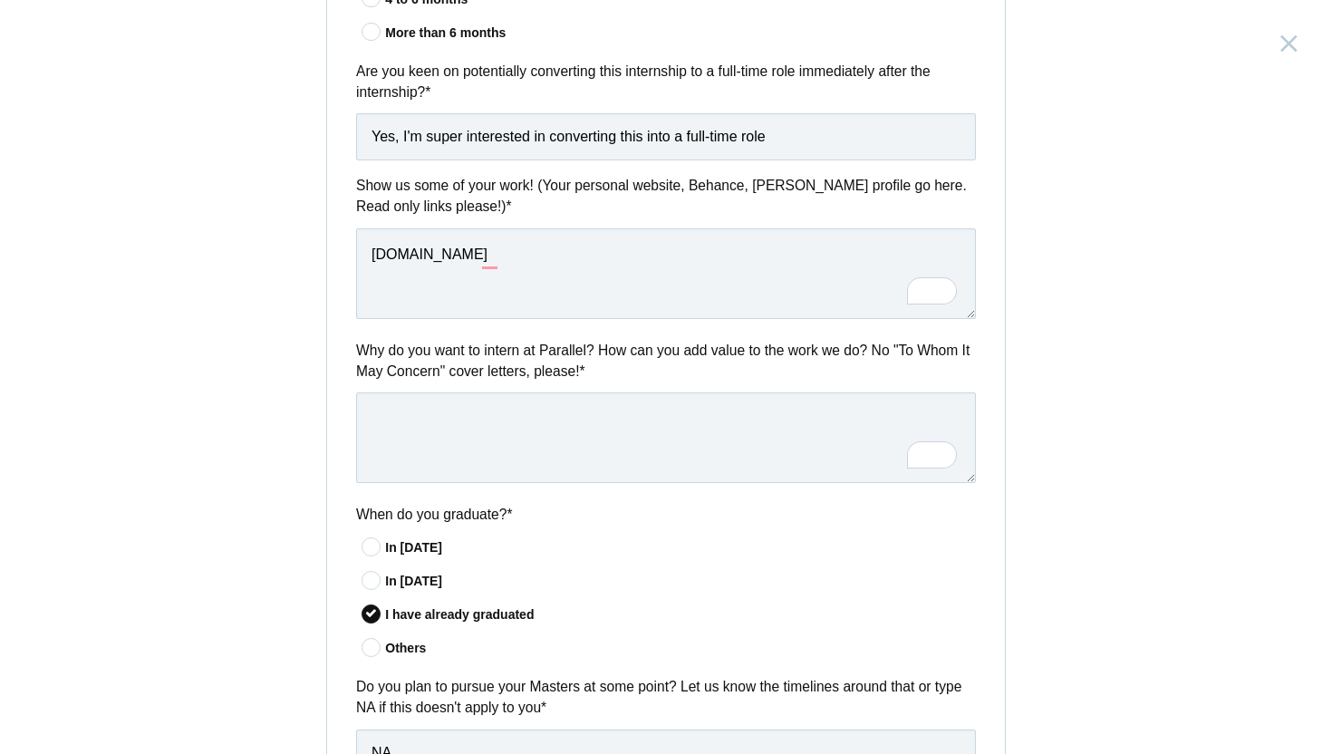
type textarea "If I get a chance to invite three people, it would be Maestro Illayaraja. First…"
click at [575, 448] on textarea "To enrich screen reader interactions, please activate Accessibility in Grammarl…" at bounding box center [666, 437] width 620 height 91
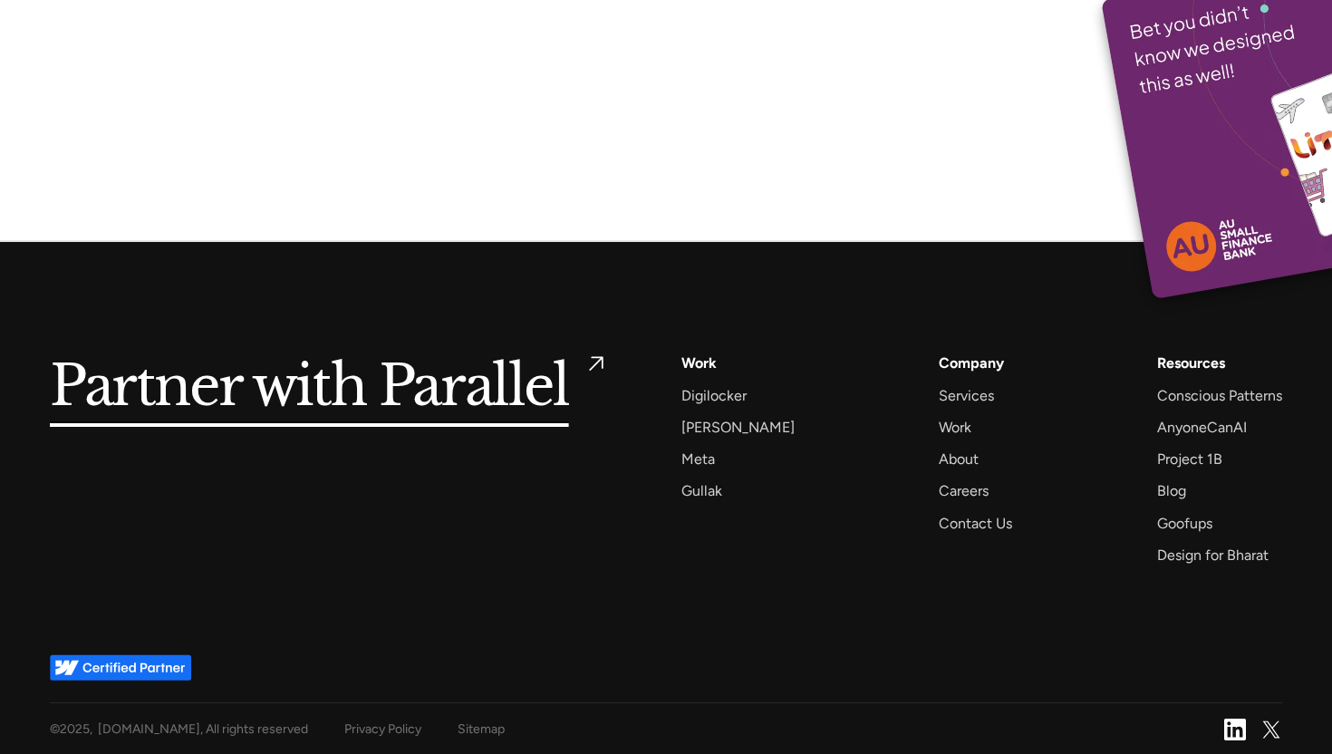
scroll to position [7900, 0]
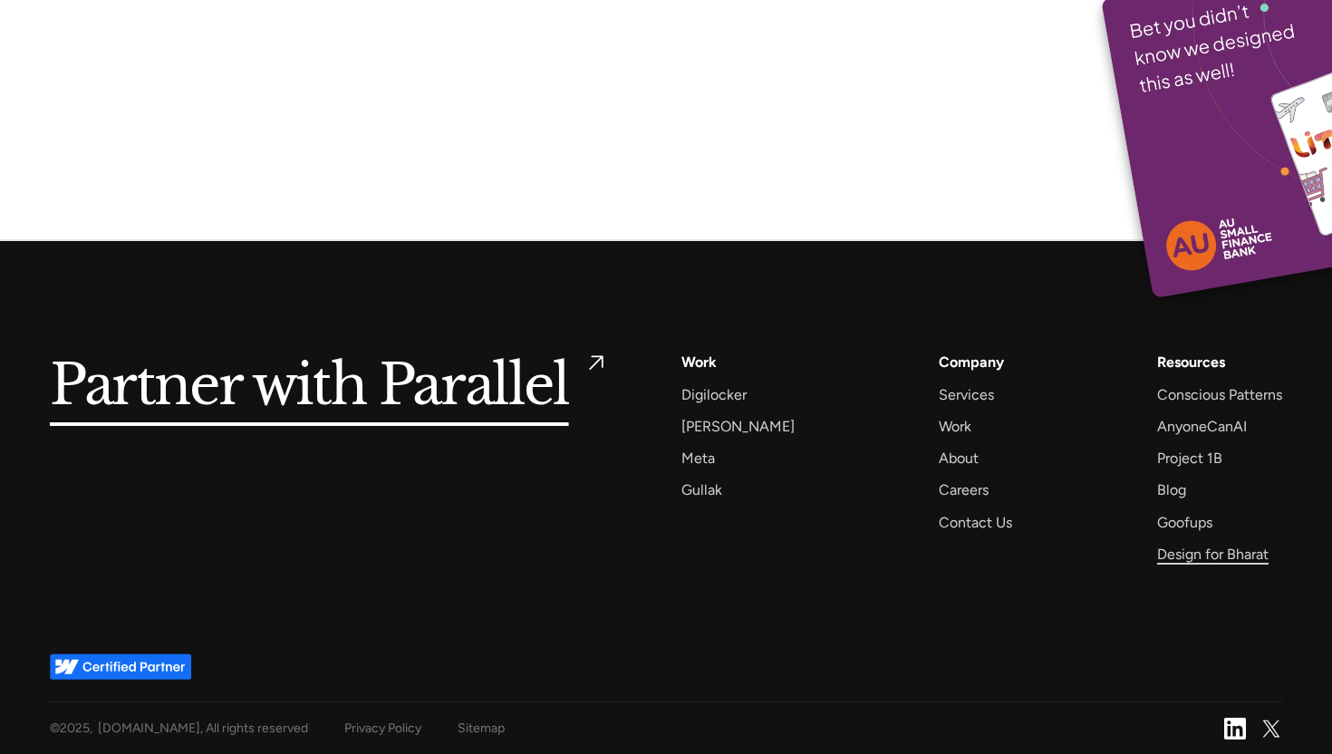
click at [1221, 553] on div "Design for Bharat" at bounding box center [1212, 554] width 111 height 24
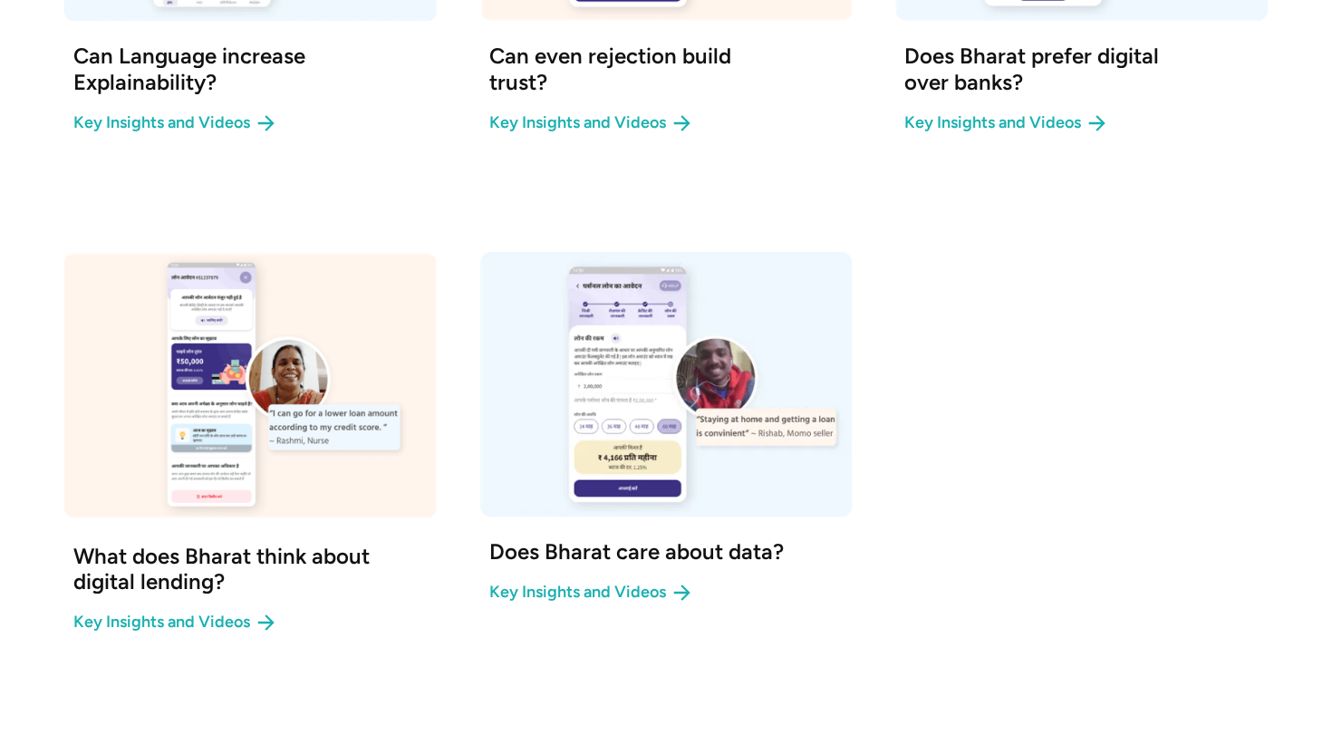
scroll to position [905, 0]
